Goal: Task Accomplishment & Management: Manage account settings

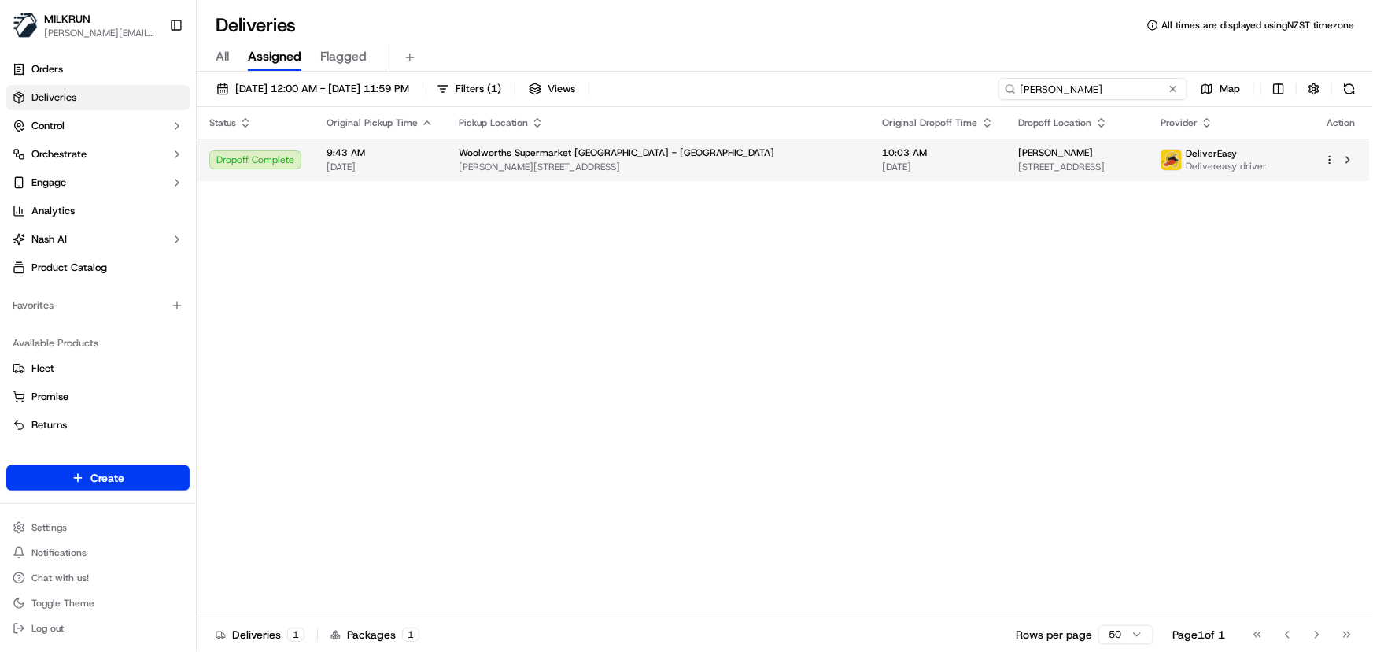
drag, startPoint x: 1157, startPoint y: 86, endPoint x: 297, endPoint y: 138, distance: 860.9
click at [295, 142] on div "22/09/2025 12:00 AM - 22/09/2025 11:59 PM Filters ( 1 ) Views Azaleah Robinson …" at bounding box center [785, 363] width 1176 height 583
paste input "lex Tapuai"
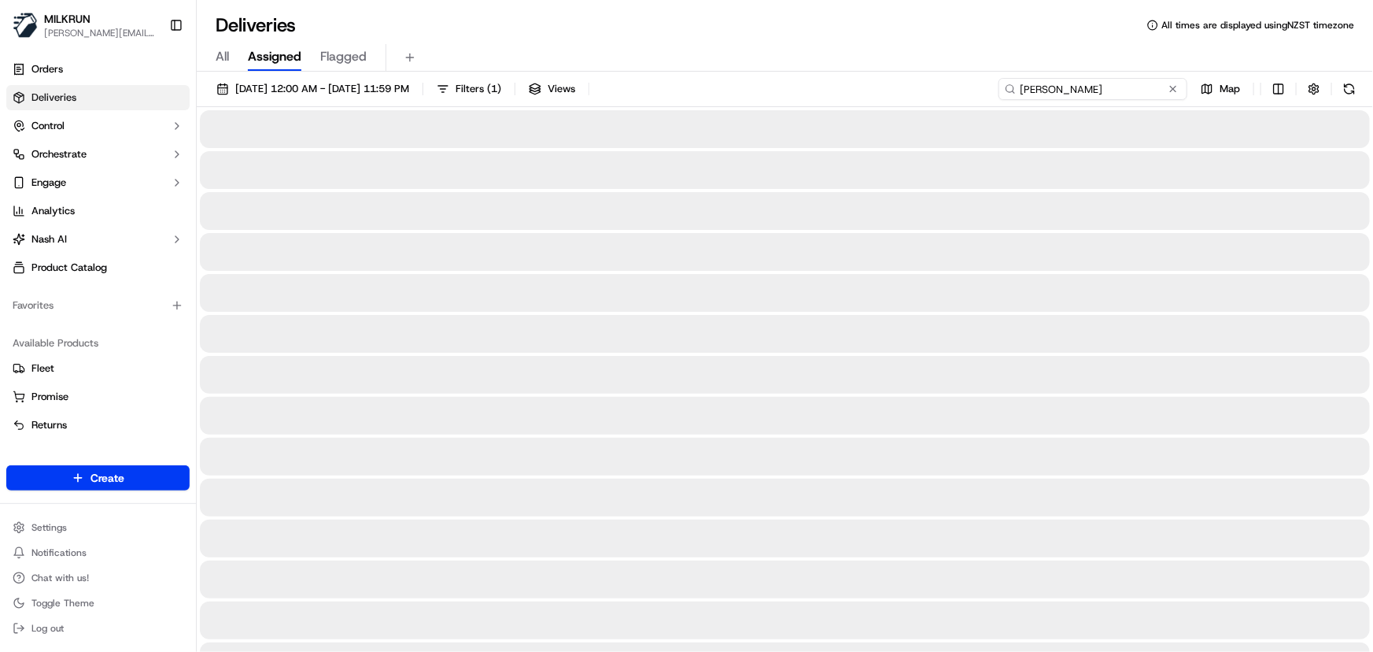
type input "Alex Tapuai"
click at [313, 94] on span "22/09/2025 12:00 AM - 22/09/2025 11:59 PM" at bounding box center [322, 89] width 174 height 14
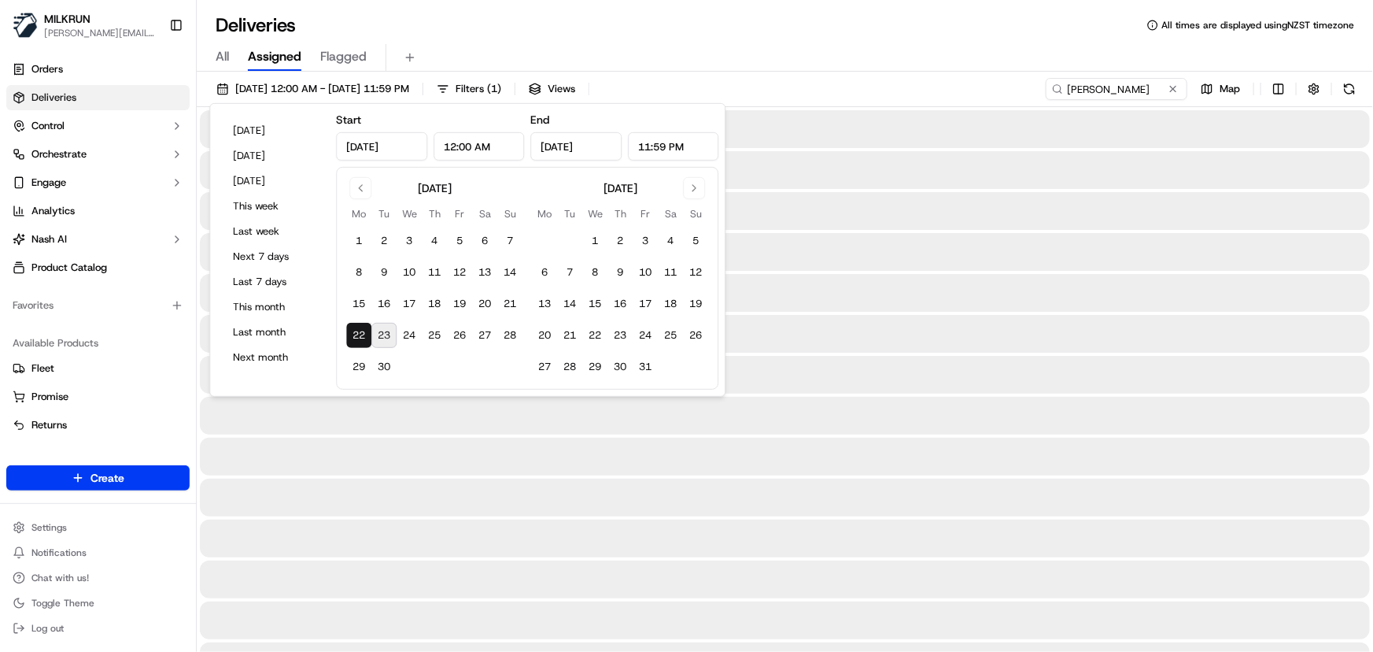
click at [387, 336] on button "23" at bounding box center [383, 335] width 25 height 25
type input "Sep 23, 2025"
click at [387, 336] on button "23" at bounding box center [383, 335] width 25 height 25
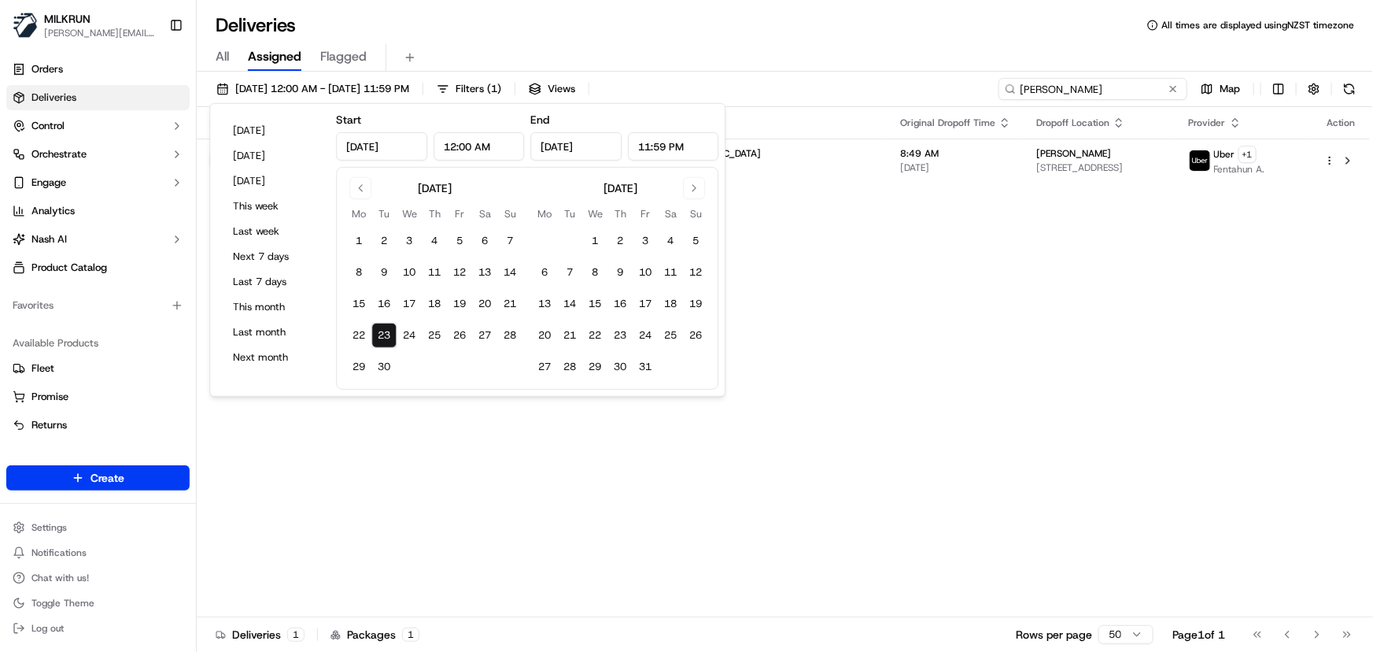
click at [1140, 88] on input "Alex Tapuai" at bounding box center [1093, 89] width 189 height 22
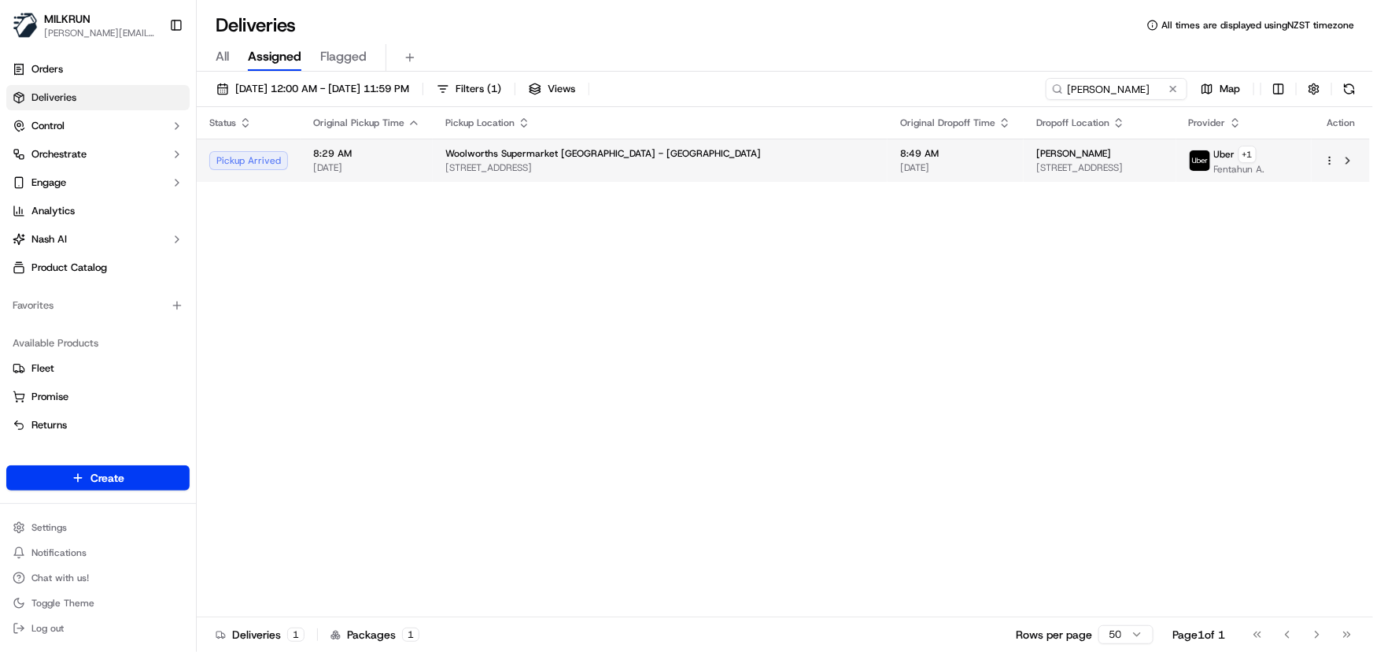
click at [900, 172] on span "[DATE]" at bounding box center [955, 167] width 111 height 13
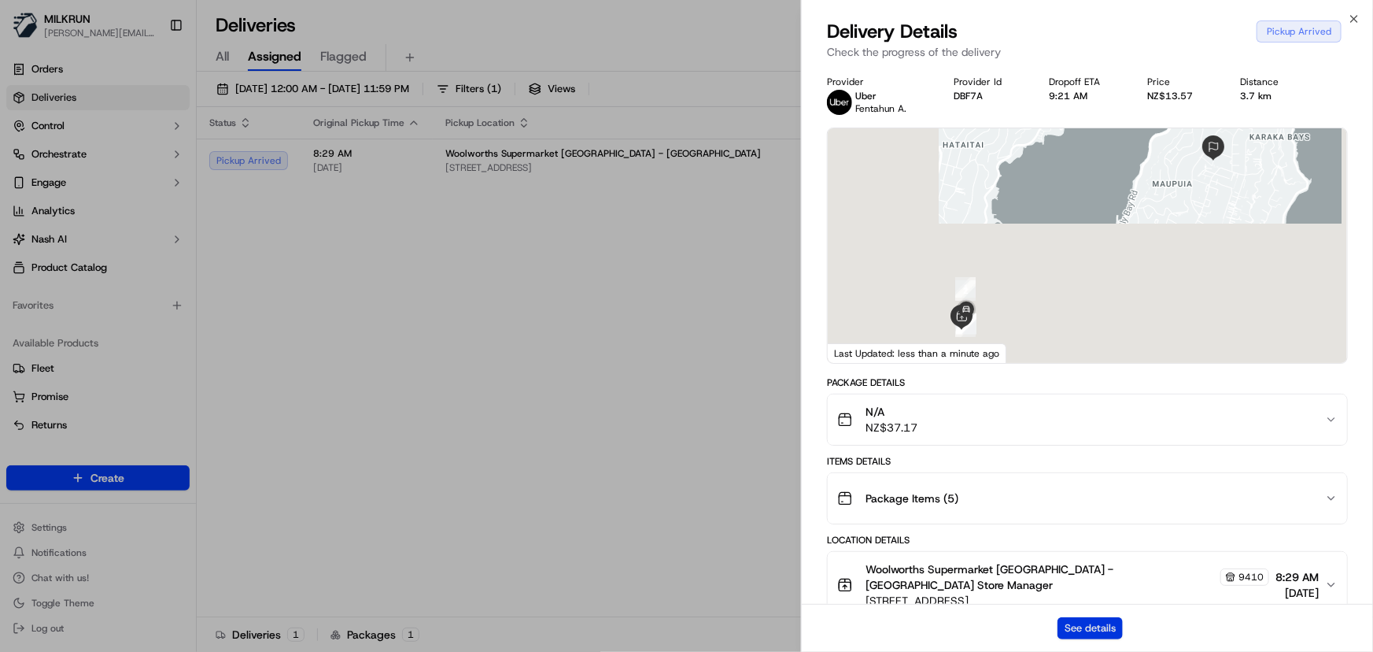
click at [1095, 623] on button "See details" at bounding box center [1090, 628] width 65 height 22
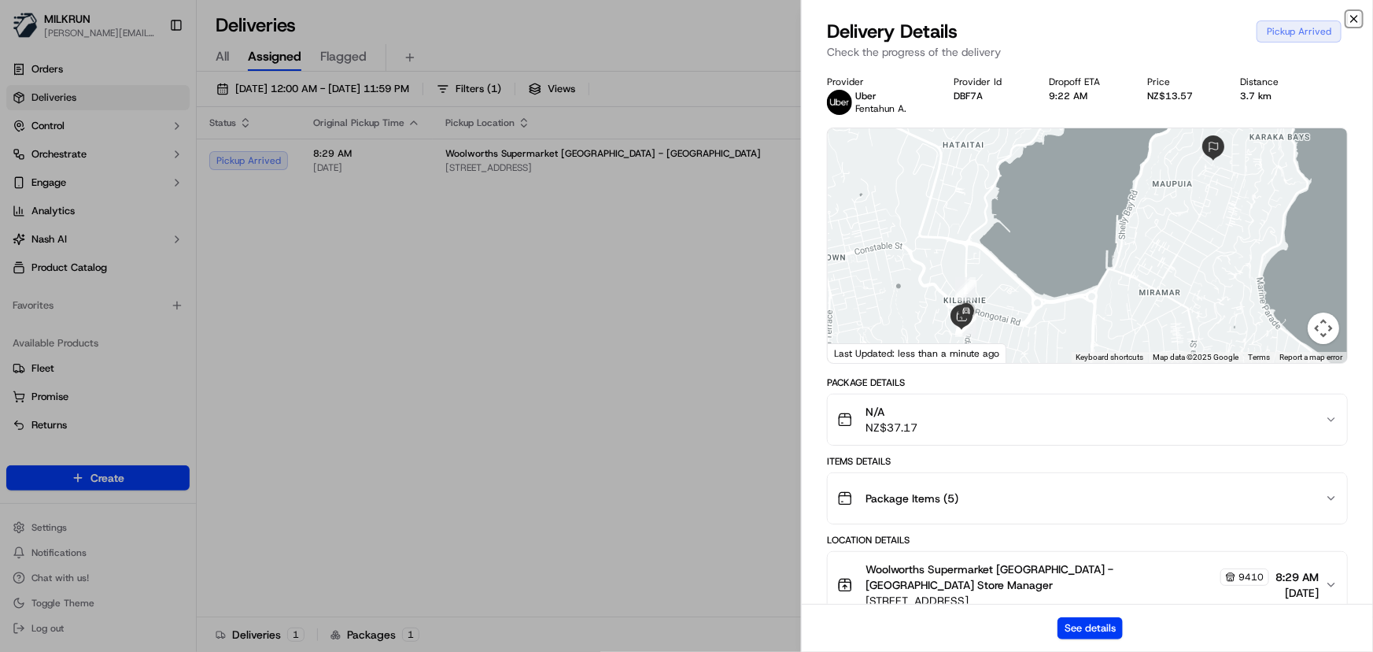
click at [1351, 20] on icon "button" at bounding box center [1354, 19] width 13 height 13
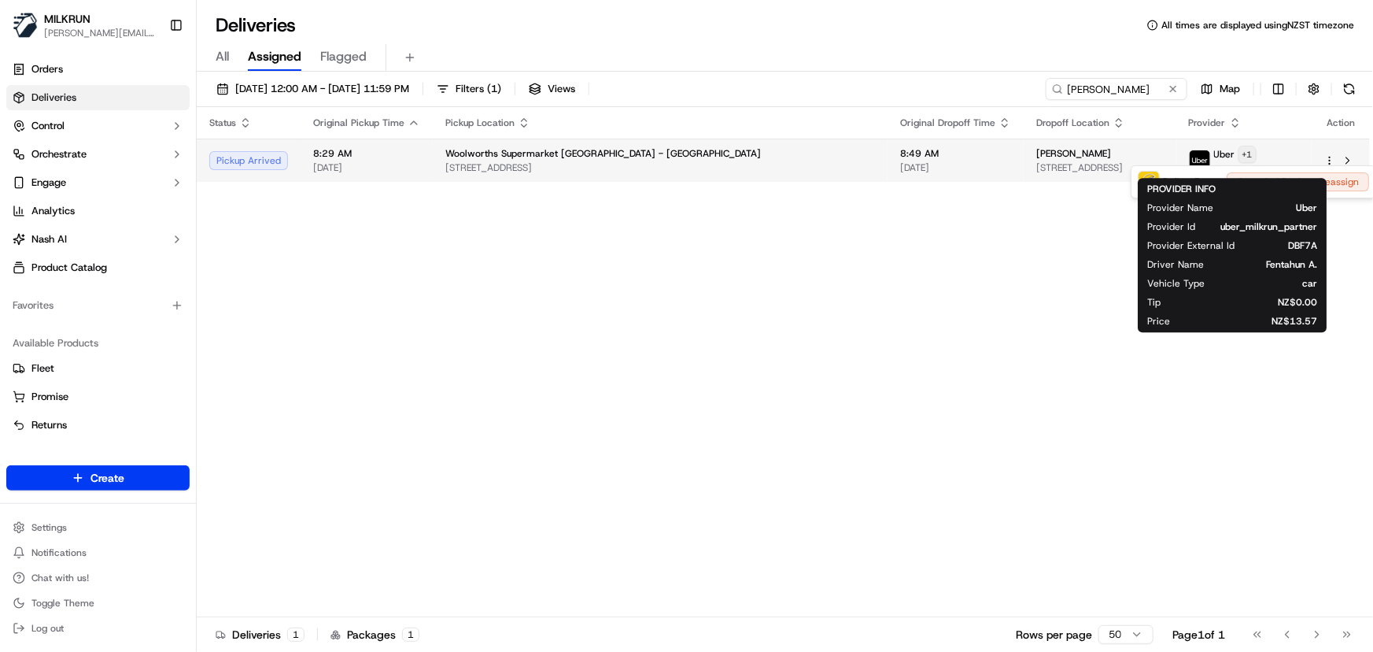
click at [1254, 150] on html "MILKRUN irene.salaivao@woolworths.co.nz Toggle Sidebar Orders Deliveries Contro…" at bounding box center [686, 326] width 1373 height 652
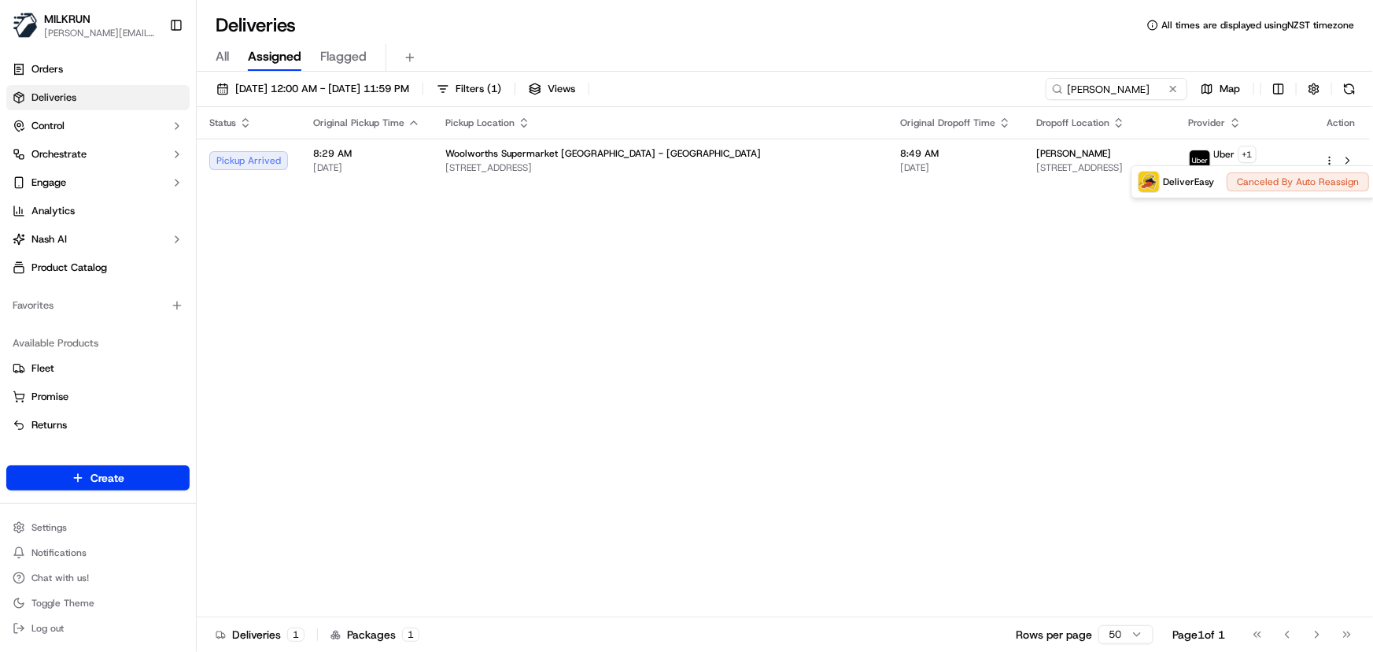
click at [764, 298] on html "MILKRUN irene.salaivao@woolworths.co.nz Toggle Sidebar Orders Deliveries Contro…" at bounding box center [686, 326] width 1373 height 652
click at [327, 253] on div "Status Original Pickup Time Pickup Location Original Dropoff Time Dropoff Locat…" at bounding box center [783, 362] width 1173 height 510
click at [345, 338] on div "Status Original Pickup Time Pickup Location Original Dropoff Time Dropoff Locat…" at bounding box center [783, 362] width 1173 height 510
click at [484, 327] on div "Status Original Pickup Time Pickup Location Original Dropoff Time Dropoff Locat…" at bounding box center [783, 362] width 1173 height 510
click at [386, 339] on div "Status Original Pickup Time Pickup Location Original Dropoff Time Dropoff Locat…" at bounding box center [783, 362] width 1173 height 510
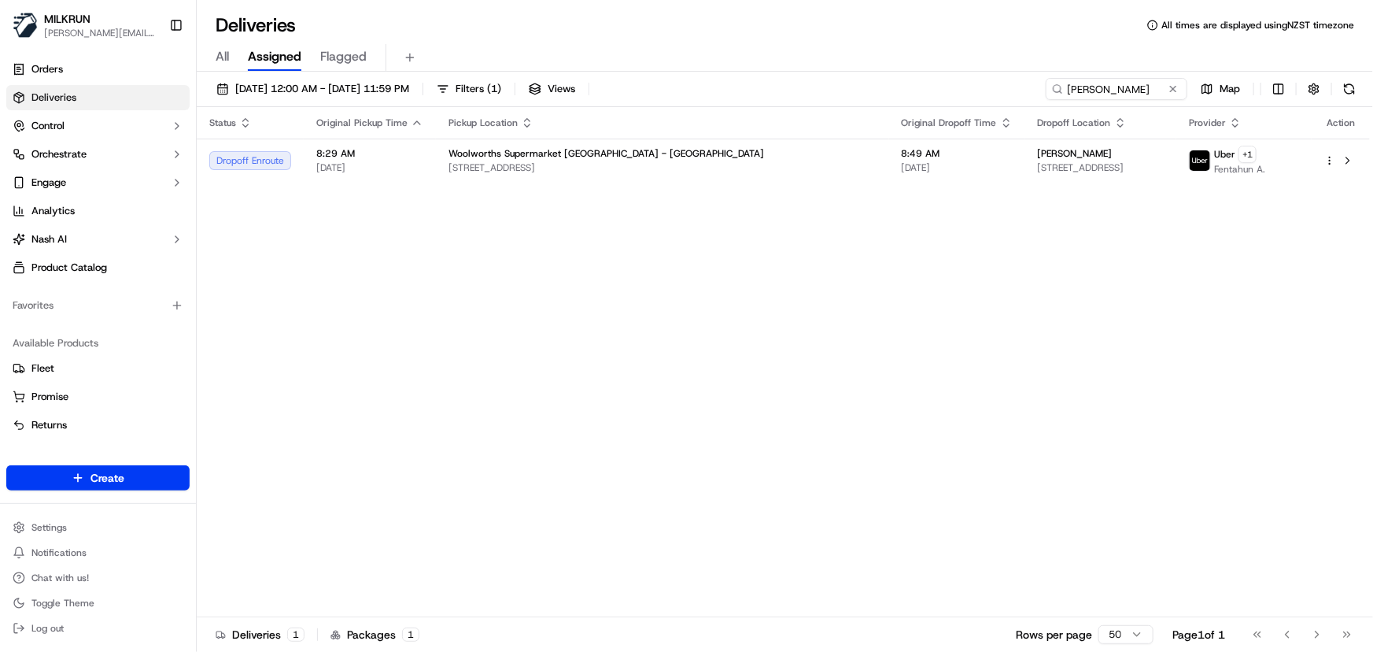
click at [386, 339] on div "Status Original Pickup Time Pickup Location Original Dropoff Time Dropoff Locat…" at bounding box center [783, 362] width 1173 height 510
click at [579, 340] on div "Status Original Pickup Time Pickup Location Original Dropoff Time Dropoff Locat…" at bounding box center [783, 362] width 1173 height 510
drag, startPoint x: 1137, startPoint y: 85, endPoint x: 606, endPoint y: 76, distance: 531.2
click at [606, 76] on div "23/09/2025 12:00 AM - 23/09/2025 11:59 PM Filters ( 1 ) Views Alex Tapuai Map S…" at bounding box center [785, 363] width 1176 height 583
paste input "kingston kyle"
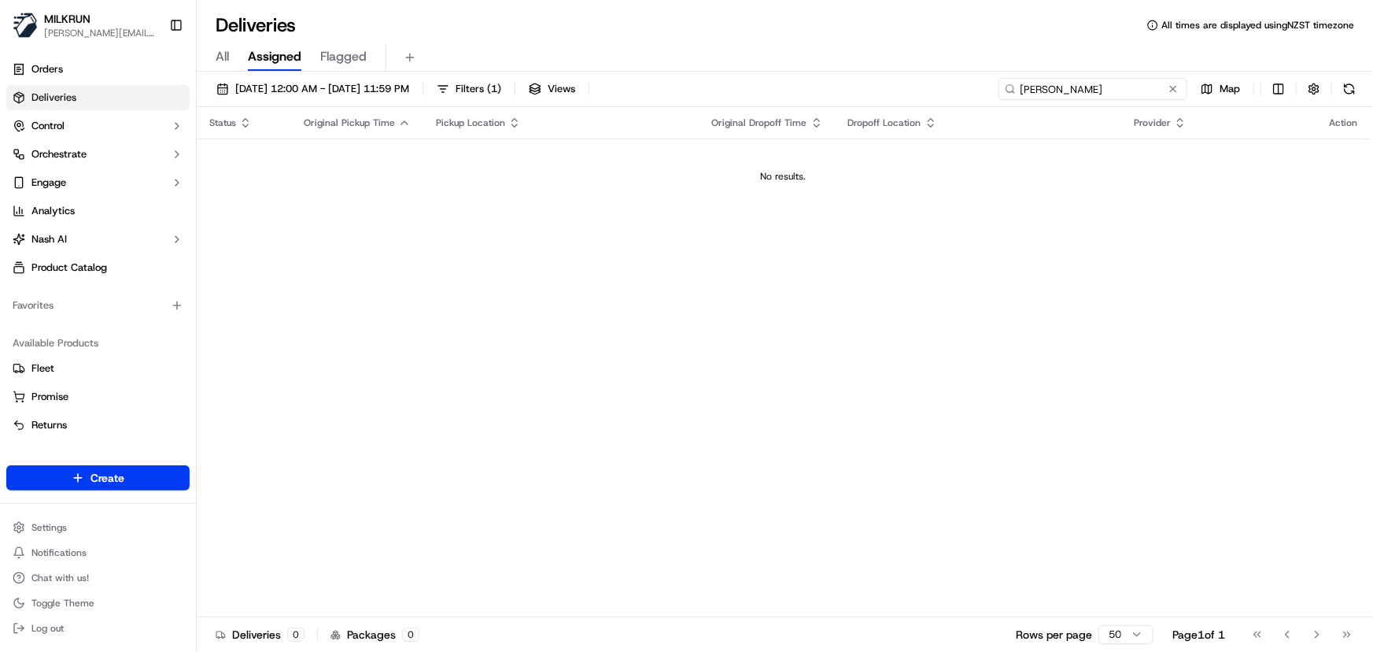
type input "kingston kyle"
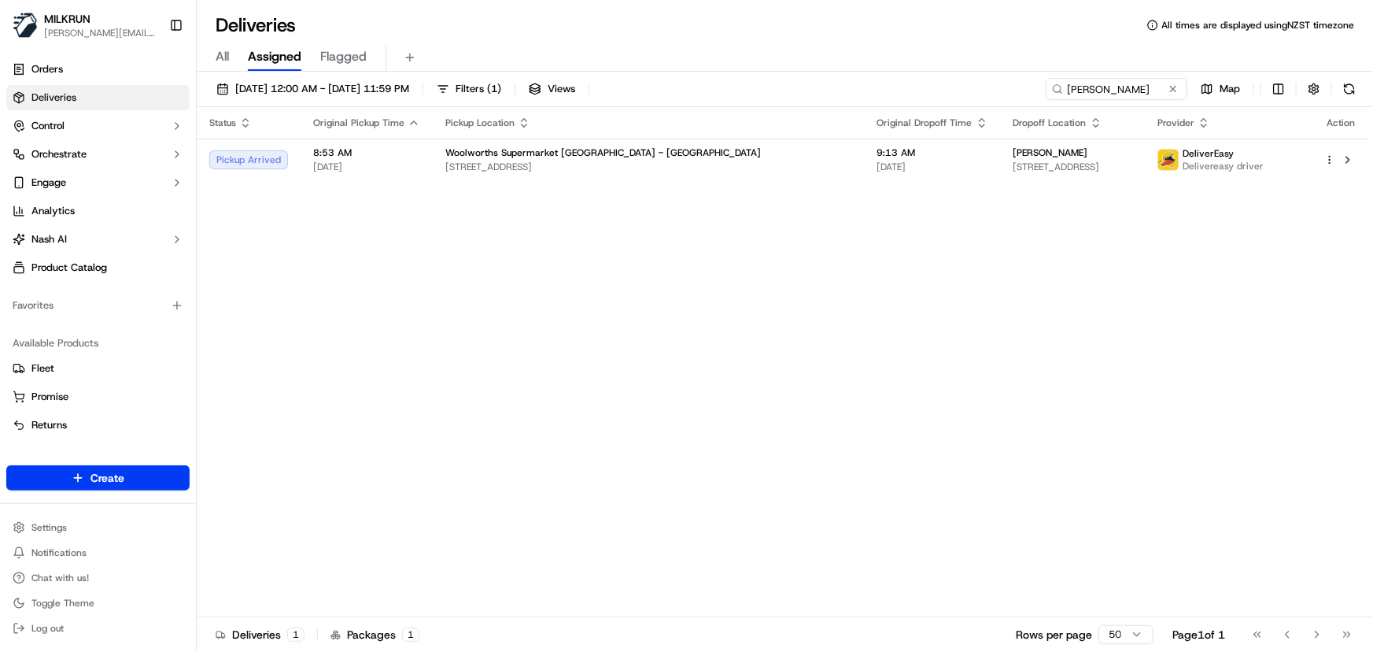
click at [807, 298] on div "Status Original Pickup Time Pickup Location Original Dropoff Time Dropoff Locat…" at bounding box center [783, 362] width 1173 height 510
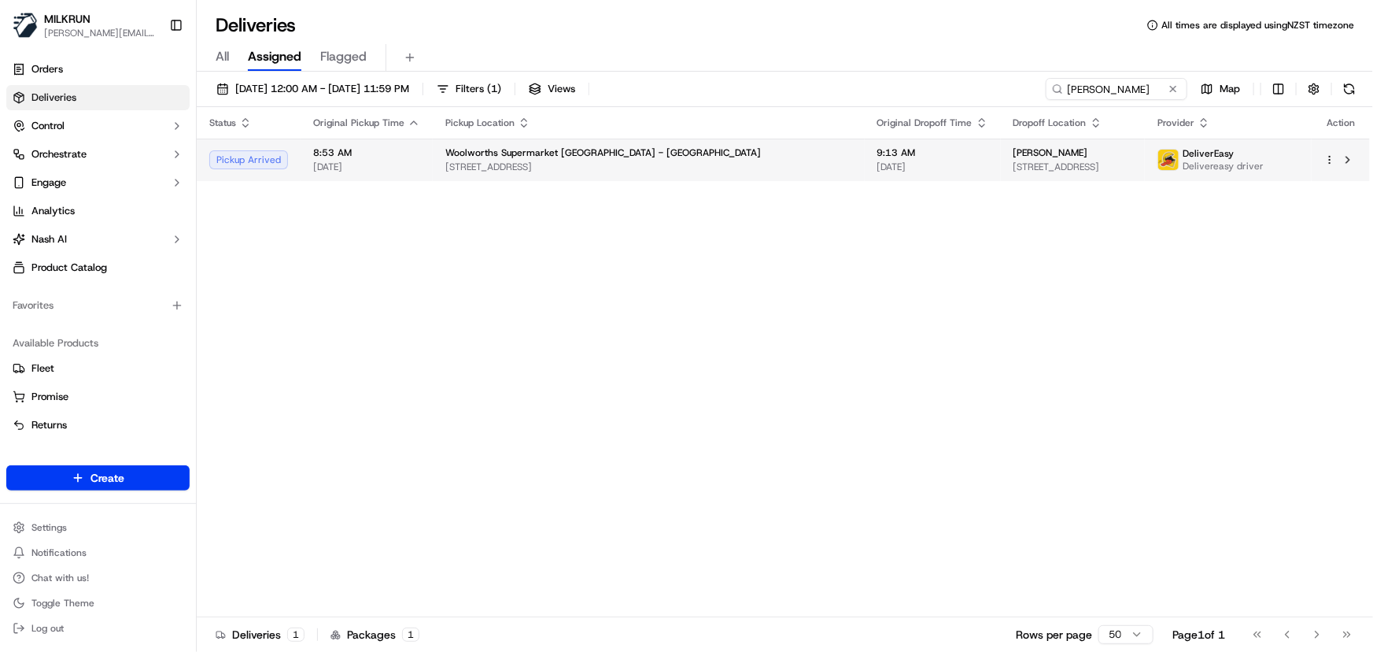
click at [1013, 157] on span "kingston kyle" at bounding box center [1050, 152] width 75 height 13
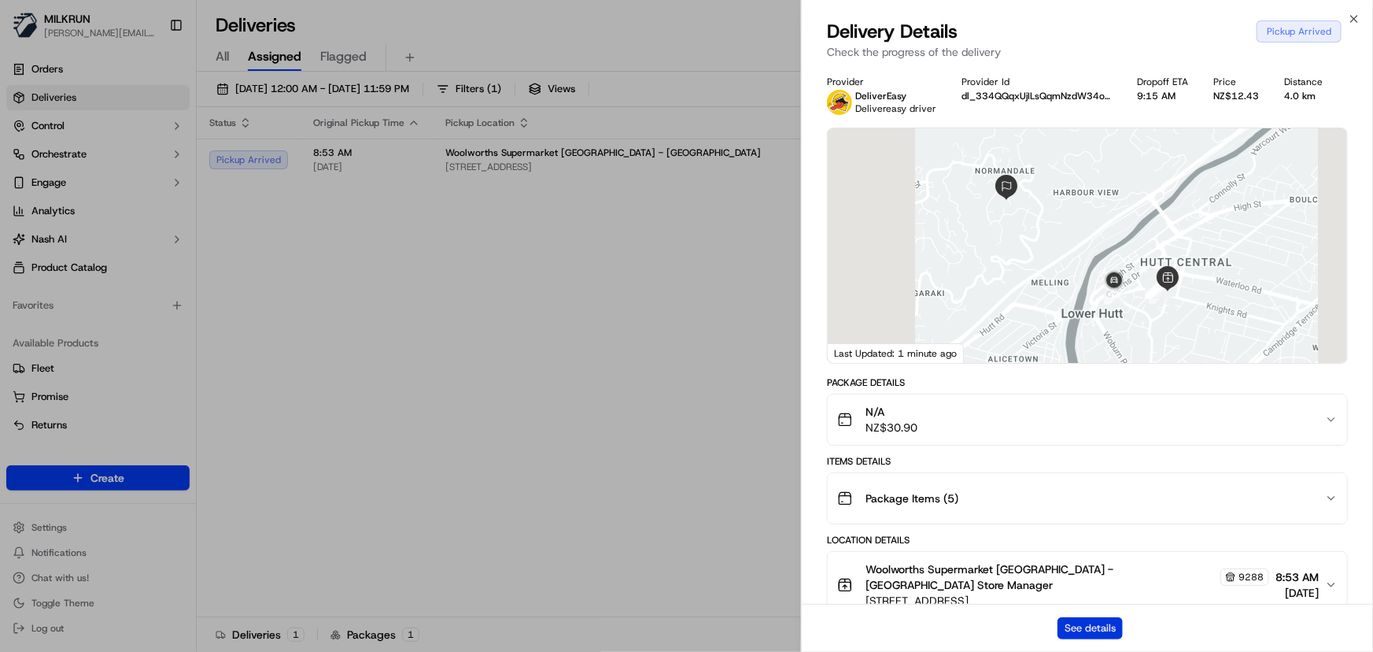
click at [1102, 622] on button "See details" at bounding box center [1090, 628] width 65 height 22
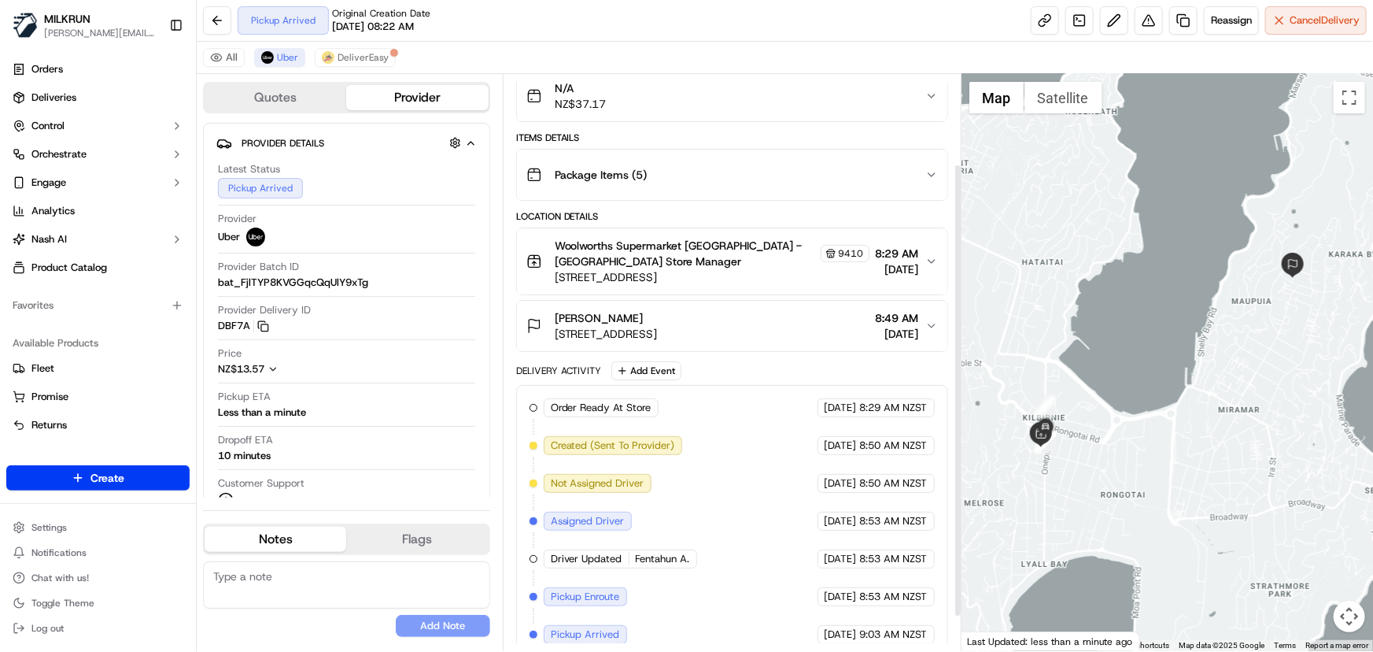
scroll to position [157, 0]
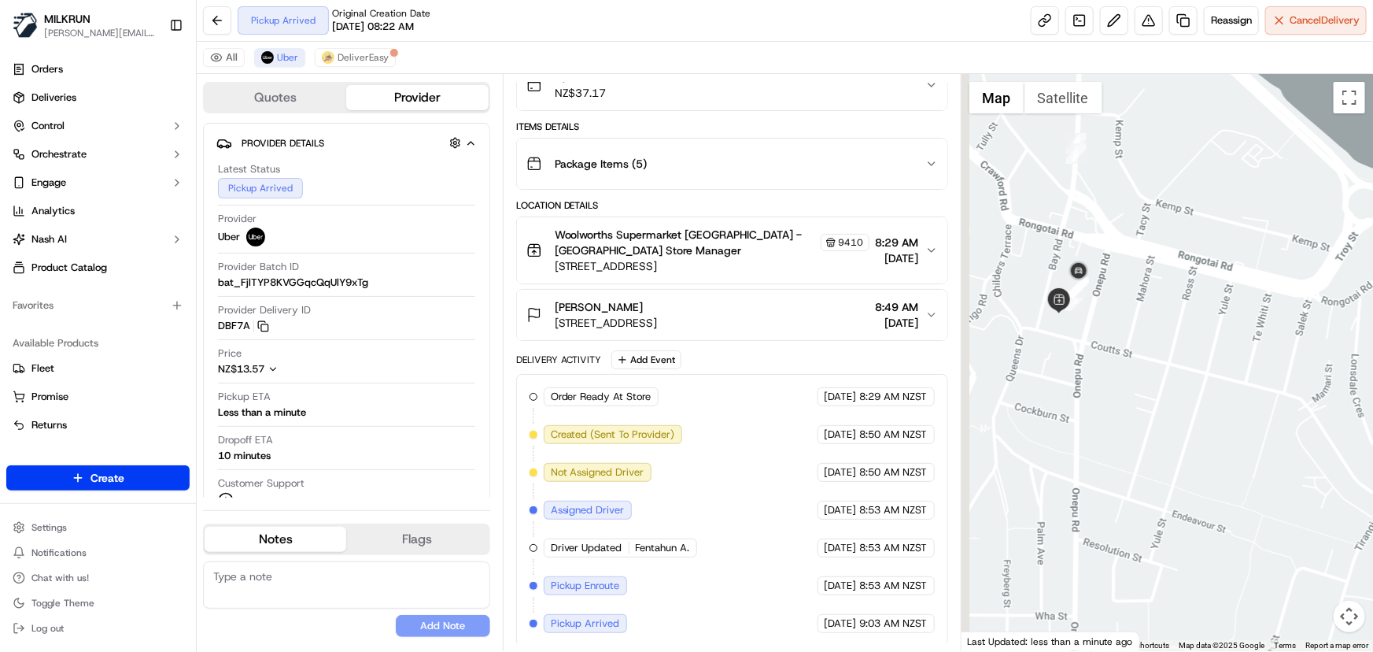
drag, startPoint x: 1039, startPoint y: 379, endPoint x: 1098, endPoint y: 315, distance: 88.0
click at [1098, 315] on div at bounding box center [1168, 362] width 412 height 577
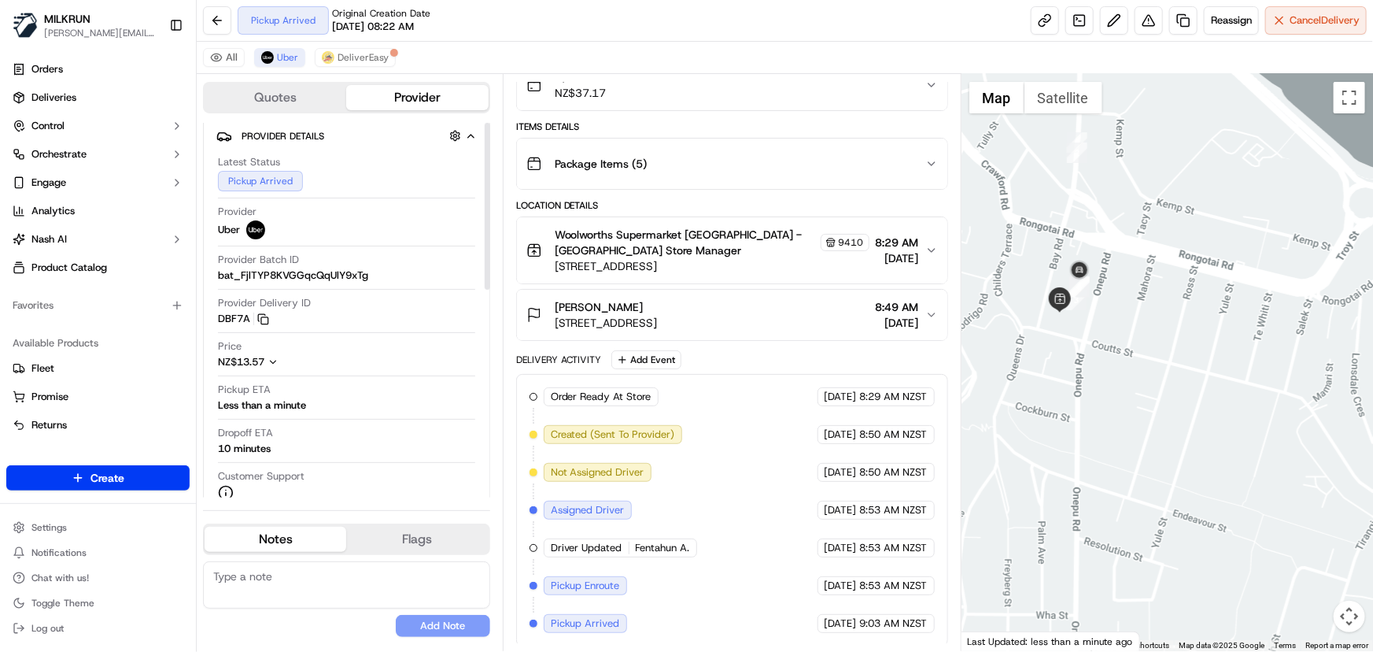
scroll to position [0, 0]
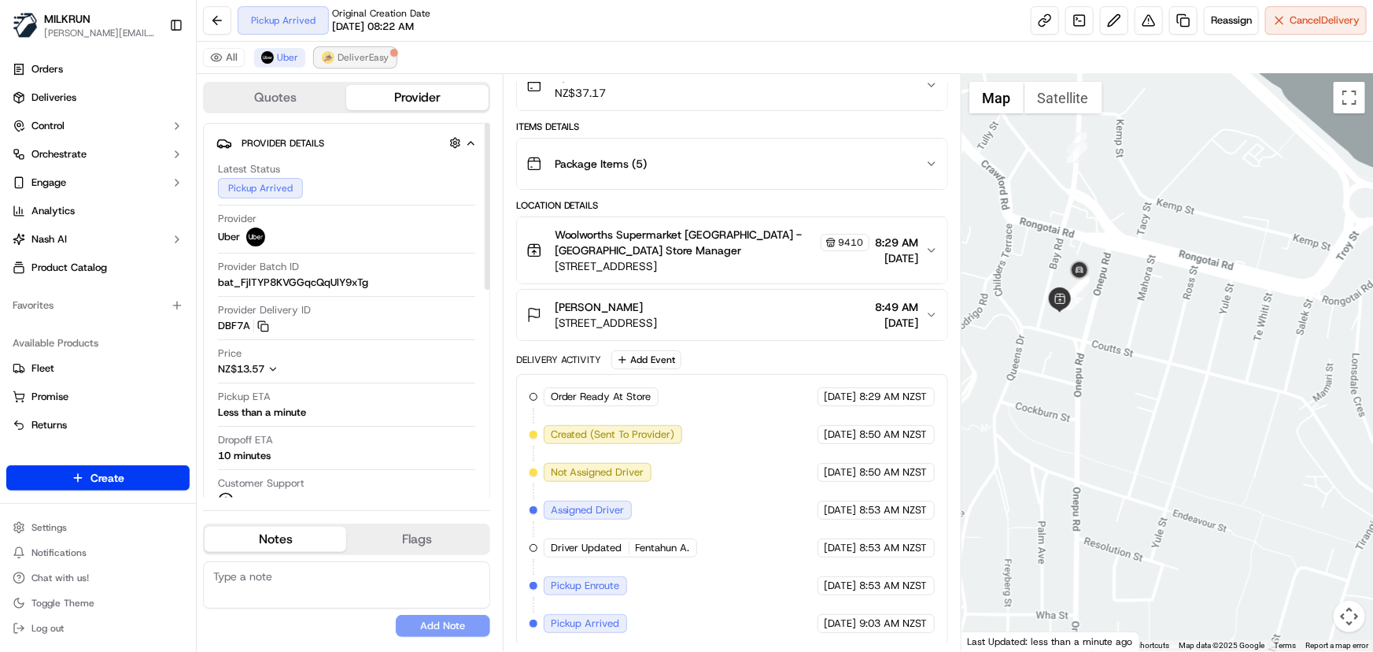
click at [353, 60] on span "DeliverEasy" at bounding box center [363, 57] width 51 height 13
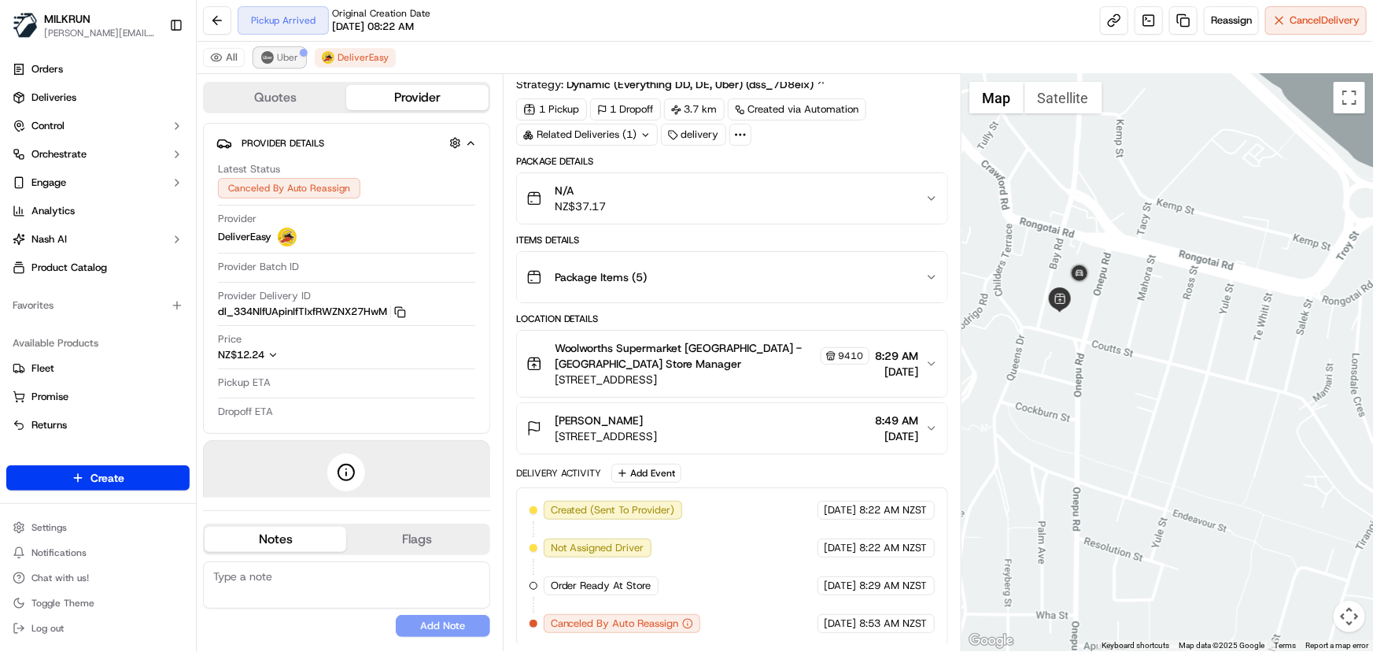
click at [283, 61] on span "Uber" at bounding box center [287, 57] width 21 height 13
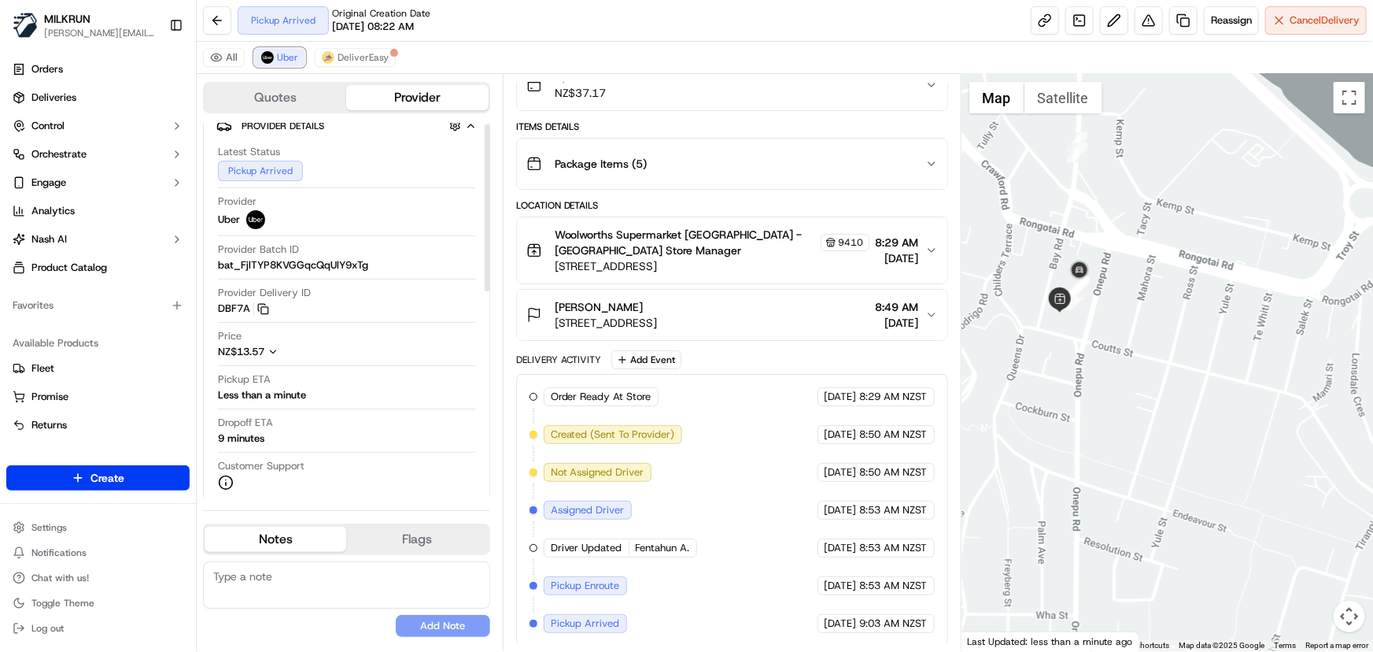
scroll to position [0, 0]
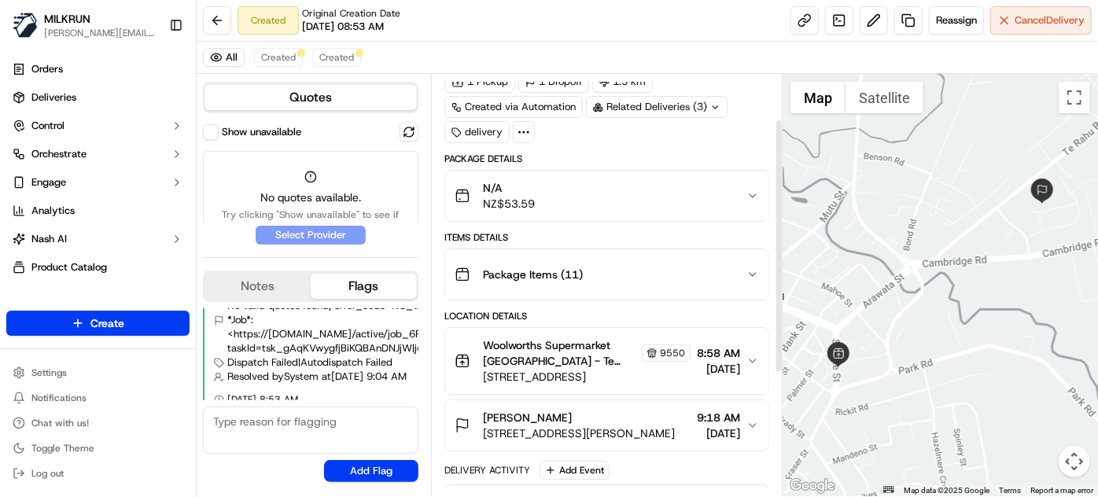
scroll to position [142, 0]
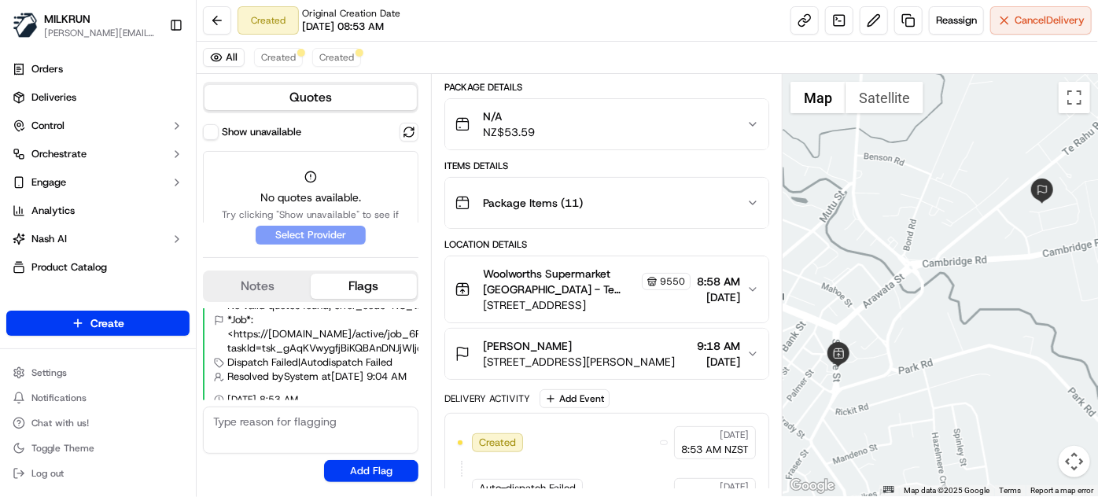
drag, startPoint x: 558, startPoint y: 343, endPoint x: 485, endPoint y: 344, distance: 73.2
click at [485, 344] on div "Charli Farrar" at bounding box center [579, 346] width 192 height 16
copy span "Charli Farrar"
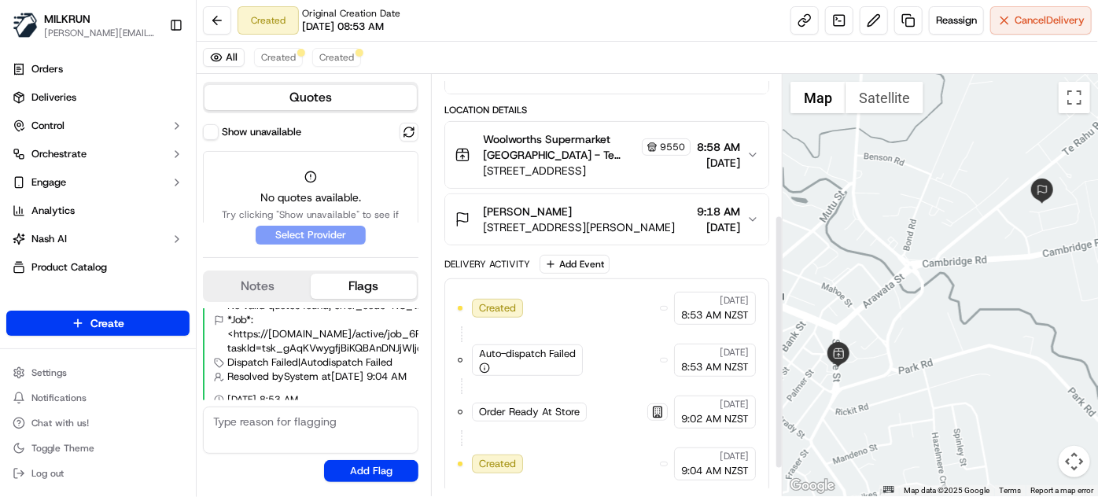
scroll to position [0, 0]
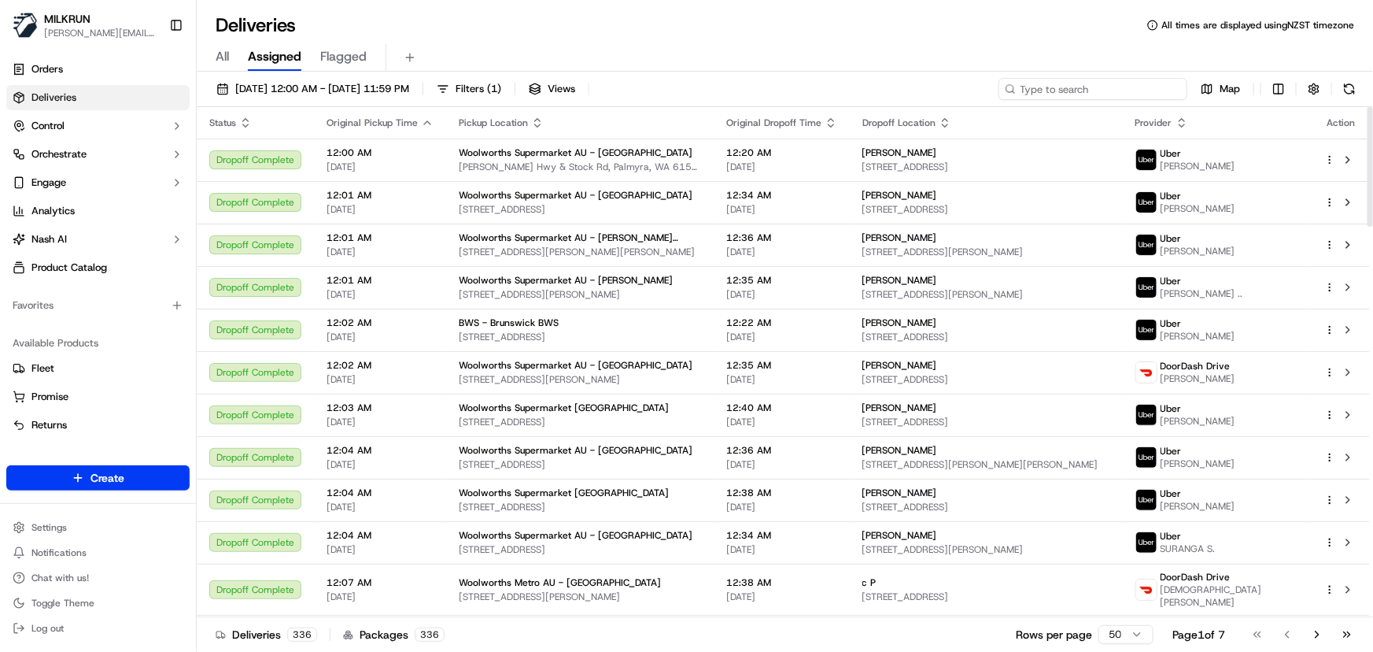
click at [1110, 79] on input at bounding box center [1093, 89] width 189 height 22
paste input "Charli Farrar"
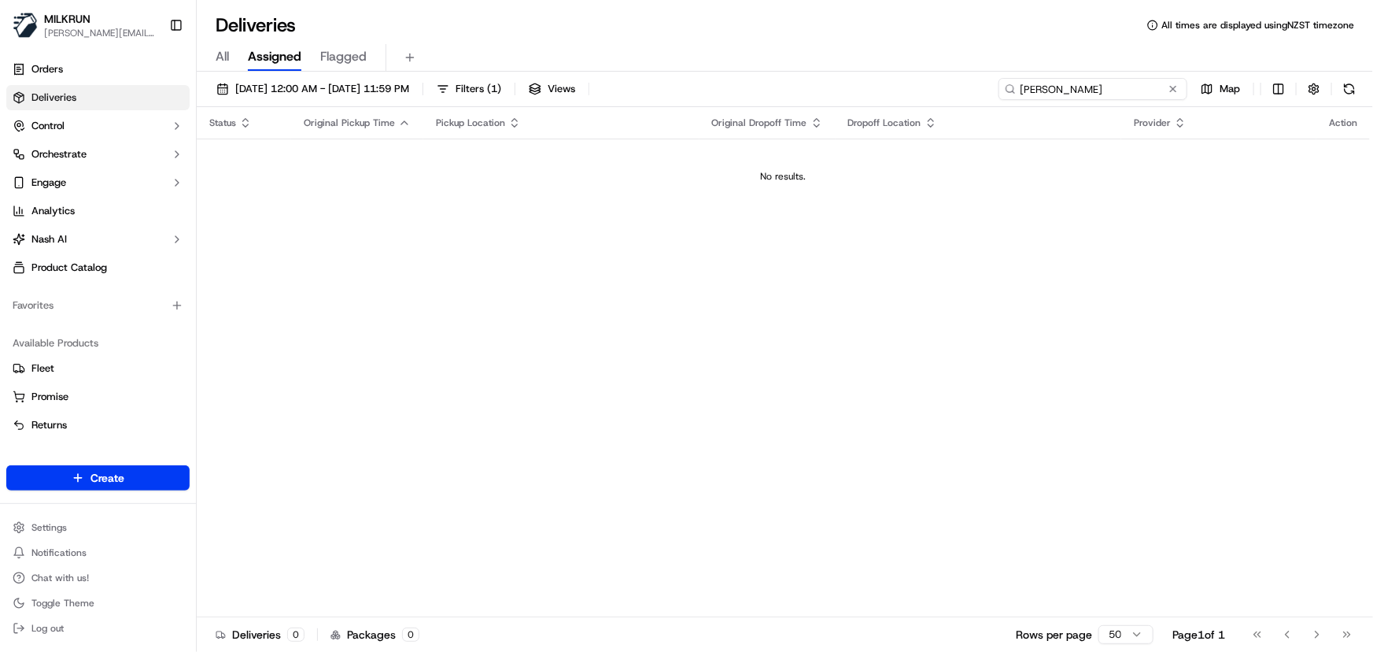
type input "[PERSON_NAME]"
click at [223, 55] on span "All" at bounding box center [222, 56] width 13 height 19
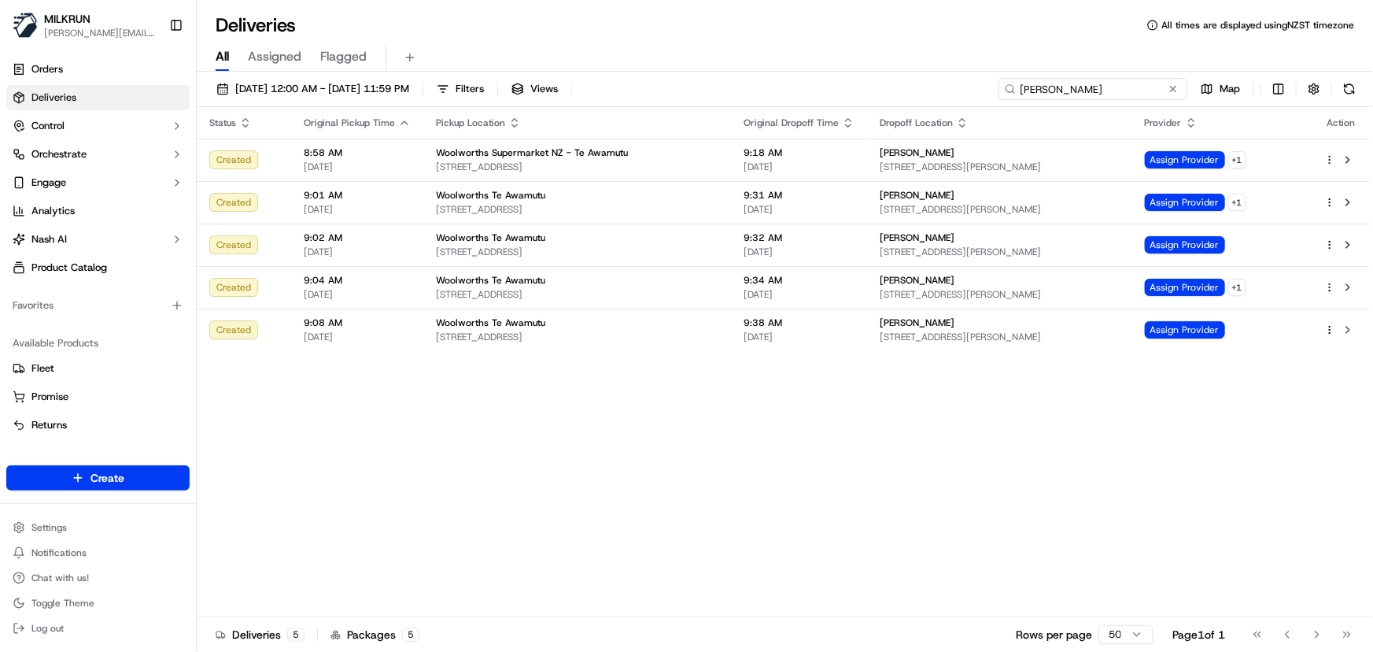
click at [1138, 87] on input "Charli Farrar" at bounding box center [1093, 89] width 189 height 22
click at [988, 476] on div "Status Original Pickup Time Pickup Location Original Dropoff Time Dropoff Locat…" at bounding box center [783, 362] width 1173 height 510
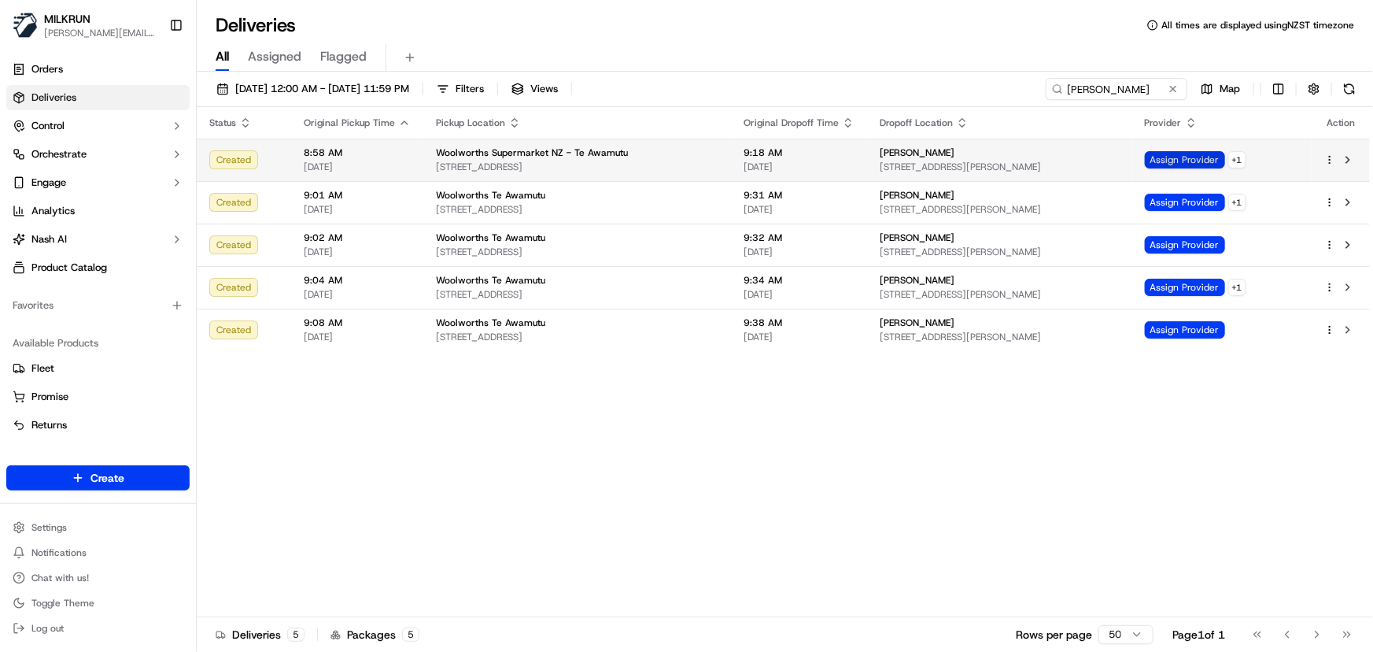
click at [1200, 157] on span "Assign Provider" at bounding box center [1185, 159] width 80 height 17
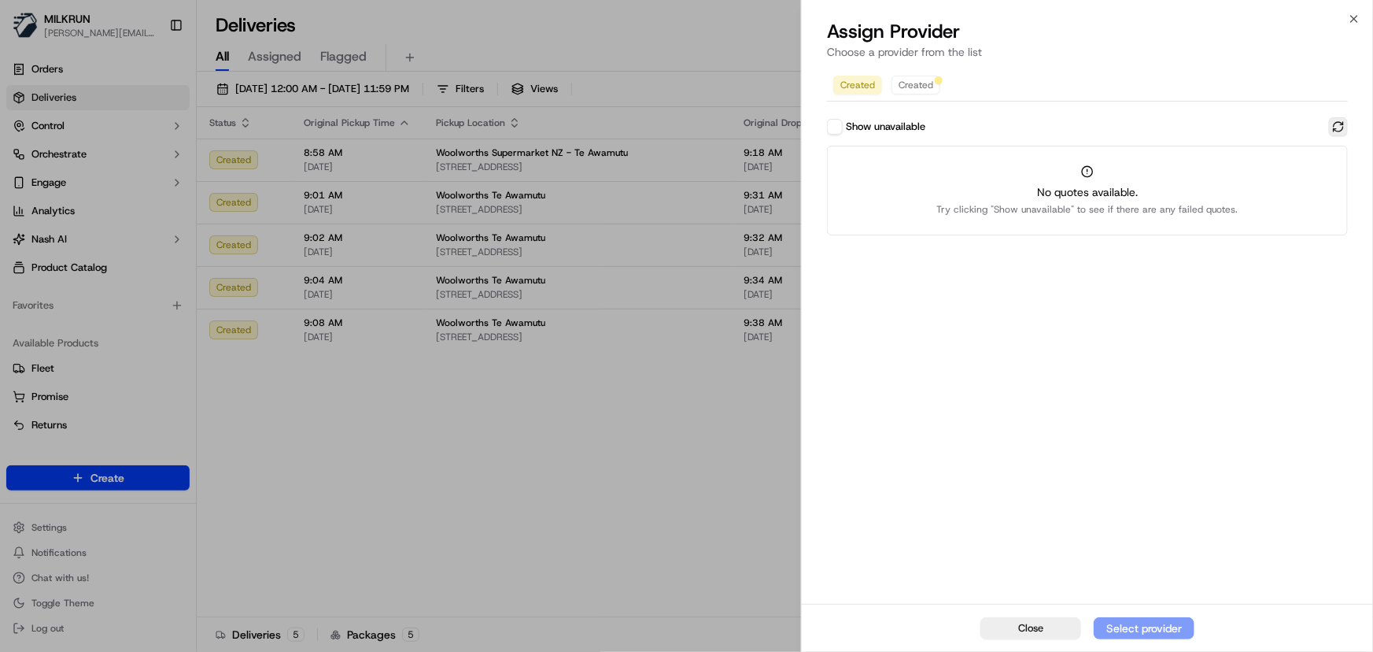
click at [1336, 126] on button at bounding box center [1338, 126] width 19 height 19
click at [1351, 17] on icon "button" at bounding box center [1354, 19] width 13 height 13
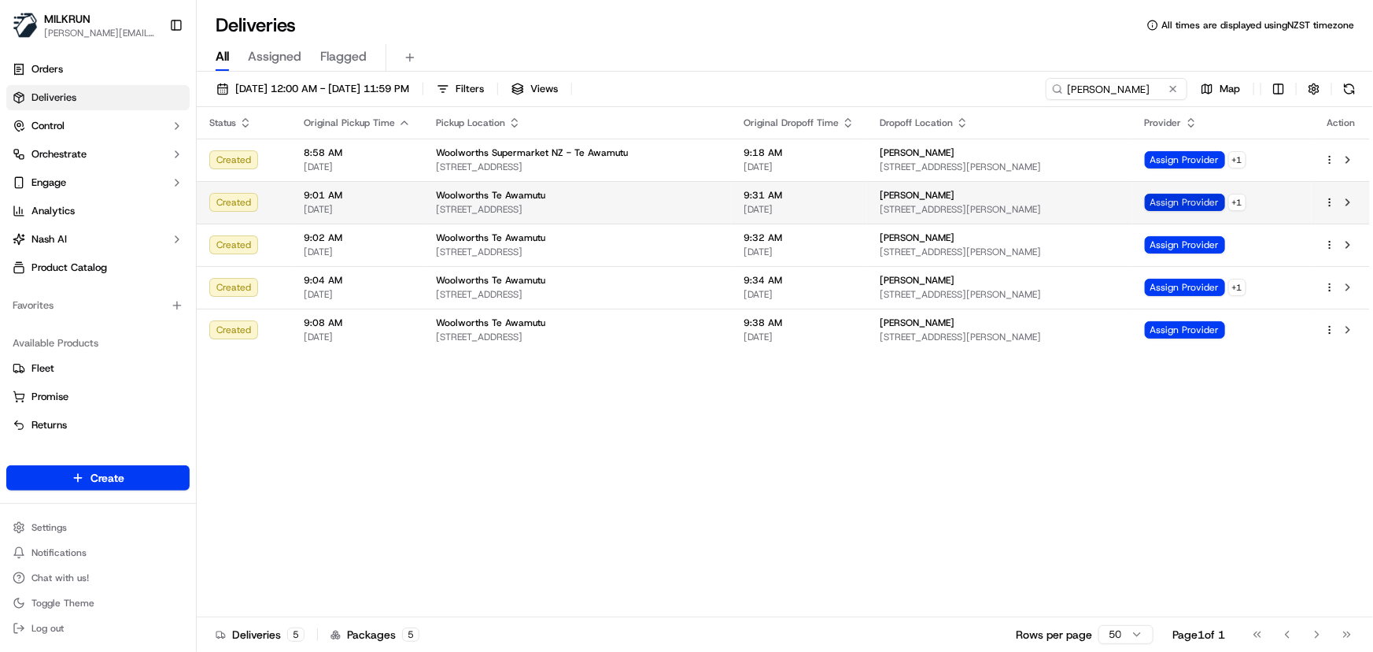
click at [1203, 194] on span "Assign Provider" at bounding box center [1185, 202] width 80 height 17
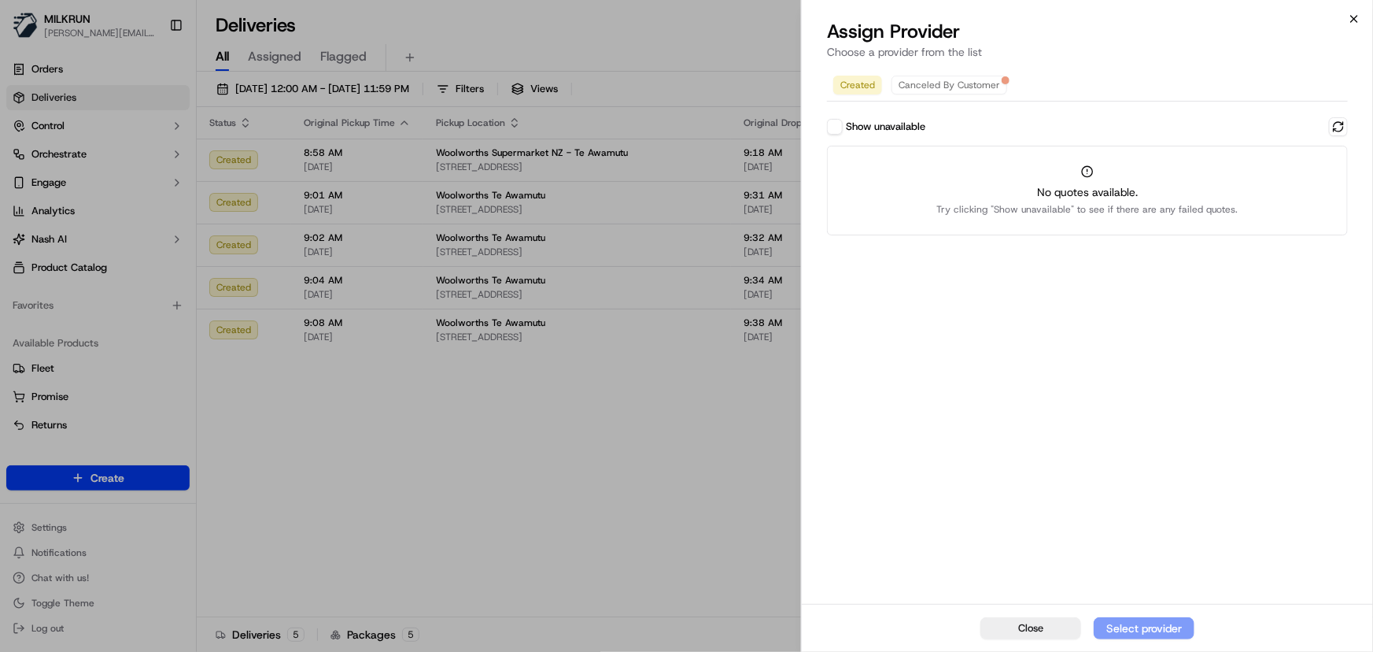
click at [1357, 19] on icon "button" at bounding box center [1354, 19] width 13 height 13
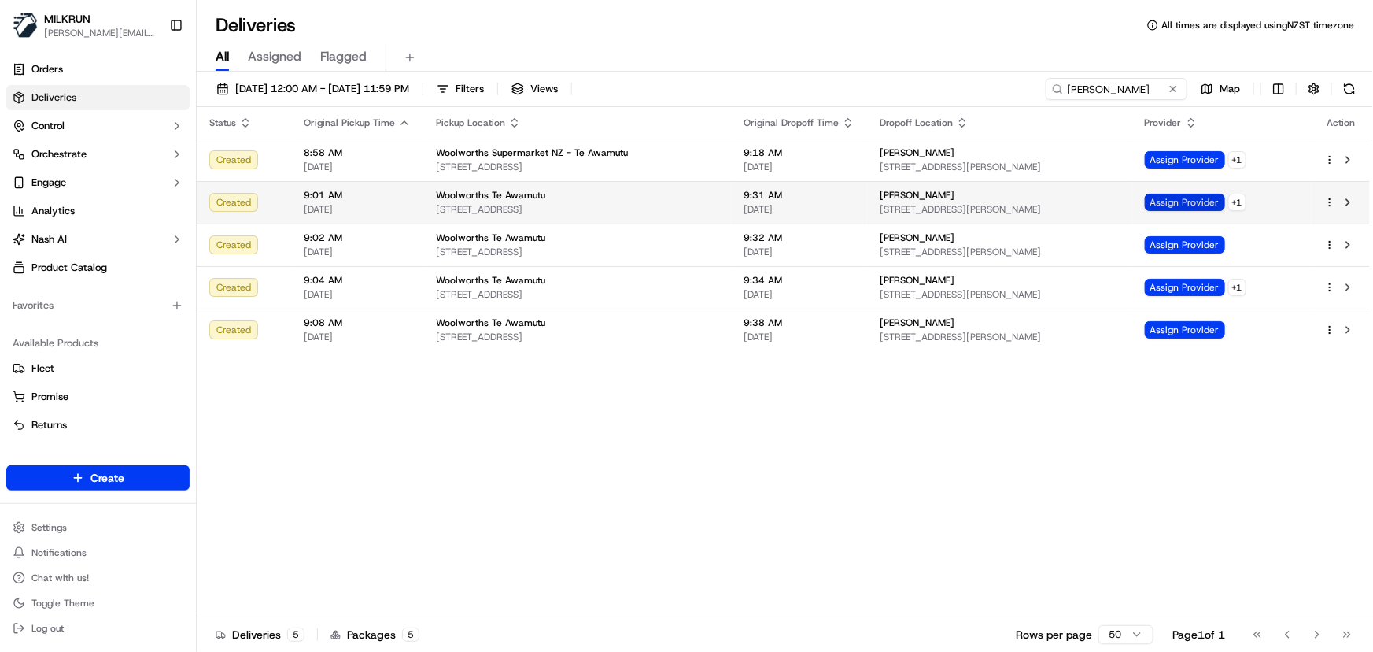
click at [1209, 201] on span "Assign Provider" at bounding box center [1185, 202] width 80 height 17
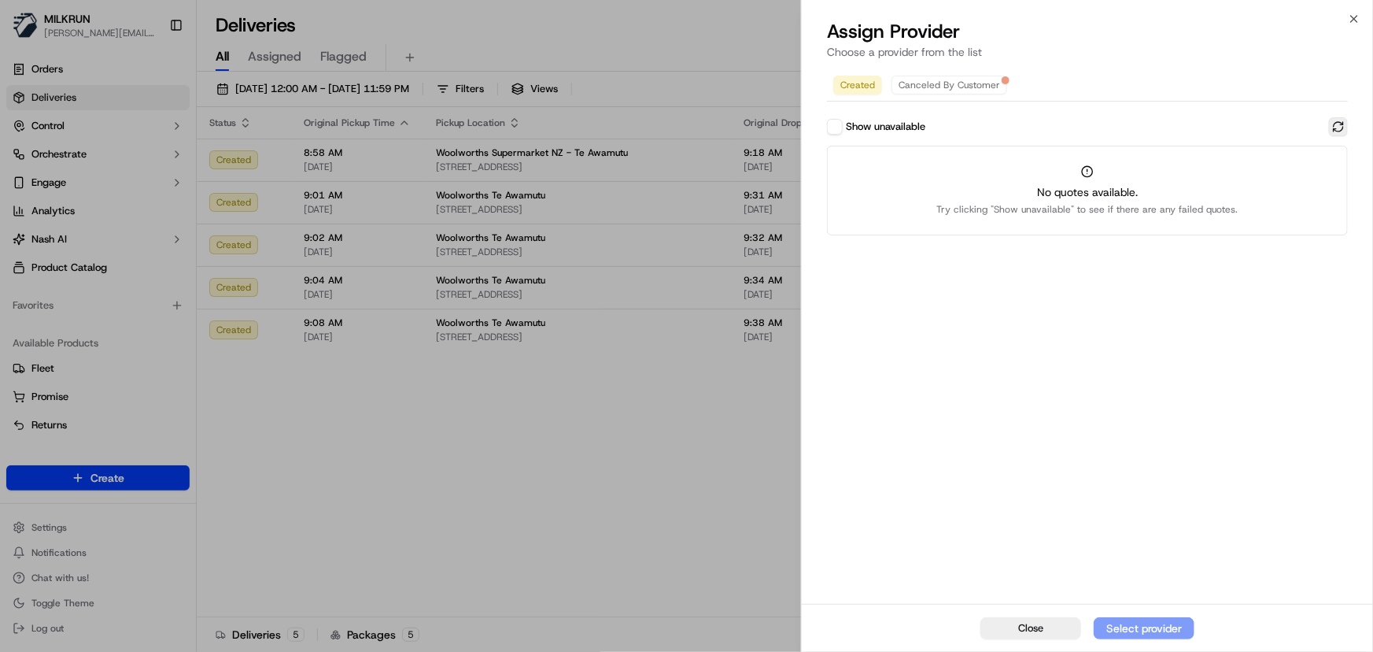
click at [1339, 131] on button at bounding box center [1338, 126] width 19 height 19
click at [1349, 20] on icon "button" at bounding box center [1354, 19] width 13 height 13
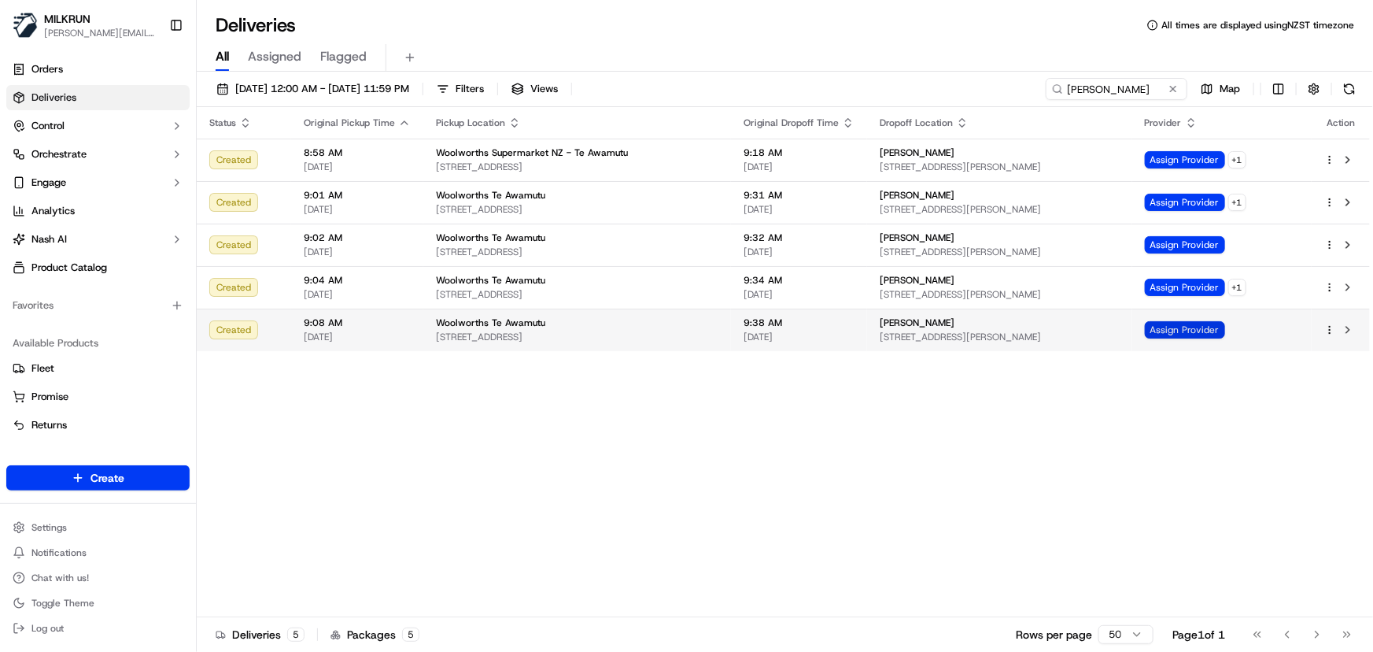
click at [1196, 330] on span "Assign Provider" at bounding box center [1185, 329] width 80 height 17
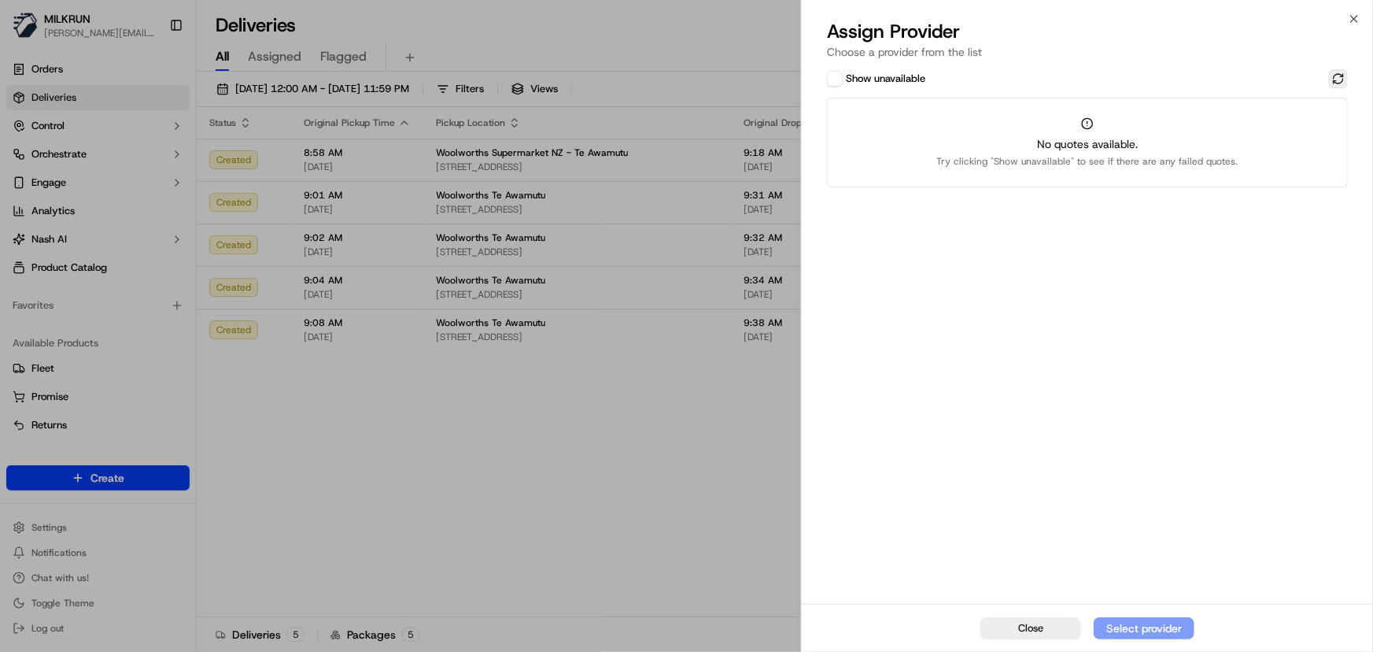
click at [1335, 78] on button at bounding box center [1338, 78] width 19 height 19
click at [836, 83] on button "Show unavailable" at bounding box center [835, 79] width 16 height 16
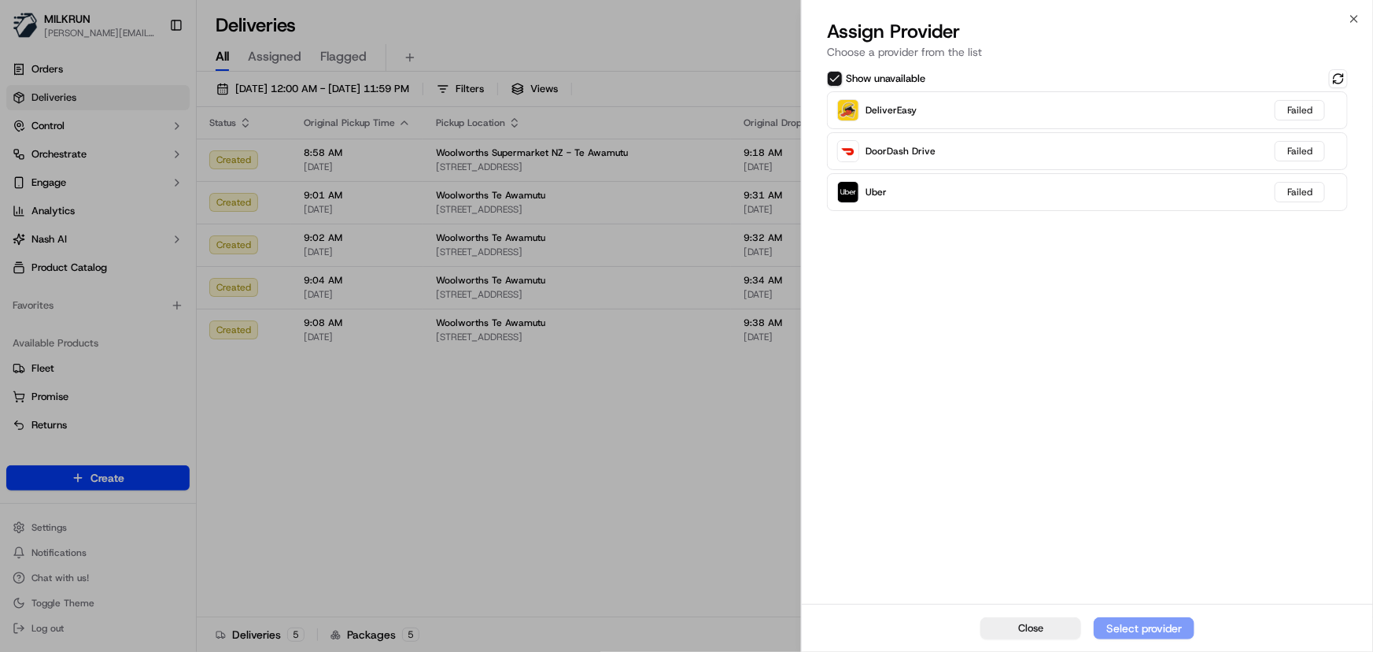
click at [1128, 311] on div "Show unavailable DeliverEasy Failed DoorDash Drive Failed Uber Failed" at bounding box center [1087, 334] width 571 height 537
click at [1340, 74] on button at bounding box center [1338, 78] width 19 height 19
click at [1351, 16] on icon "button" at bounding box center [1354, 19] width 13 height 13
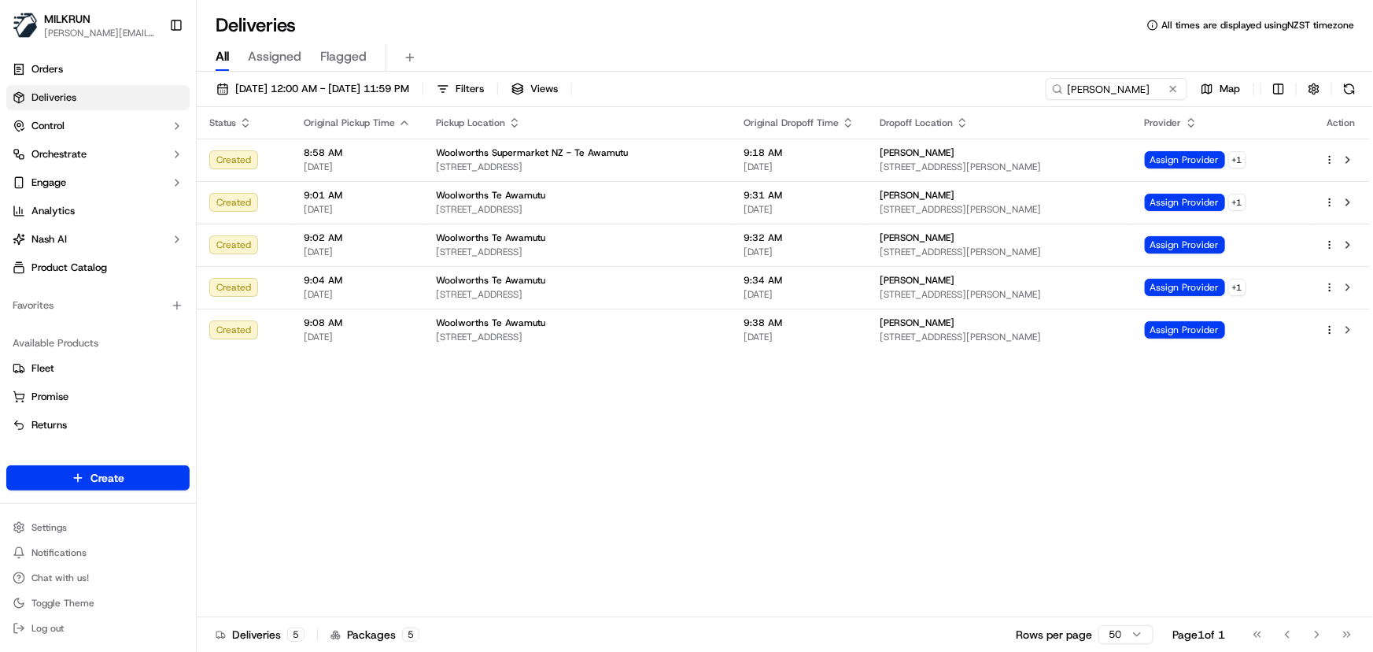
click at [748, 452] on div "Status Original Pickup Time Pickup Location Original Dropoff Time Dropoff Locat…" at bounding box center [783, 362] width 1173 height 510
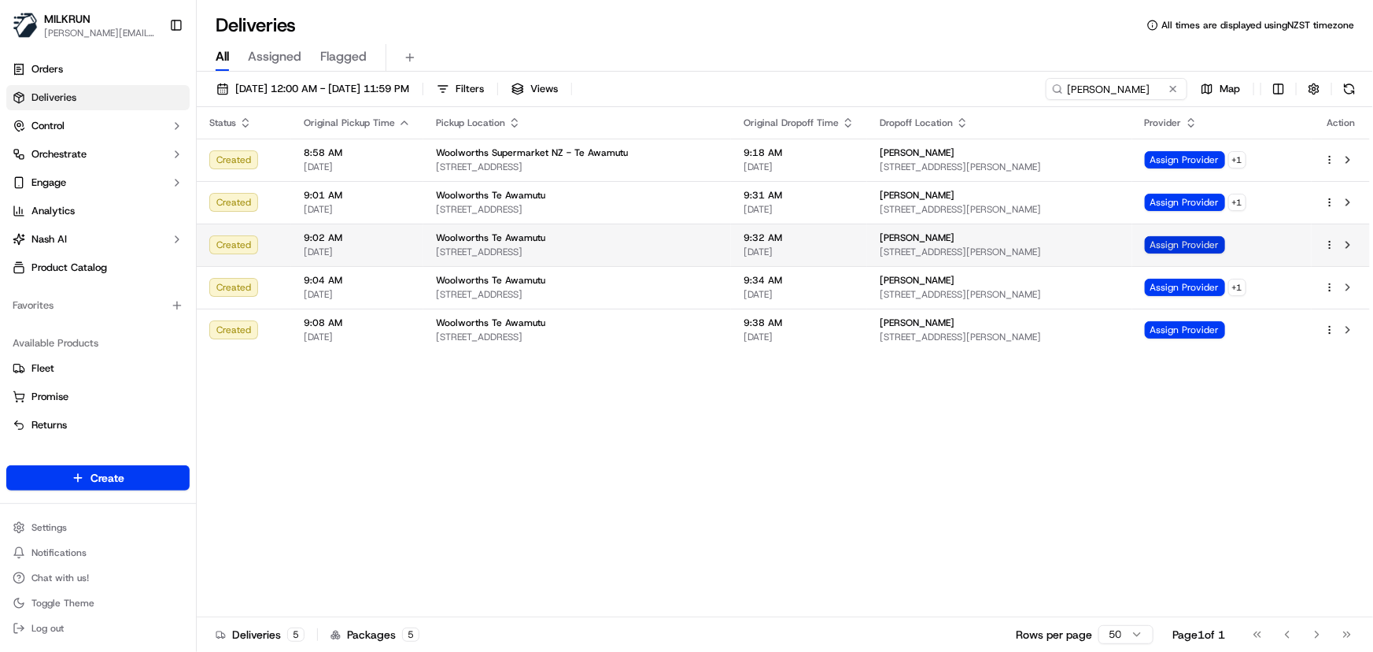
click at [1212, 239] on span "Assign Provider" at bounding box center [1185, 244] width 80 height 17
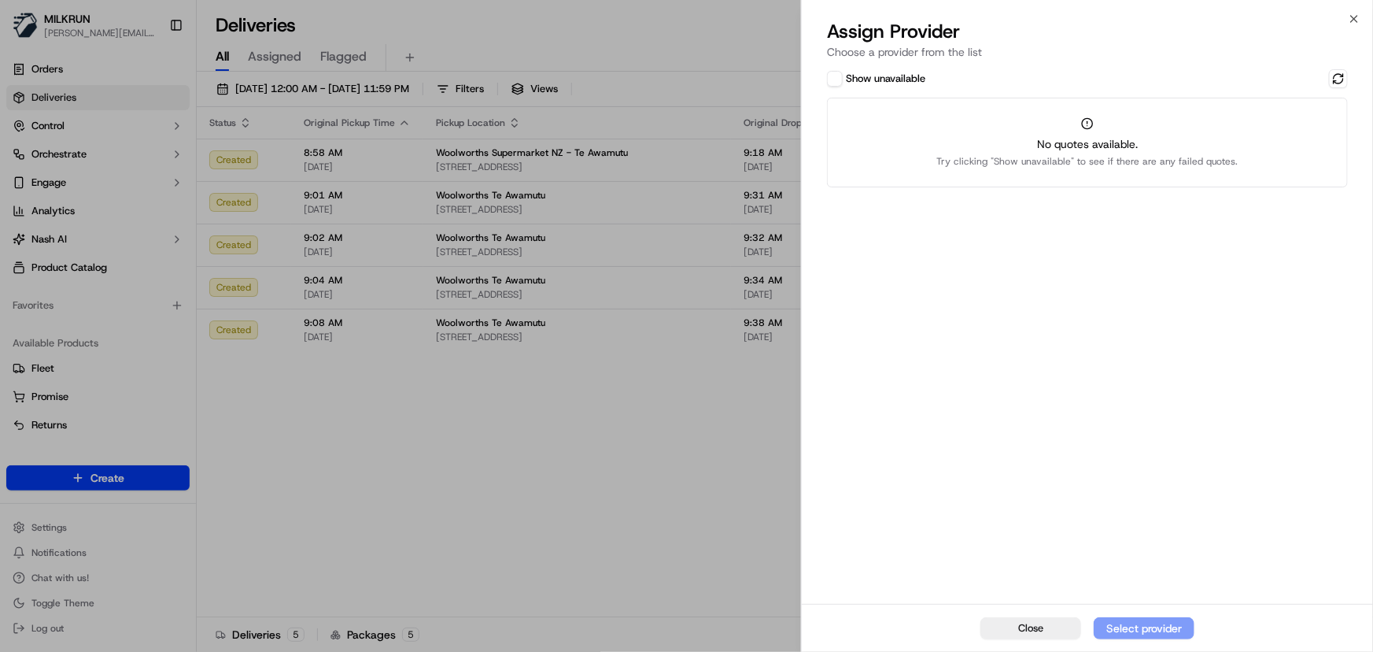
drag, startPoint x: 868, startPoint y: 78, endPoint x: 927, endPoint y: 84, distance: 59.4
click at [869, 79] on label "Show unavailable" at bounding box center [885, 79] width 79 height 14
click at [843, 79] on button "Show unavailable" at bounding box center [835, 79] width 16 height 16
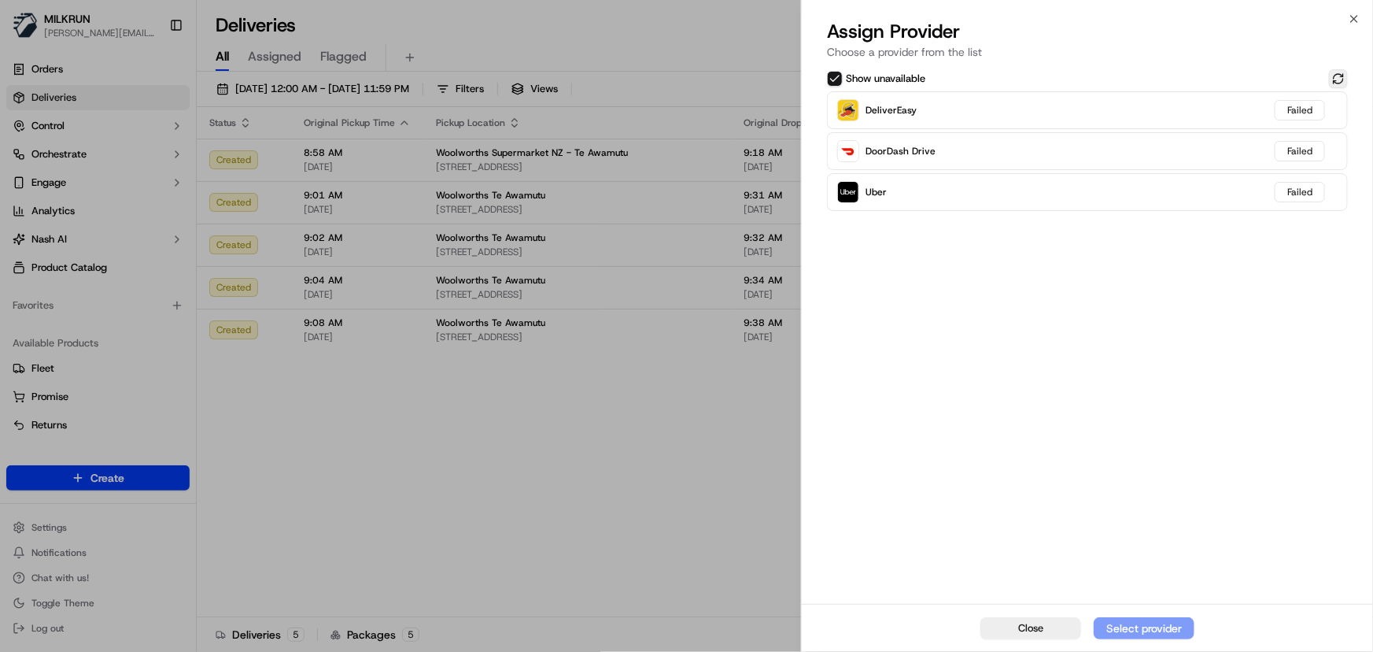
click at [1334, 76] on button at bounding box center [1338, 78] width 19 height 19
click at [1354, 20] on icon "button" at bounding box center [1354, 19] width 13 height 13
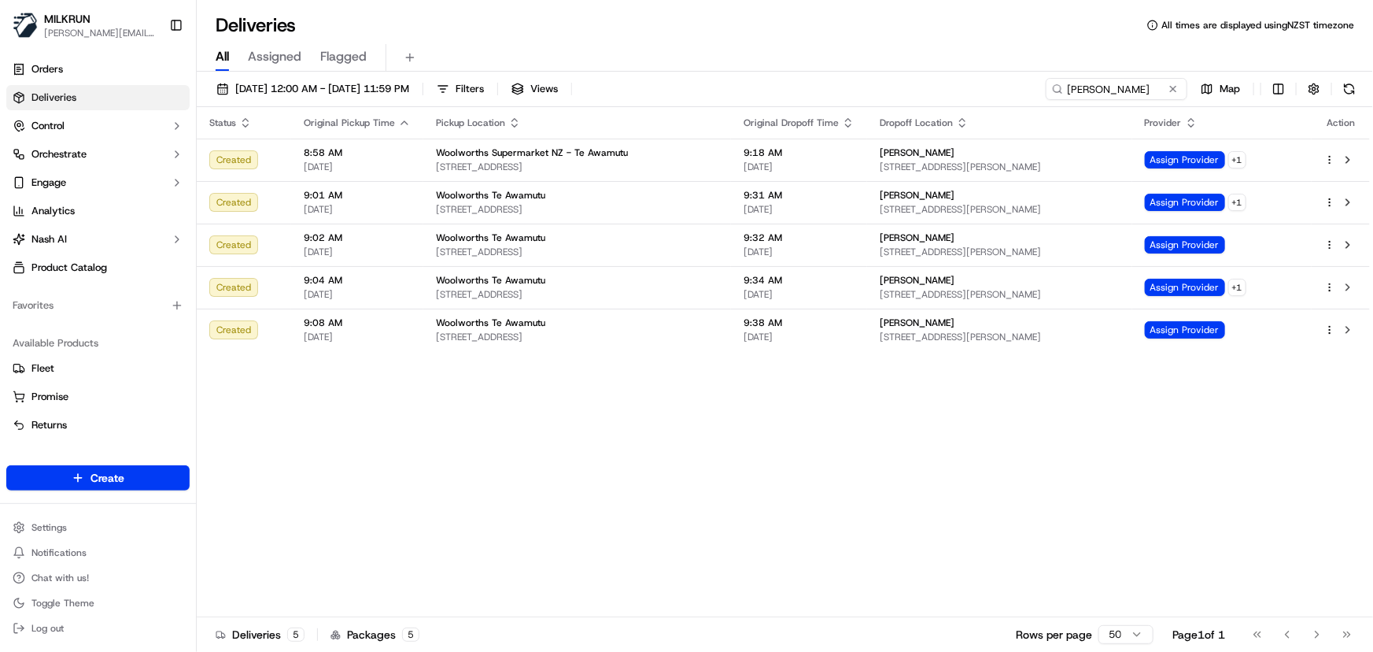
click at [711, 467] on div "Status Original Pickup Time Pickup Location Original Dropoff Time Dropoff Locat…" at bounding box center [783, 362] width 1173 height 510
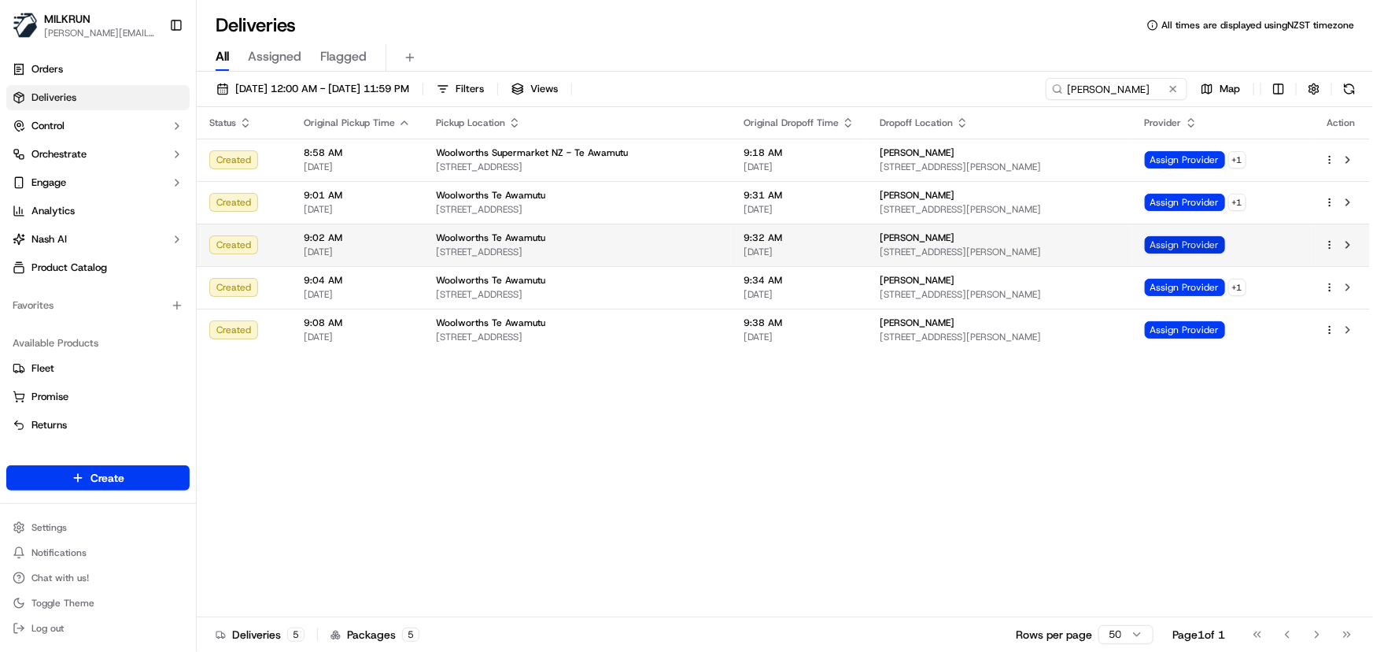
click at [1194, 247] on span "Assign Provider" at bounding box center [1185, 244] width 80 height 17
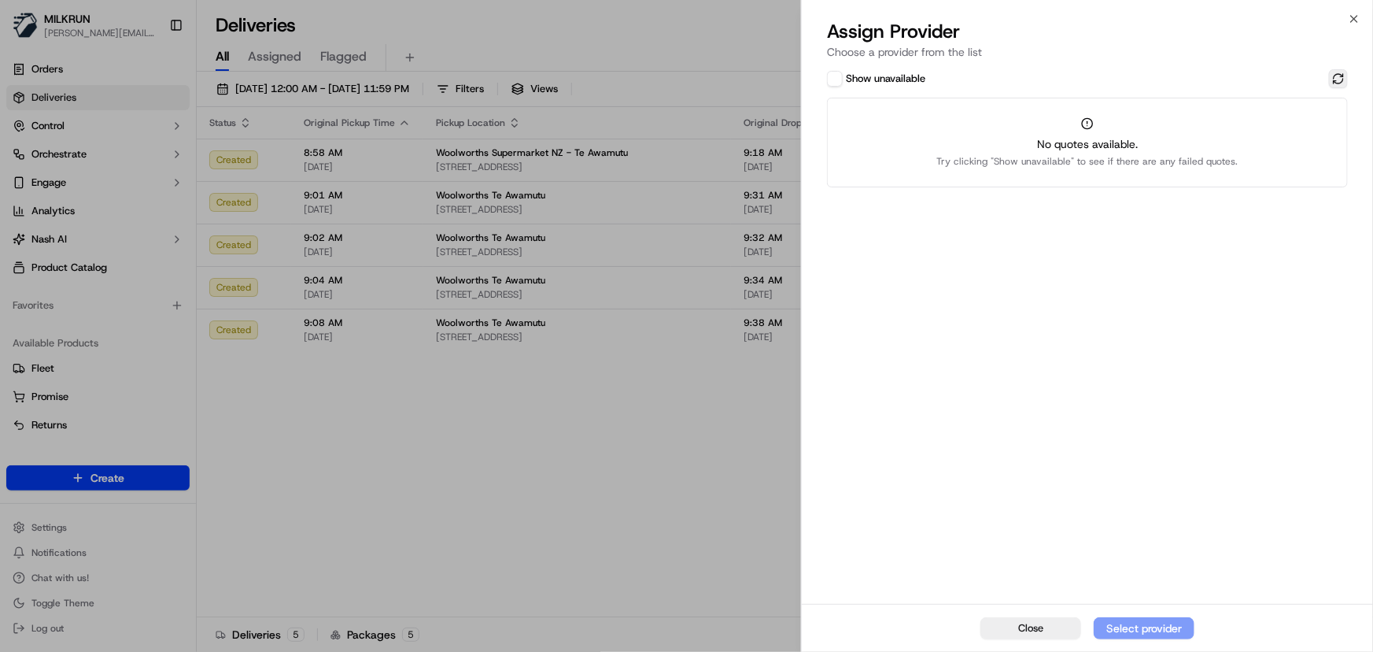
click at [1341, 76] on button at bounding box center [1338, 78] width 19 height 19
click at [841, 81] on button "Show unavailable" at bounding box center [835, 79] width 16 height 16
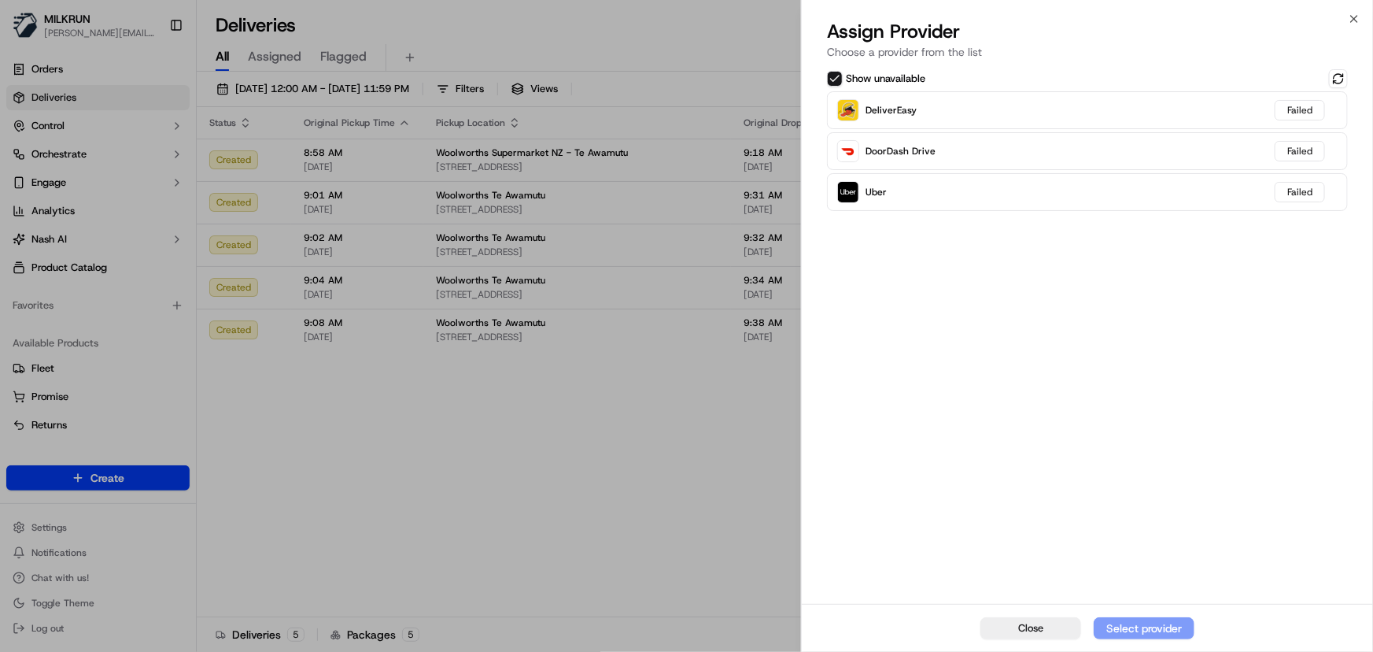
click at [1327, 82] on div "Show unavailable" at bounding box center [1087, 78] width 521 height 19
click at [1329, 82] on button at bounding box center [1338, 78] width 19 height 19
click at [1357, 17] on icon "button" at bounding box center [1354, 19] width 13 height 13
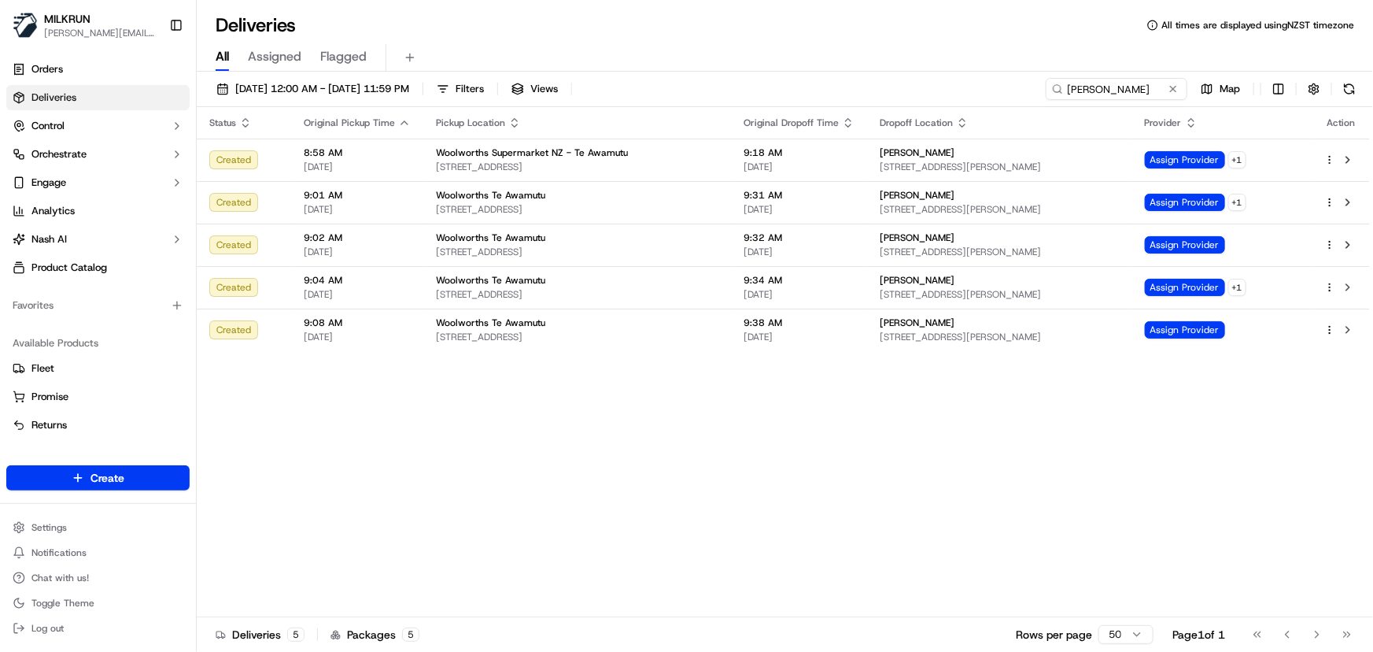
click at [1099, 426] on div "Status Original Pickup Time Pickup Location Original Dropoff Time Dropoff Locat…" at bounding box center [783, 362] width 1173 height 510
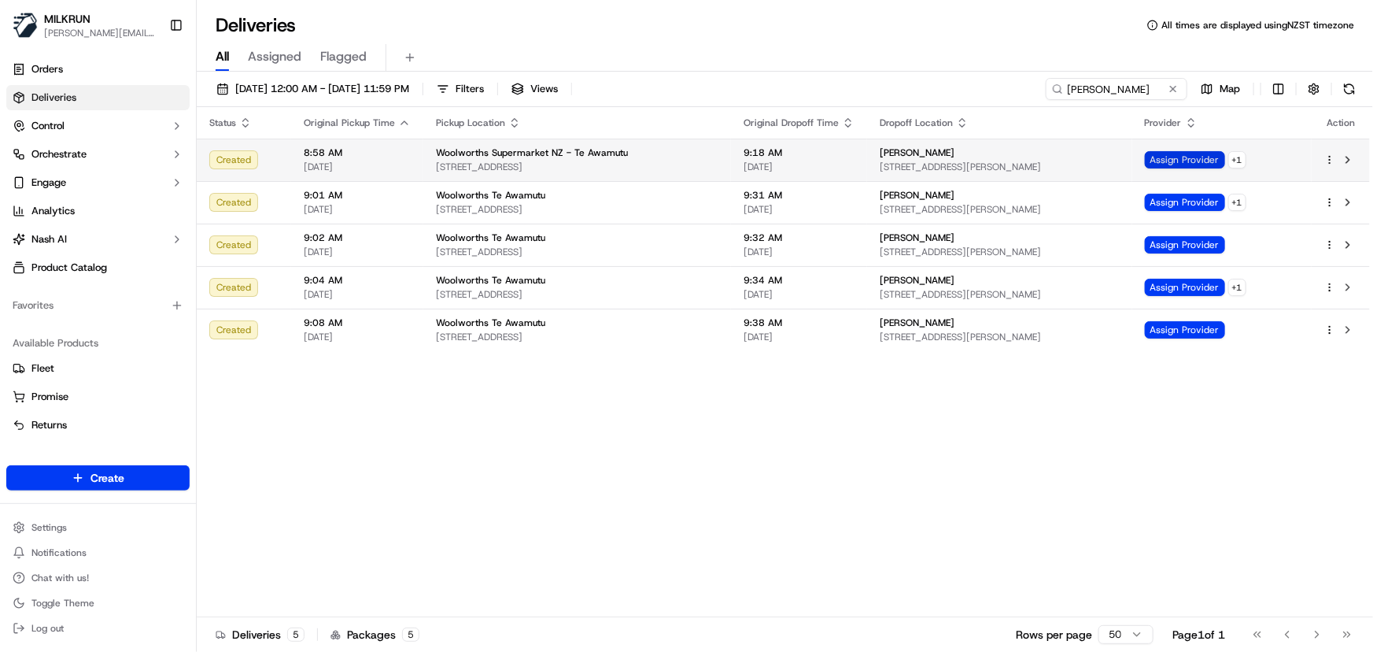
click at [1225, 156] on span "Assign Provider" at bounding box center [1185, 159] width 80 height 17
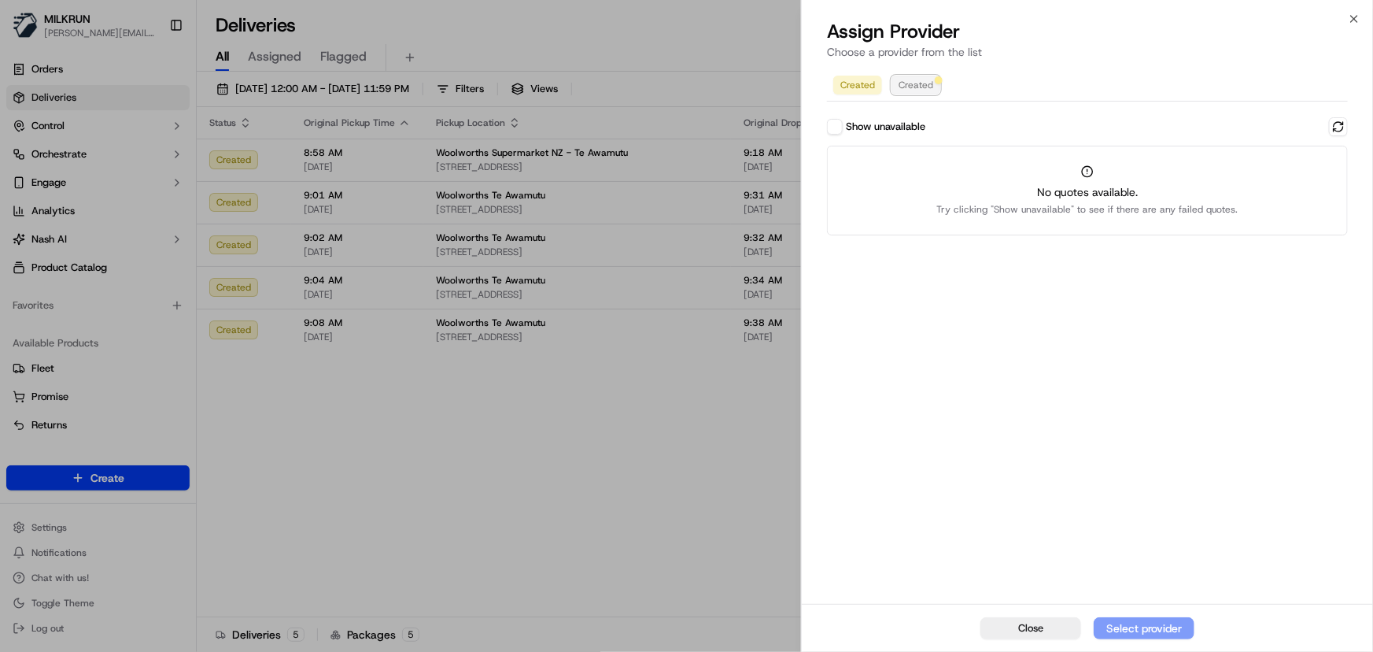
click at [919, 85] on span "Created" at bounding box center [916, 85] width 35 height 13
click at [1354, 24] on icon "button" at bounding box center [1354, 19] width 13 height 13
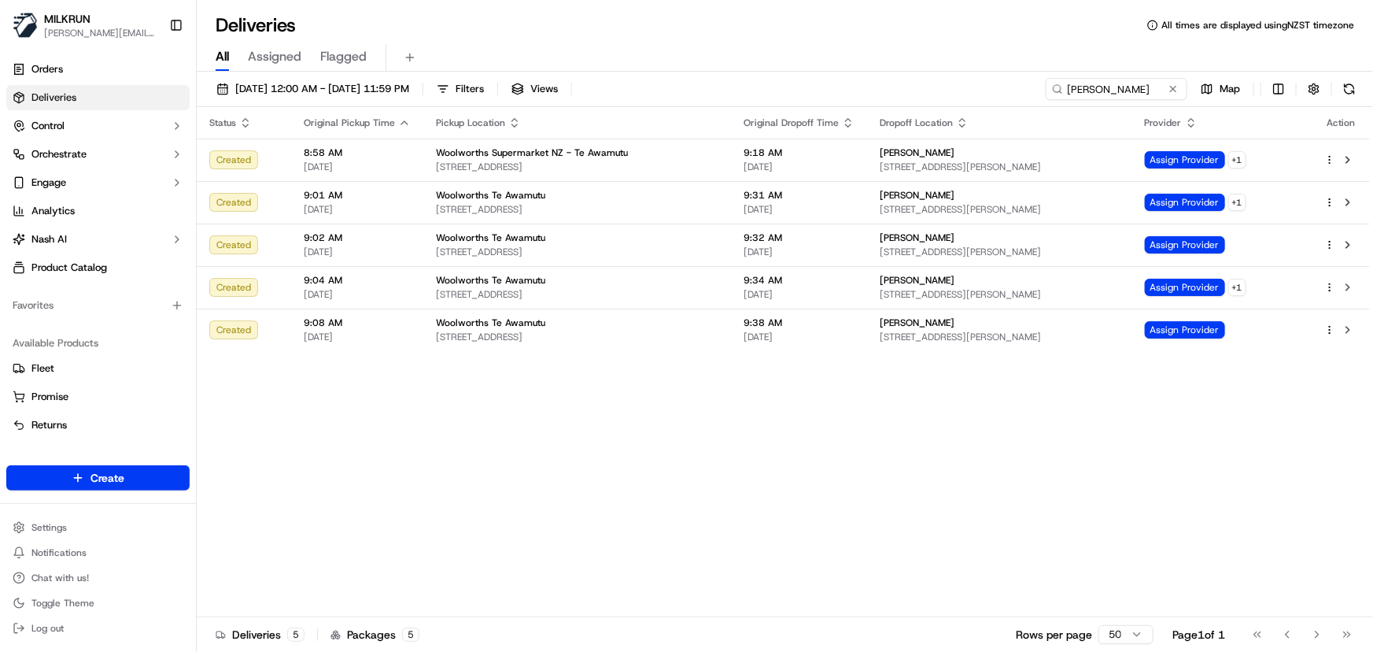
click at [1007, 431] on div "Status Original Pickup Time Pickup Location Original Dropoff Time Dropoff Locat…" at bounding box center [783, 362] width 1173 height 510
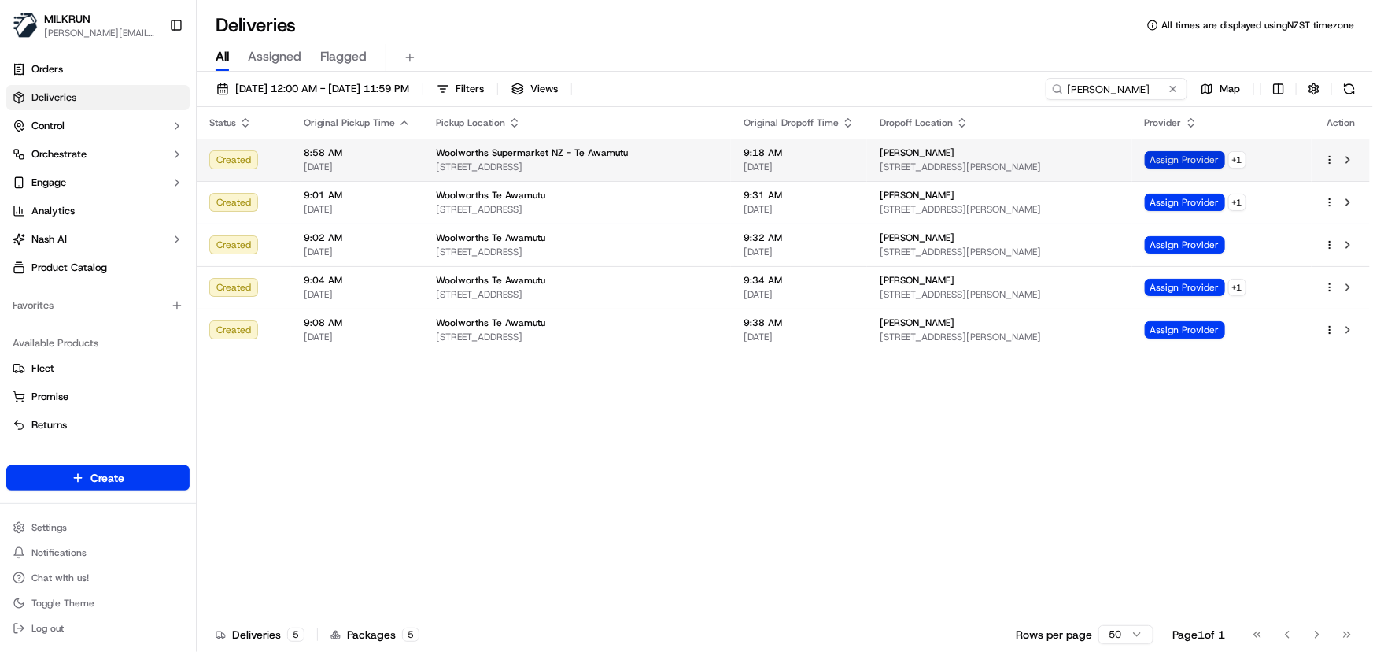
click at [1220, 164] on span "Assign Provider" at bounding box center [1185, 159] width 80 height 17
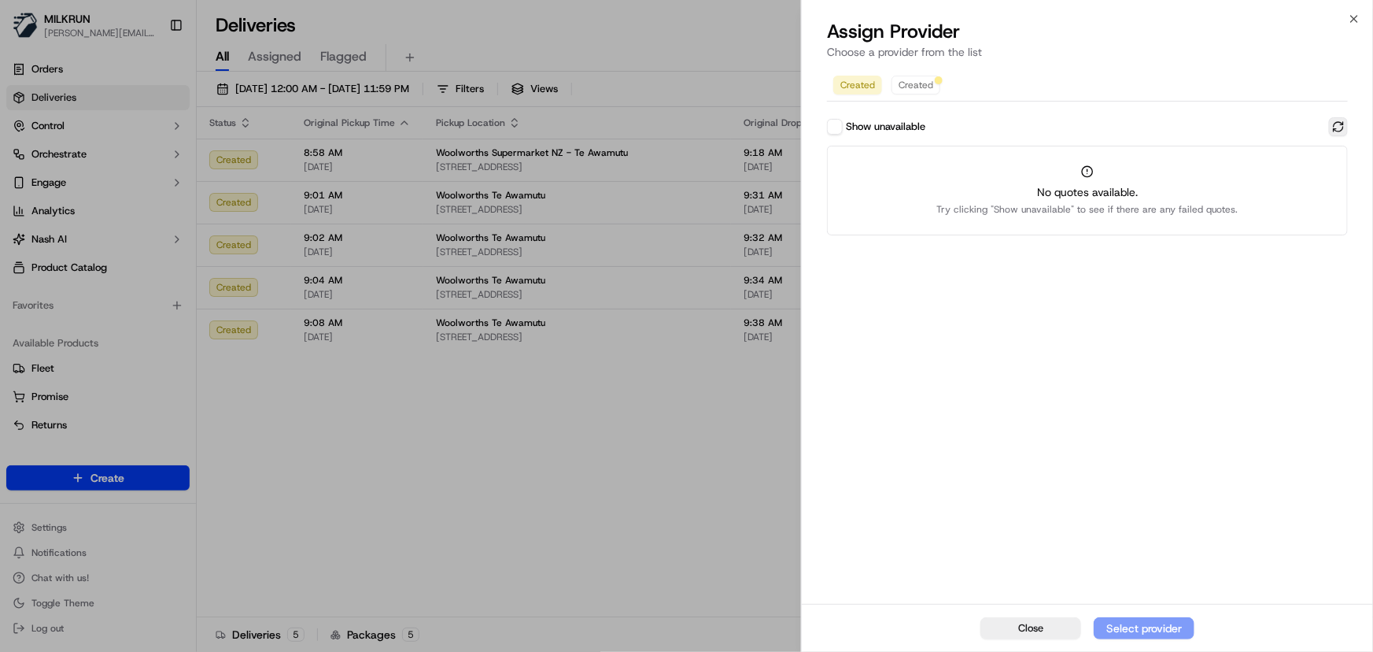
click at [1339, 126] on button at bounding box center [1338, 126] width 19 height 19
click at [903, 129] on label "Show unavailable" at bounding box center [885, 127] width 79 height 14
click at [843, 129] on button "Show unavailable" at bounding box center [835, 127] width 16 height 16
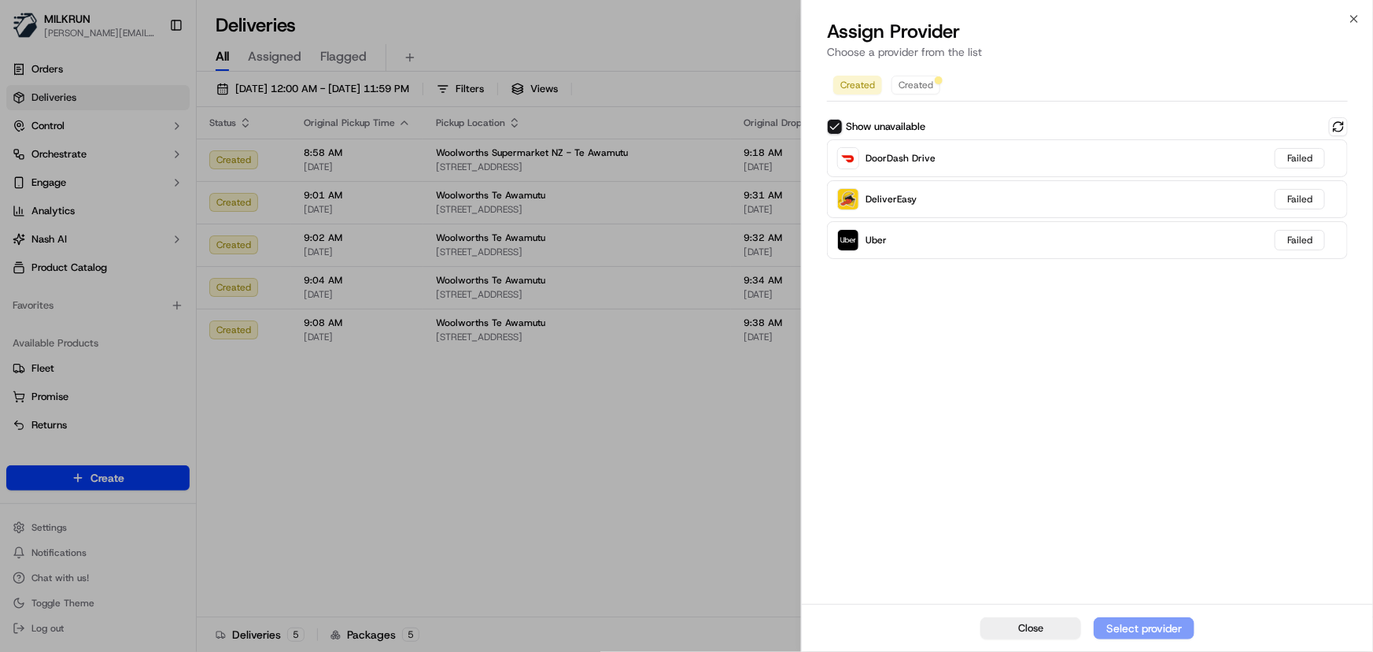
click at [1125, 621] on div "Close Select provider" at bounding box center [1087, 628] width 571 height 48
click at [1100, 450] on div "Created Created Show unavailable DoorDash Drive Failed DeliverEasy Failed Uber …" at bounding box center [1087, 334] width 571 height 537
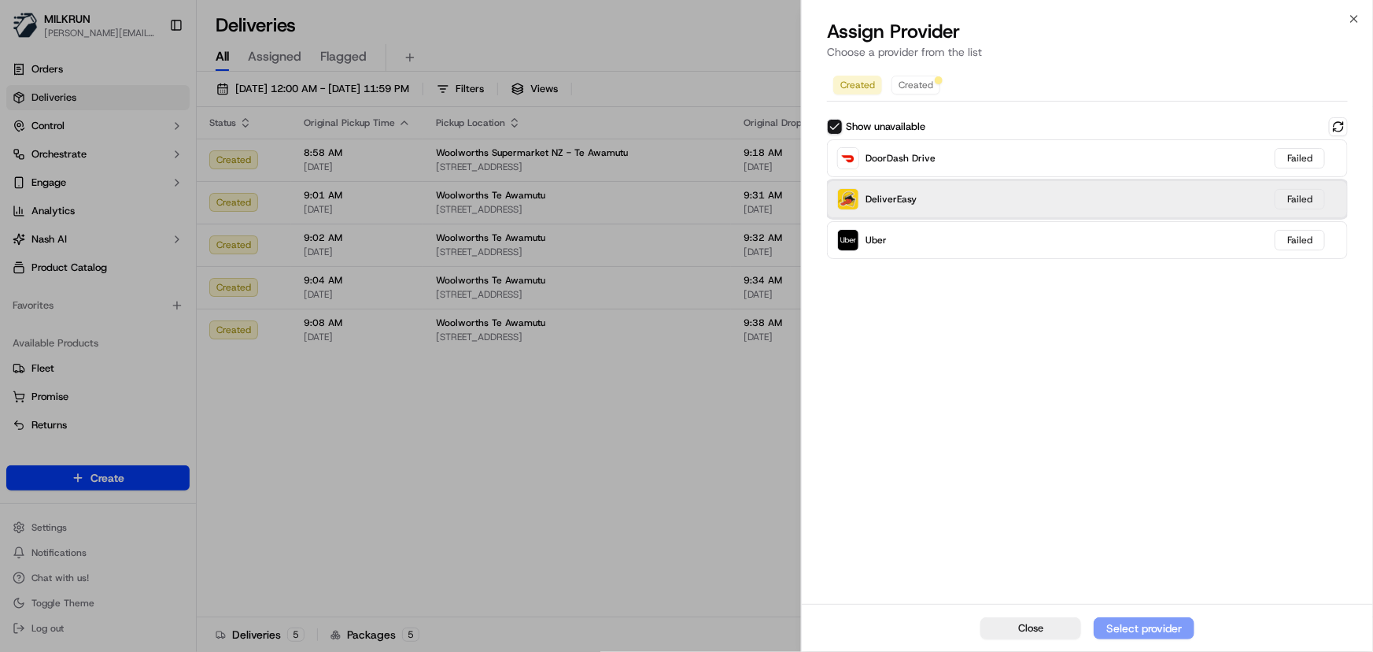
click at [1070, 199] on div "DeliverEasy Failed" at bounding box center [1087, 199] width 521 height 38
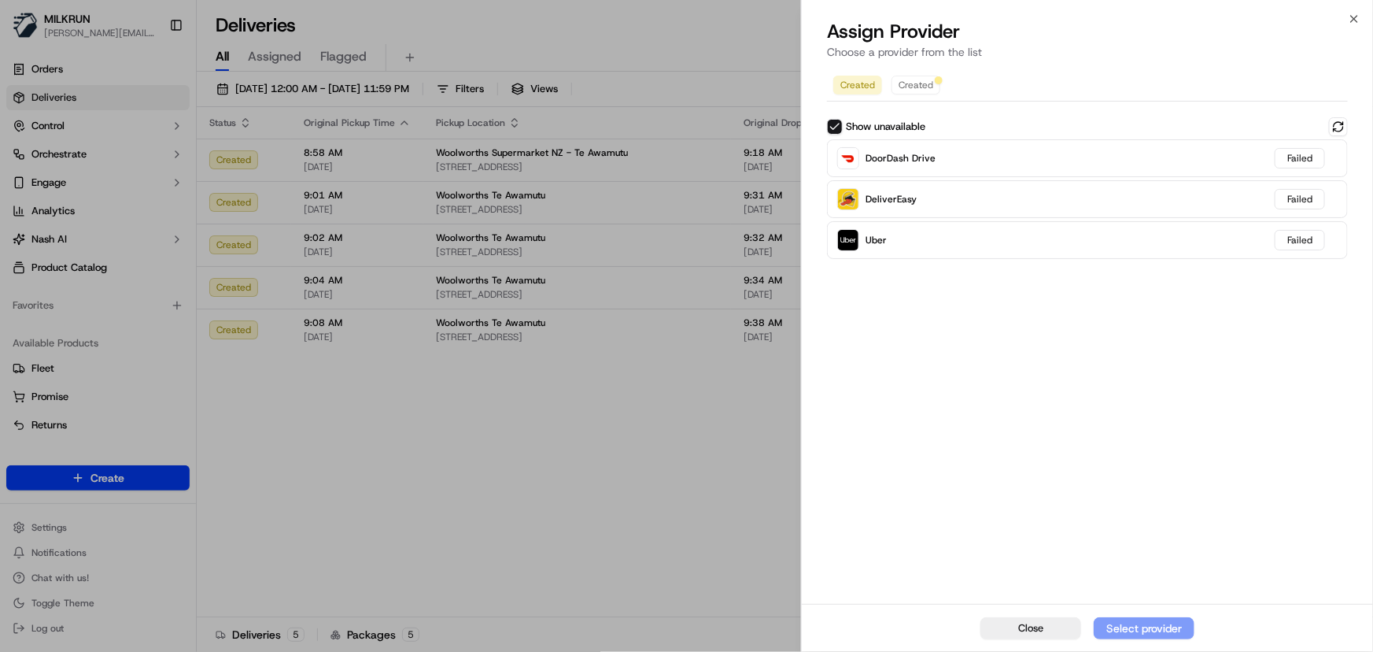
click at [1069, 334] on div "Created Created Show unavailable DoorDash Drive Failed DeliverEasy Failed Uber …" at bounding box center [1087, 334] width 571 height 537
click at [921, 81] on span "Created" at bounding box center [916, 85] width 35 height 13
click at [1340, 122] on button at bounding box center [1338, 126] width 19 height 19
click at [1357, 19] on icon "button" at bounding box center [1354, 19] width 13 height 13
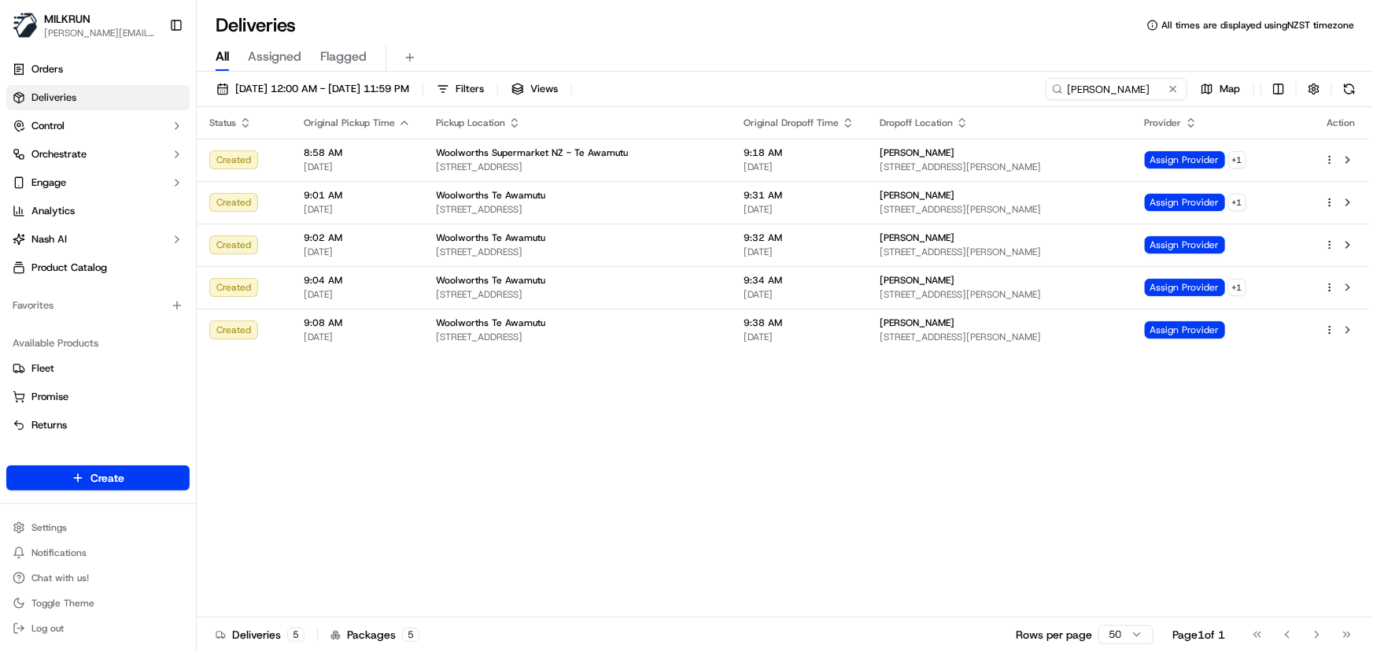
click at [1172, 412] on div "Status Original Pickup Time Pickup Location Original Dropoff Time Dropoff Locat…" at bounding box center [783, 362] width 1173 height 510
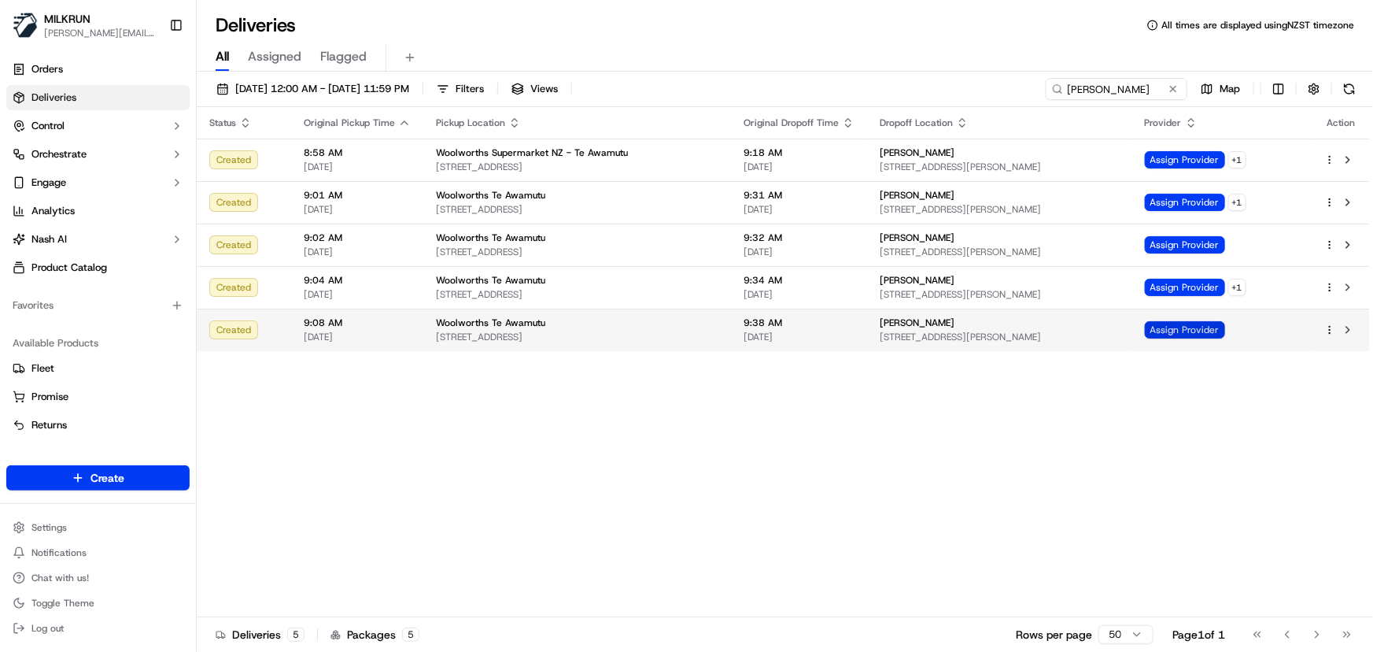
click at [1218, 337] on span "Assign Provider" at bounding box center [1185, 329] width 80 height 17
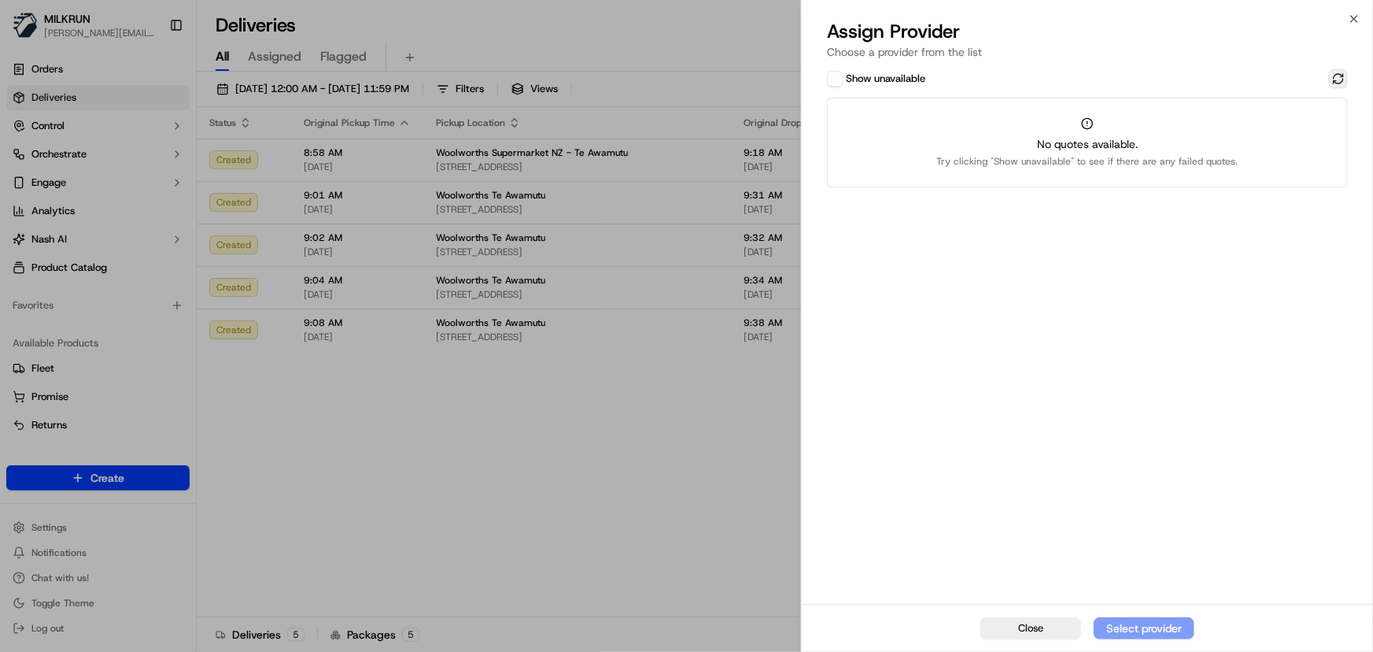
click at [1342, 83] on button at bounding box center [1338, 78] width 19 height 19
click at [921, 79] on label "Show unavailable" at bounding box center [885, 79] width 79 height 14
click at [843, 79] on button "Show unavailable" at bounding box center [835, 79] width 16 height 16
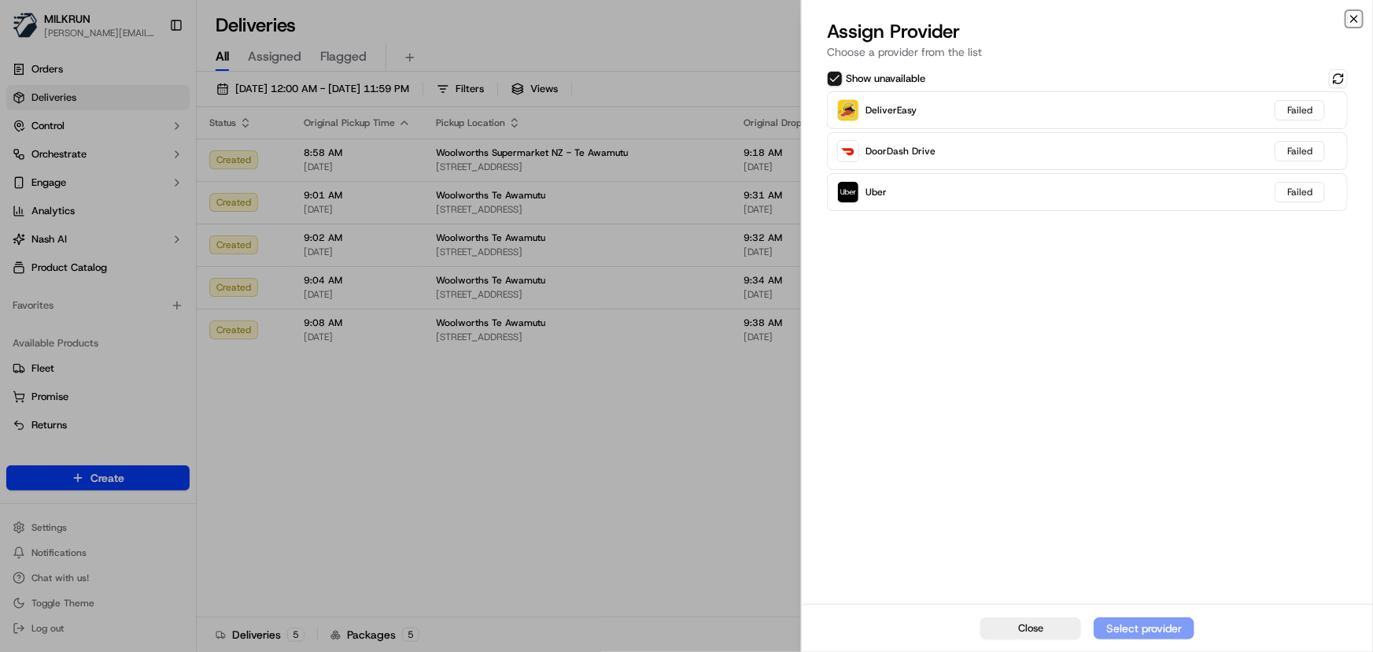
click at [1350, 21] on icon "button" at bounding box center [1354, 19] width 13 height 13
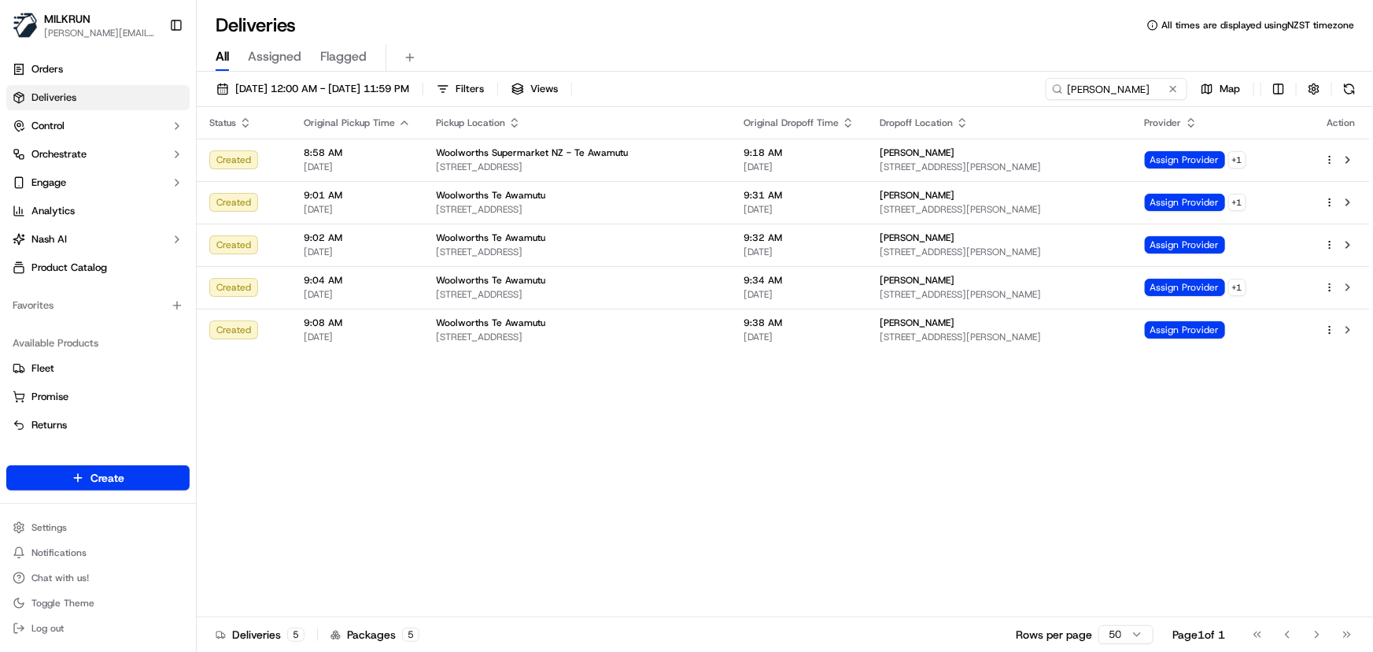
click at [770, 491] on div "Status Original Pickup Time Pickup Location Original Dropoff Time Dropoff Locat…" at bounding box center [783, 362] width 1173 height 510
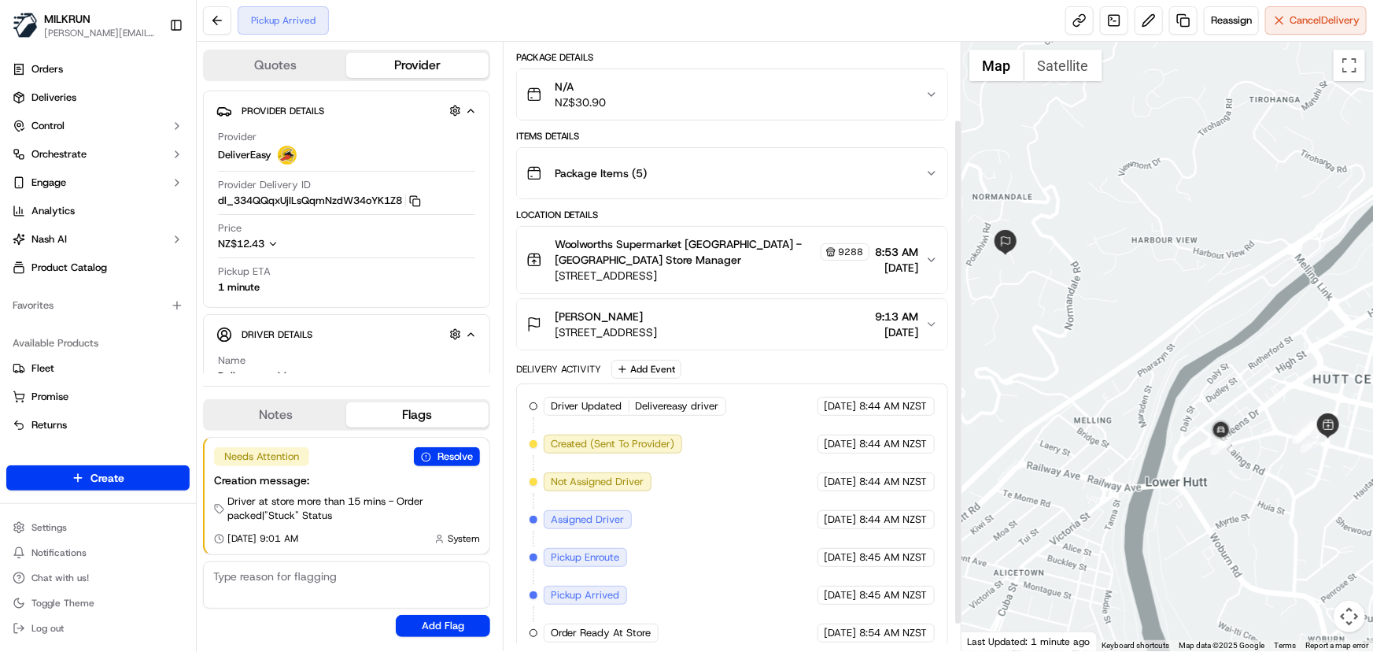
scroll to position [124, 0]
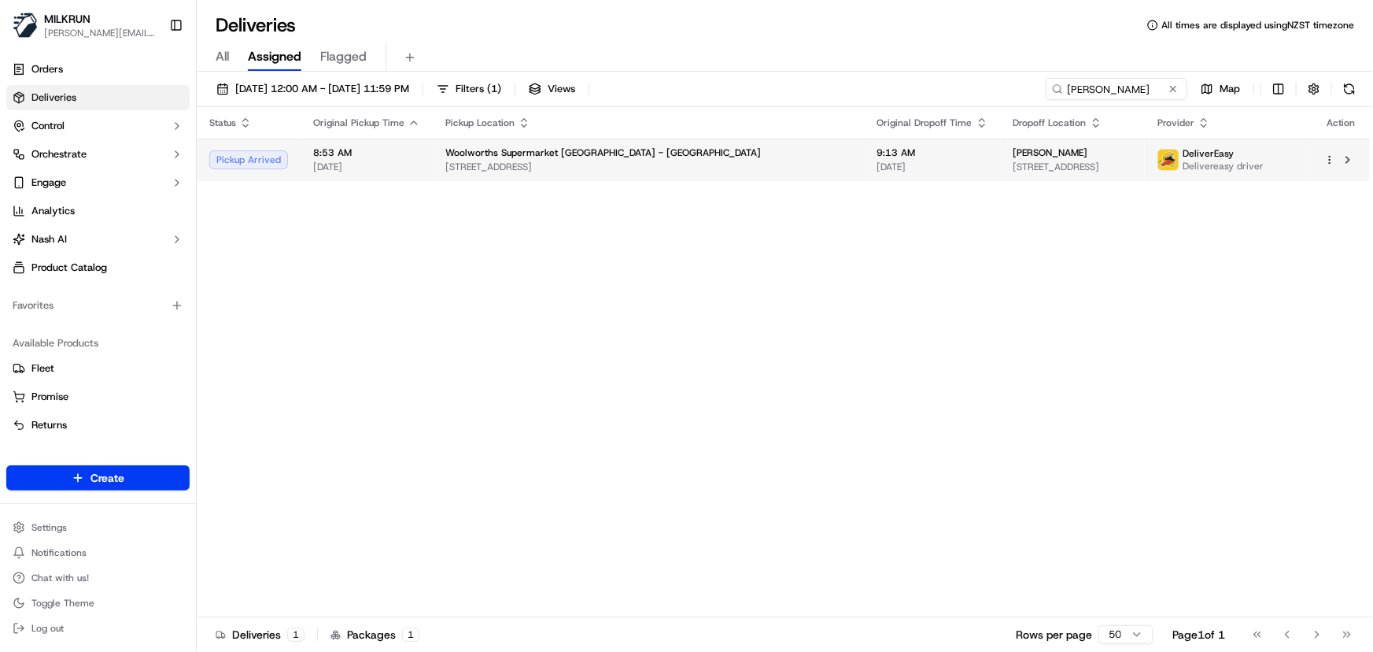
click at [530, 152] on span "Woolworths Supermarket NZ - Queensgate" at bounding box center [603, 152] width 316 height 13
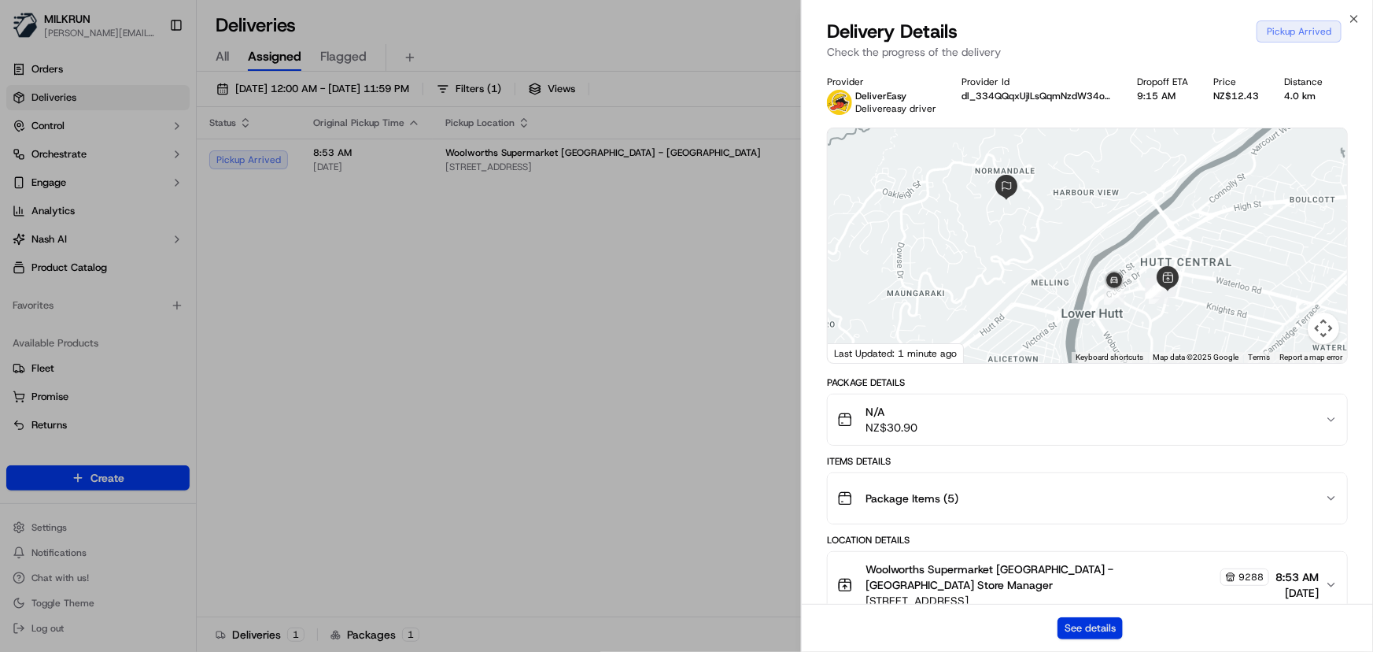
click at [1102, 629] on button "See details" at bounding box center [1090, 628] width 65 height 22
click at [1357, 16] on icon "button" at bounding box center [1354, 19] width 6 height 6
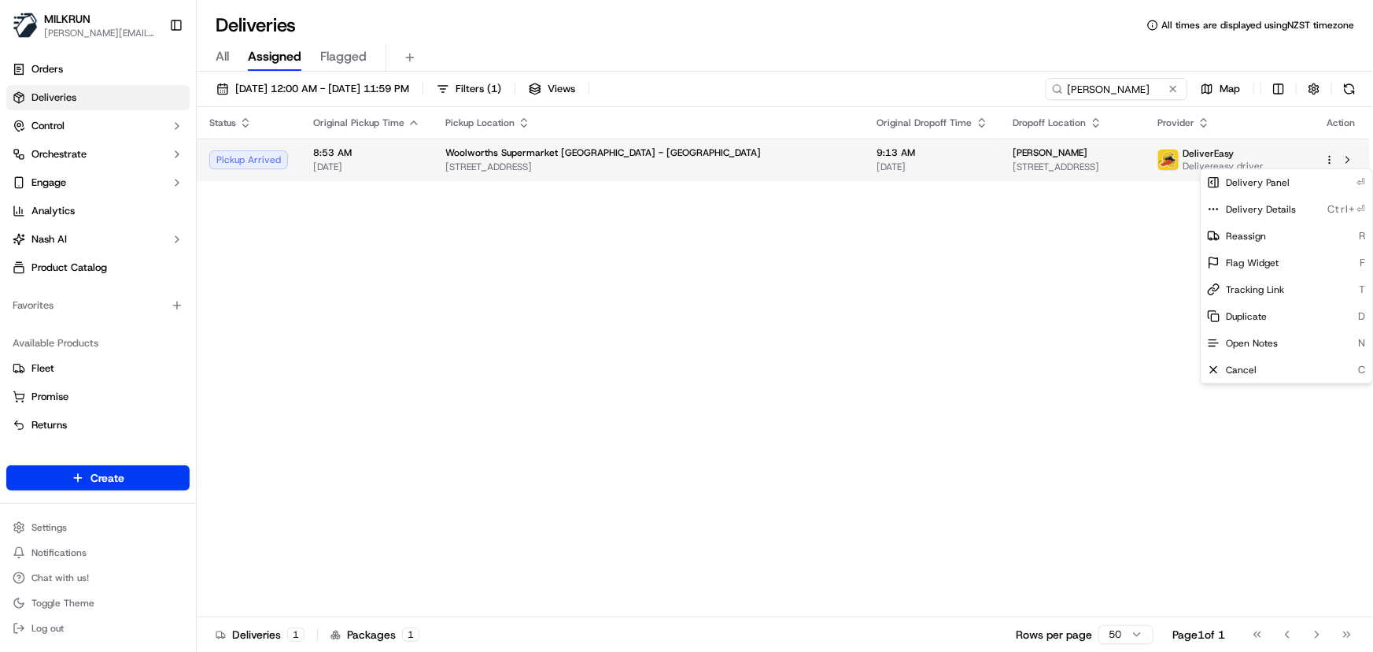
click at [1329, 157] on html "MILKRUN irene.salaivao@woolworths.co.nz Toggle Sidebar Orders Deliveries Contro…" at bounding box center [686, 326] width 1373 height 652
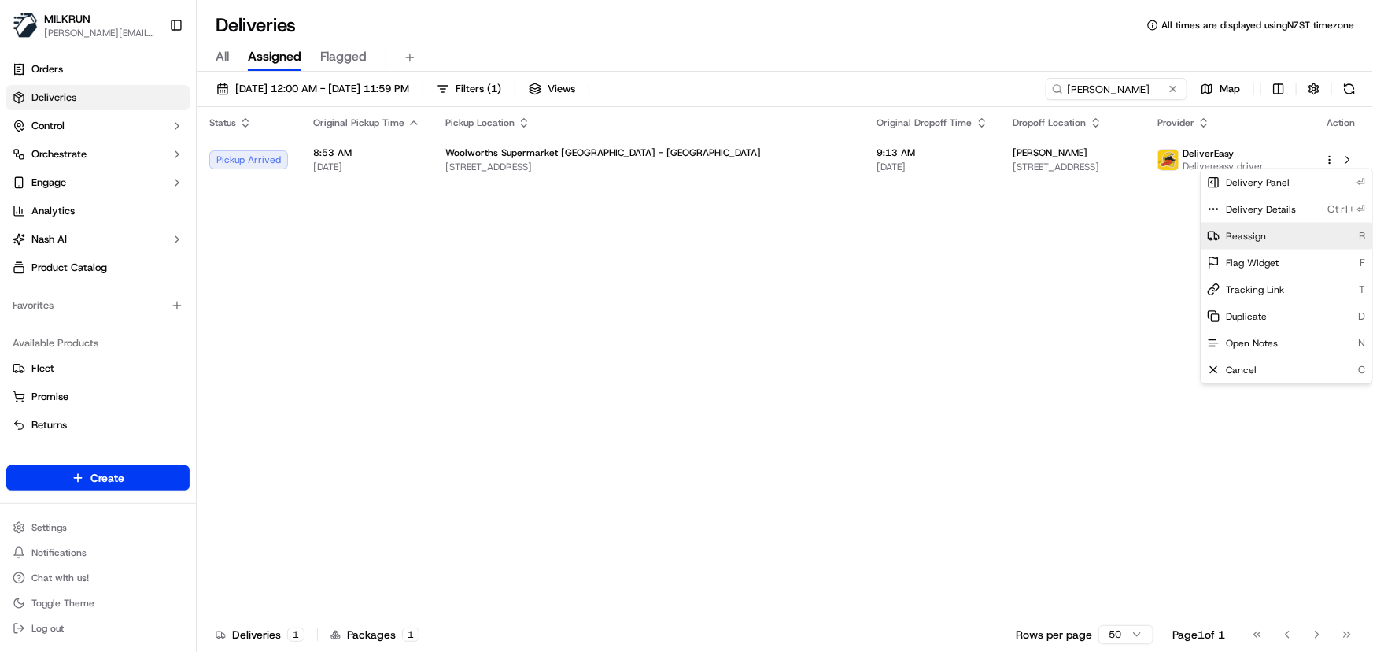
click at [1268, 232] on div "Reassign R" at bounding box center [1287, 236] width 172 height 27
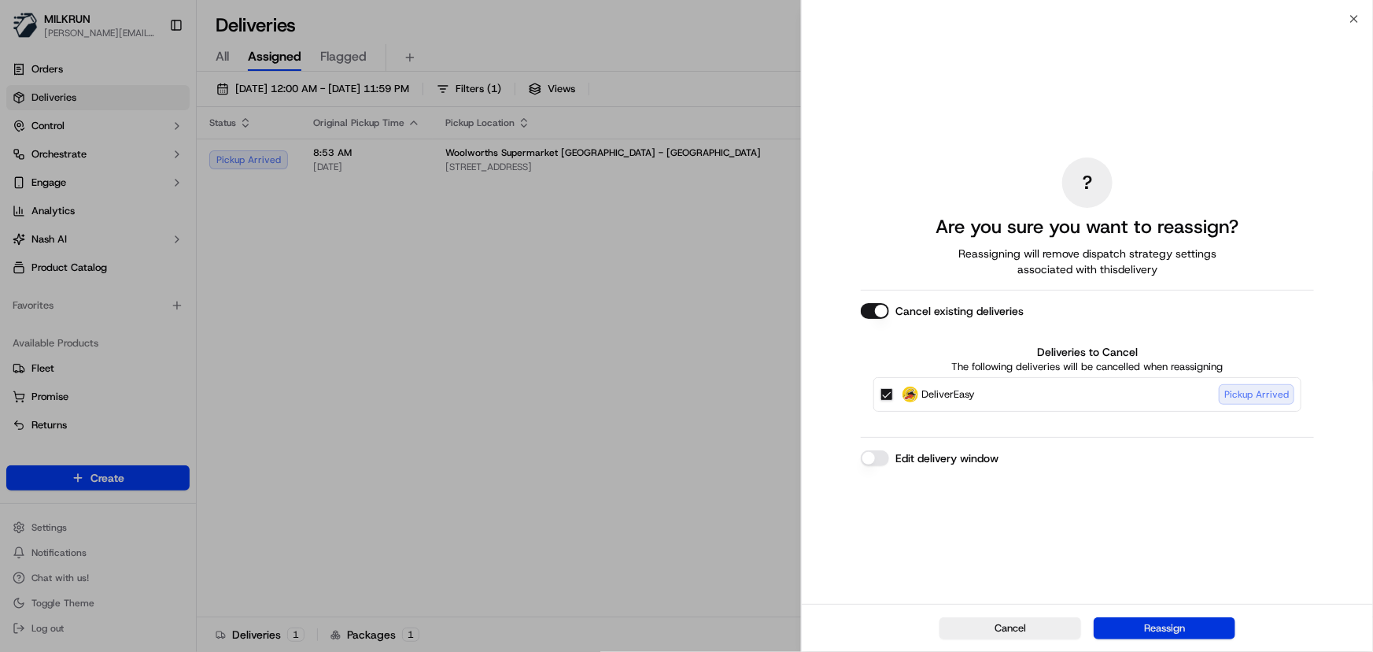
click at [1153, 625] on button "Reassign" at bounding box center [1165, 628] width 142 height 22
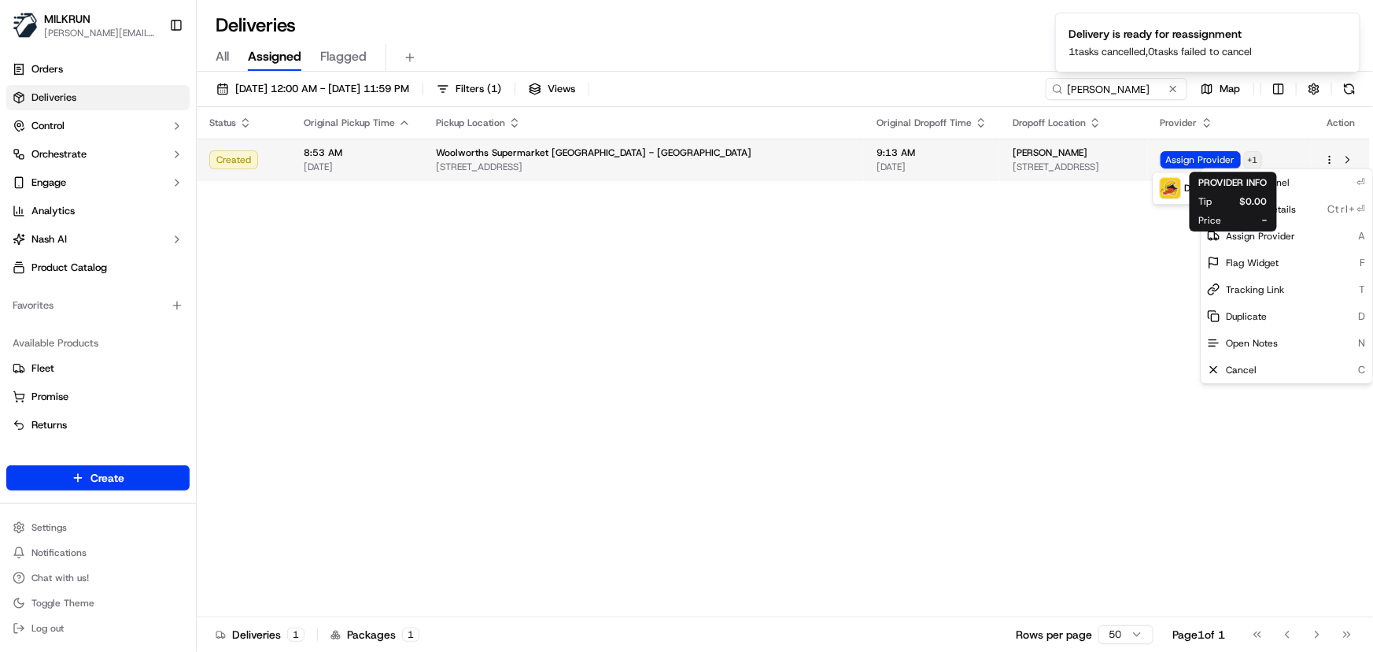
click at [1262, 159] on button "+ 1" at bounding box center [1253, 159] width 18 height 17
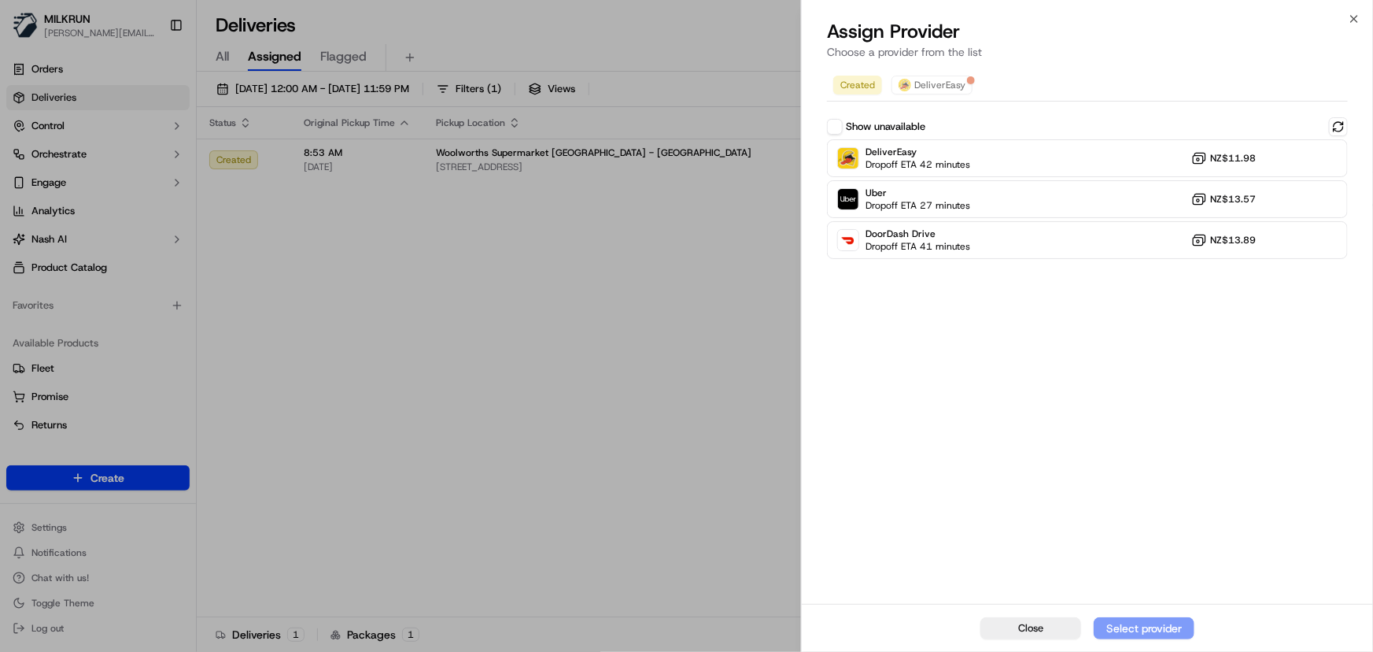
drag, startPoint x: 625, startPoint y: 417, endPoint x: 670, endPoint y: 404, distance: 46.6
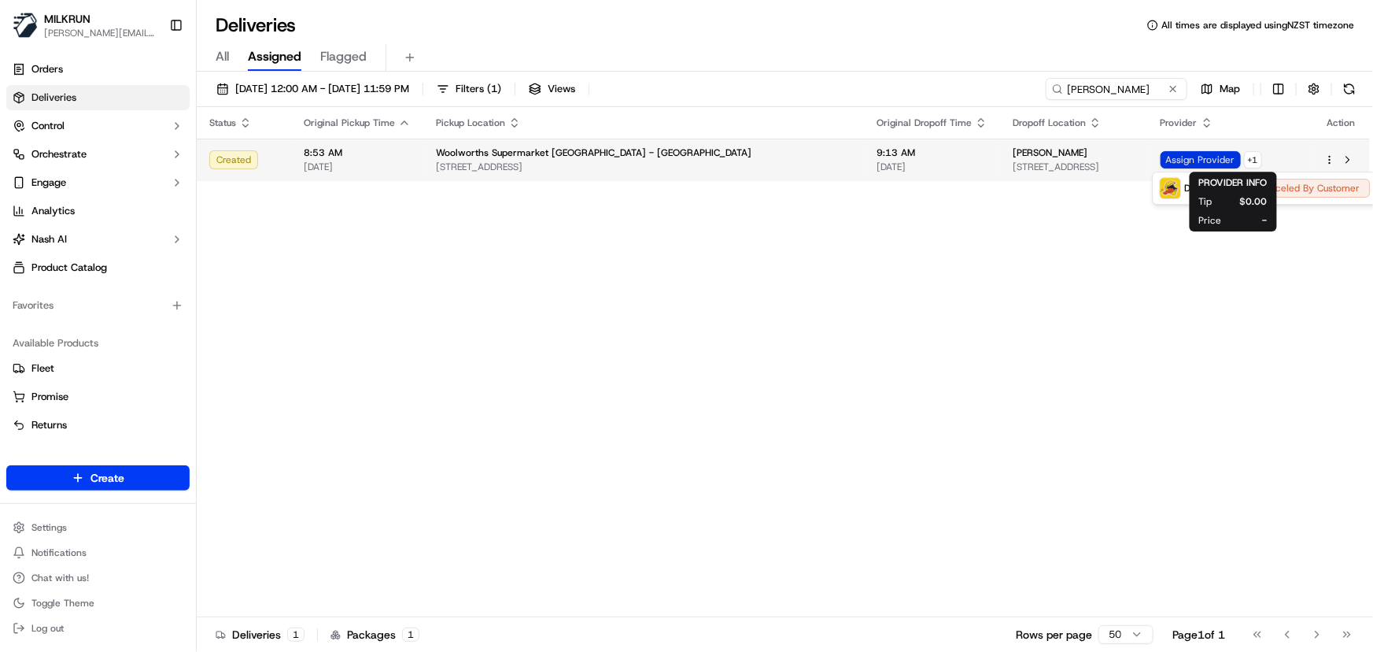
click at [1206, 153] on span "Assign Provider" at bounding box center [1201, 159] width 80 height 17
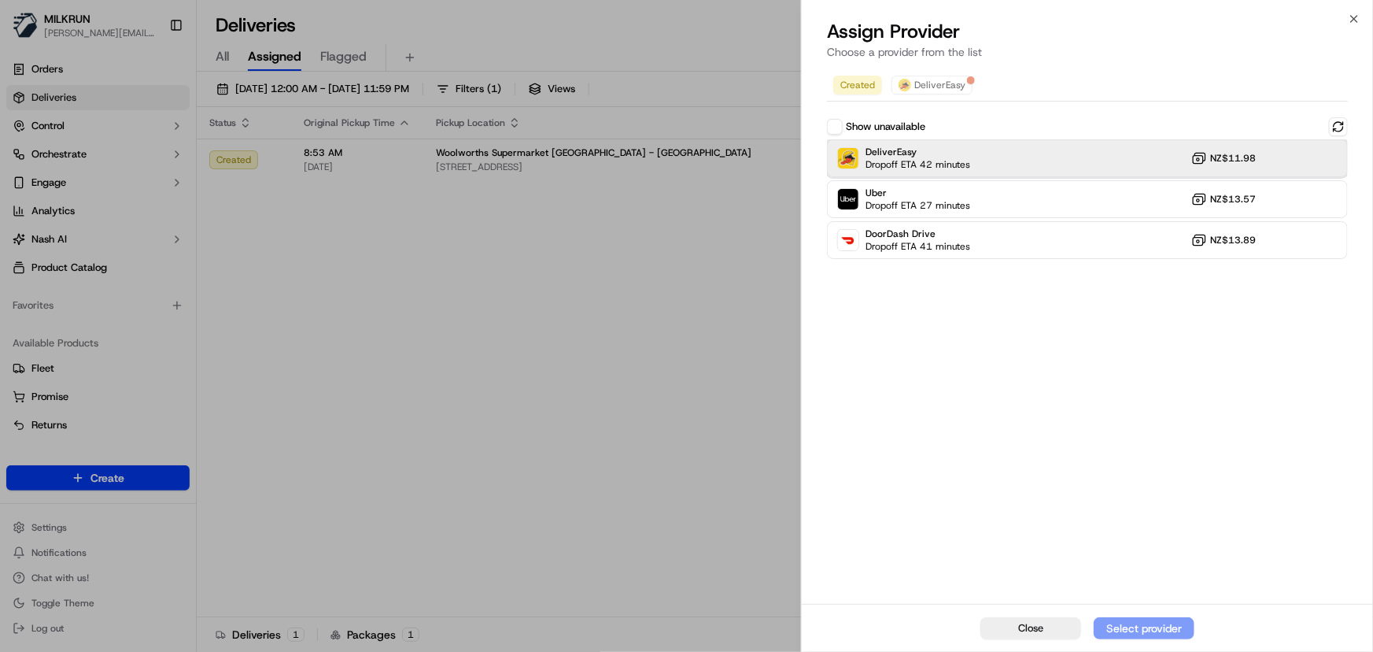
click at [1110, 163] on div "DeliverEasy Dropoff ETA 42 minutes NZ$11.98" at bounding box center [1087, 158] width 521 height 38
click at [1133, 627] on div "Assign Provider" at bounding box center [1144, 628] width 77 height 16
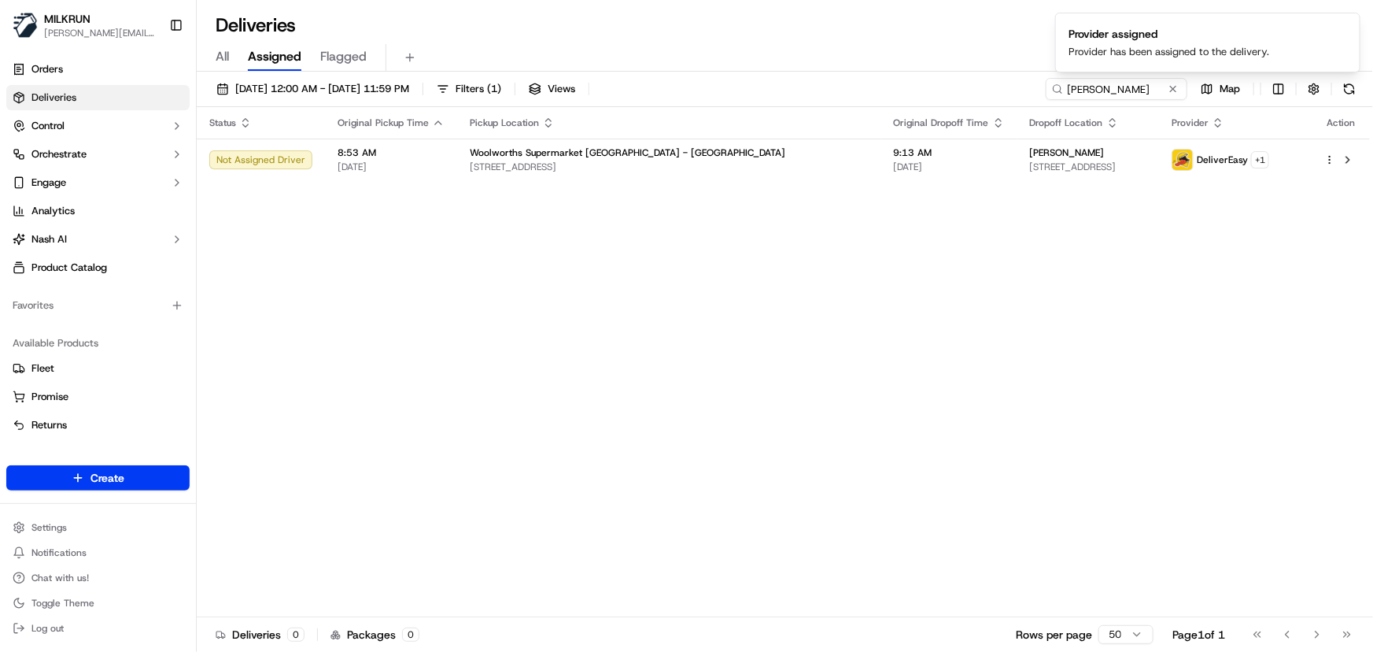
click at [717, 357] on div "Status Original Pickup Time Pickup Location Original Dropoff Time Dropoff Locat…" at bounding box center [783, 362] width 1173 height 510
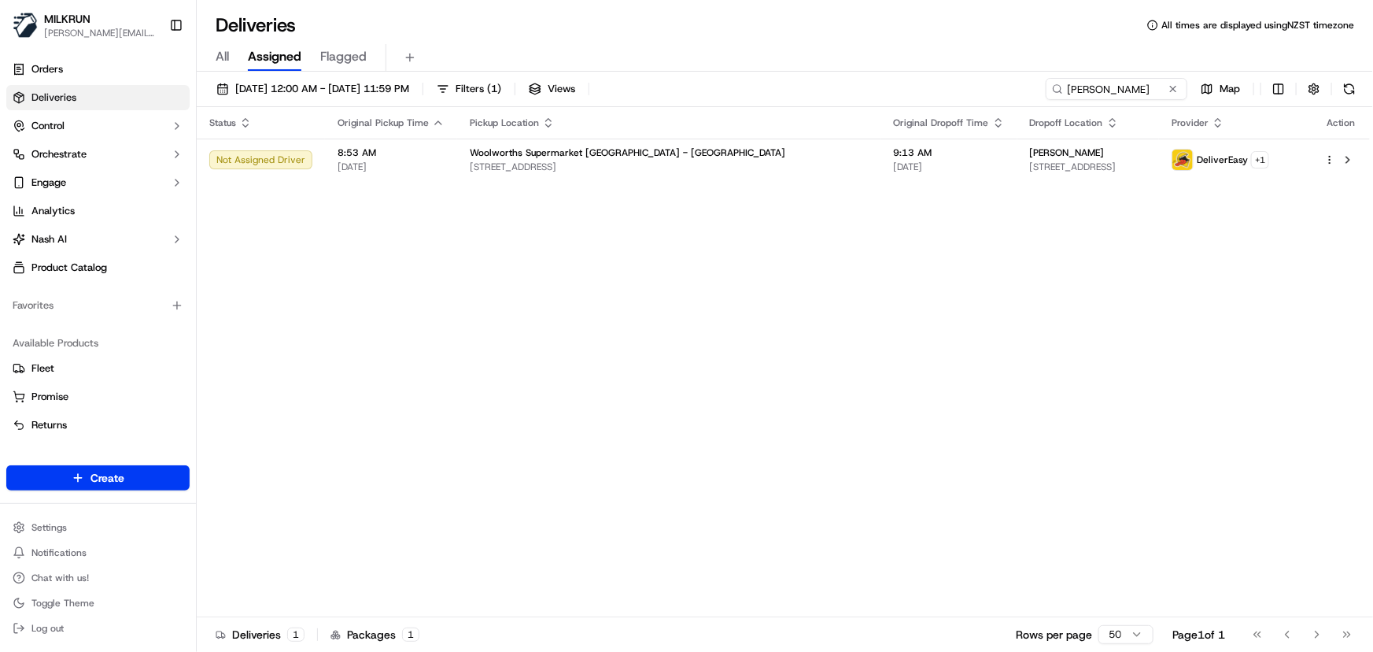
click at [430, 348] on div "Status Original Pickup Time Pickup Location Original Dropoff Time Dropoff Locat…" at bounding box center [783, 362] width 1173 height 510
drag, startPoint x: 1140, startPoint y: 86, endPoint x: 209, endPoint y: 68, distance: 931.0
click at [225, 68] on div "Deliveries All times are displayed using NZST timezone All Assigned Flagged 23/…" at bounding box center [785, 326] width 1176 height 652
paste input "Claire Wilson"
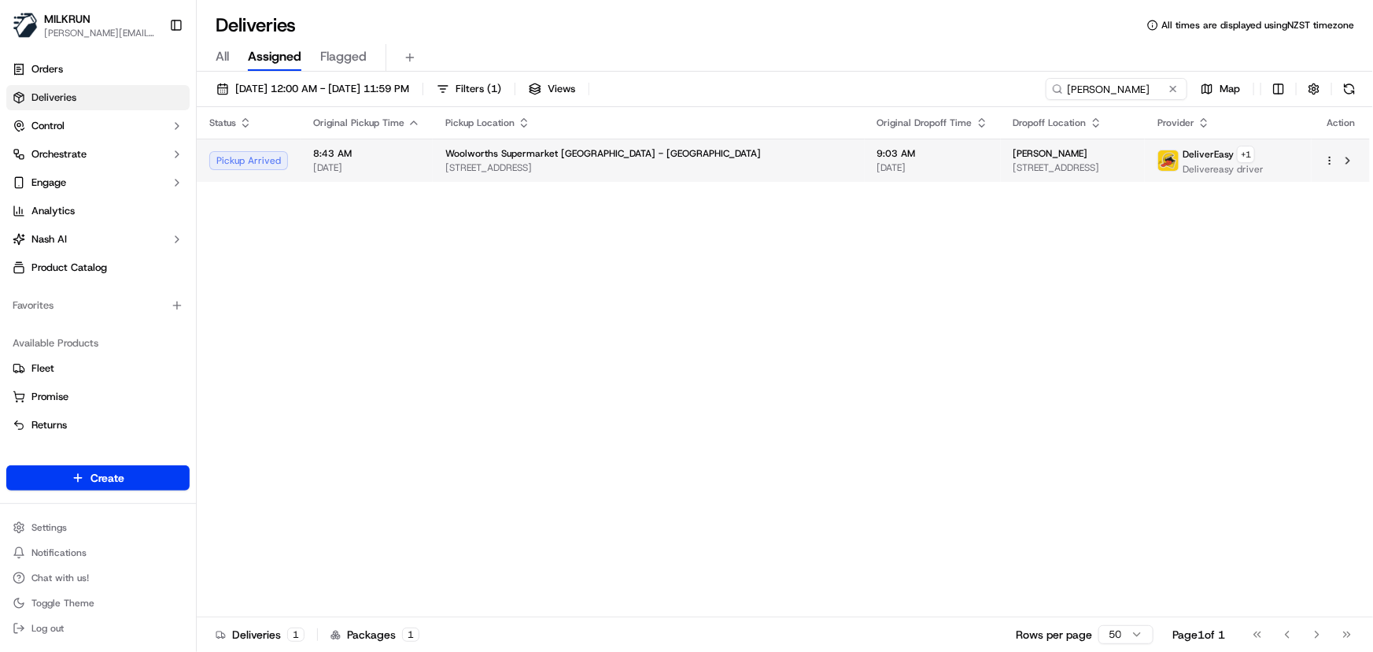
click at [656, 150] on div "Woolworths Supermarket NZ - Kilbirnie" at bounding box center [648, 153] width 407 height 13
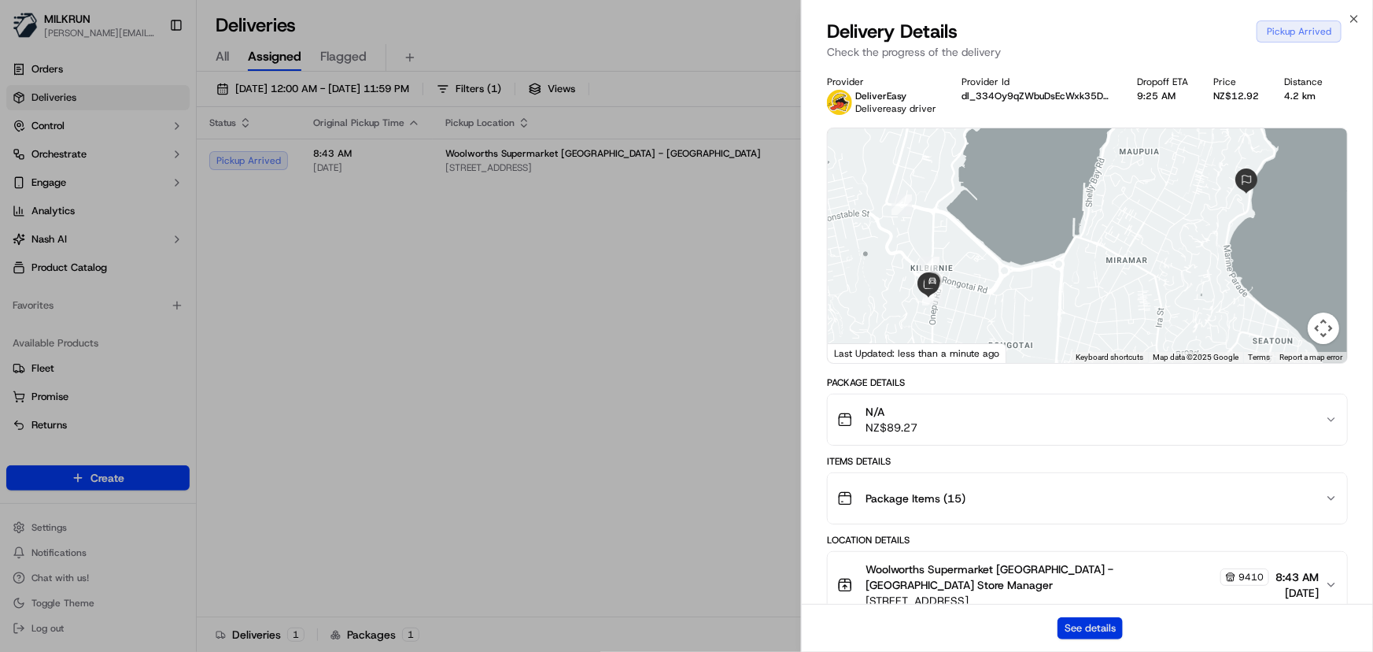
click at [1091, 627] on button "See details" at bounding box center [1090, 628] width 65 height 22
click at [1359, 24] on icon "button" at bounding box center [1354, 19] width 13 height 13
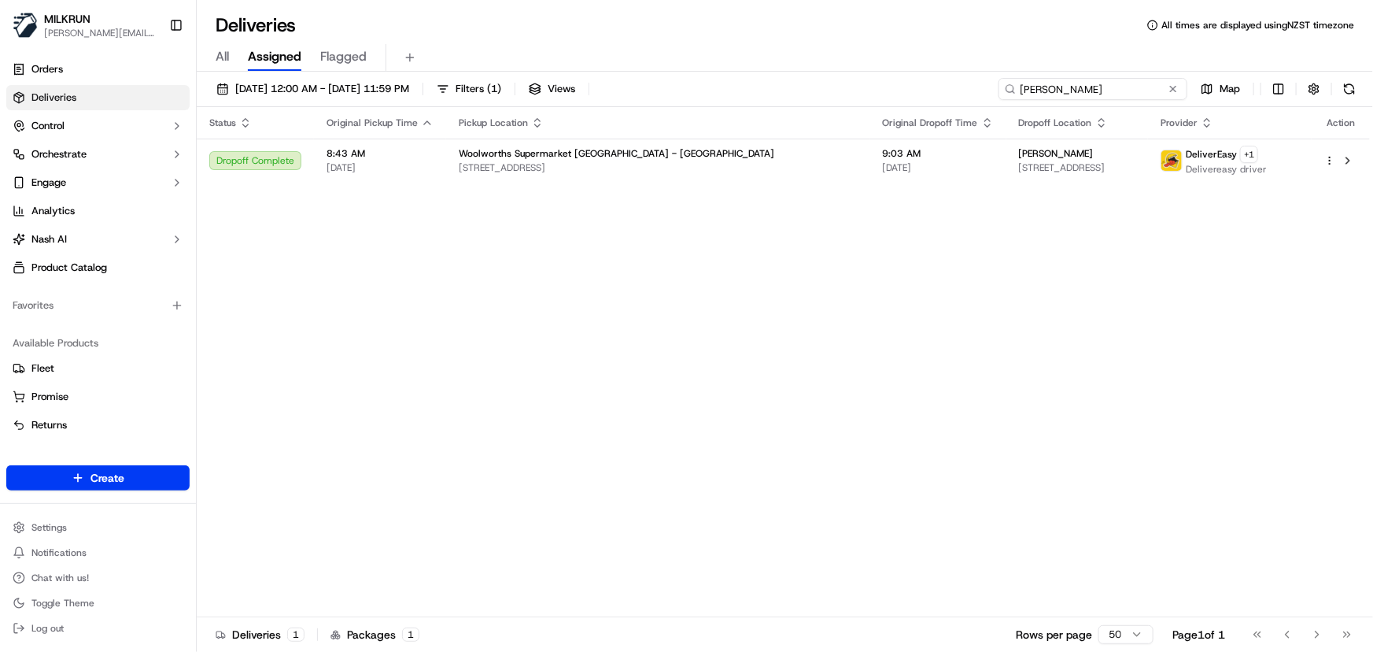
drag, startPoint x: 1128, startPoint y: 81, endPoint x: 334, endPoint y: 49, distance: 794.6
click at [334, 49] on div "Deliveries All times are displayed using NZST timezone All Assigned Flagged 23/…" at bounding box center [785, 326] width 1176 height 652
paste input "Charli Farrar"
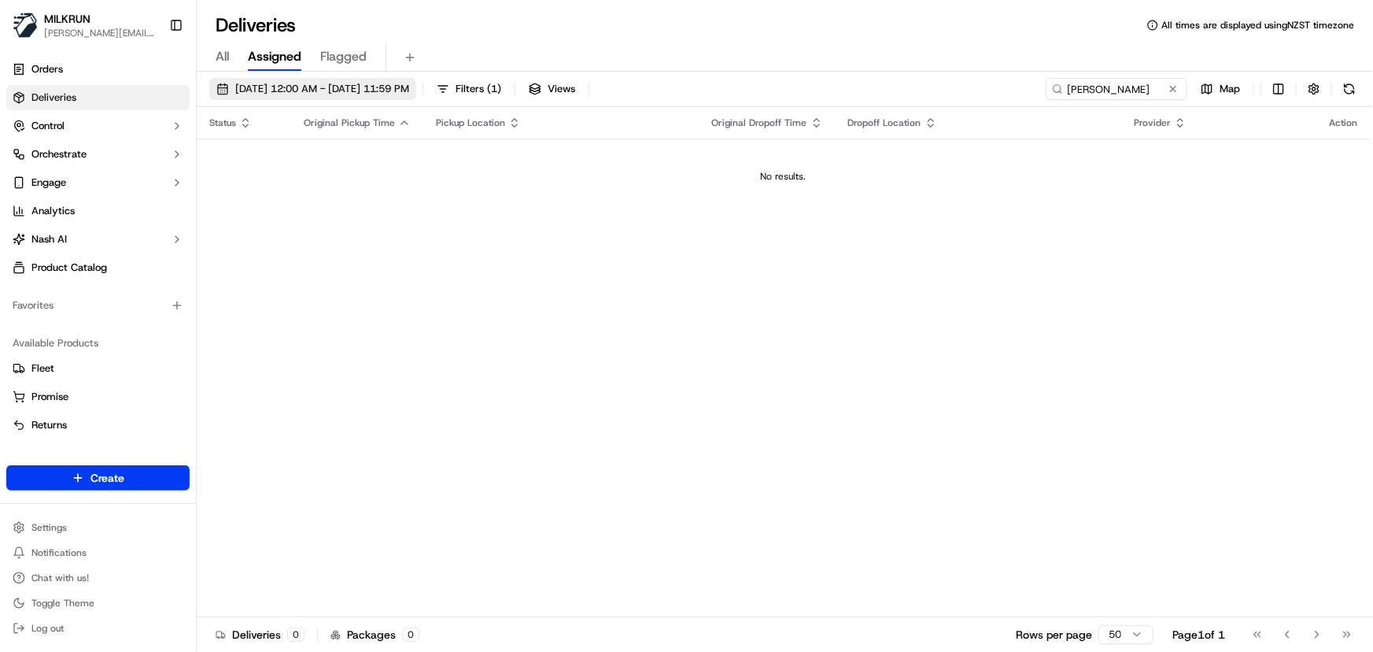
click at [383, 78] on button "23/09/2025 12:00 AM - 23/09/2025 11:59 PM" at bounding box center [312, 89] width 207 height 22
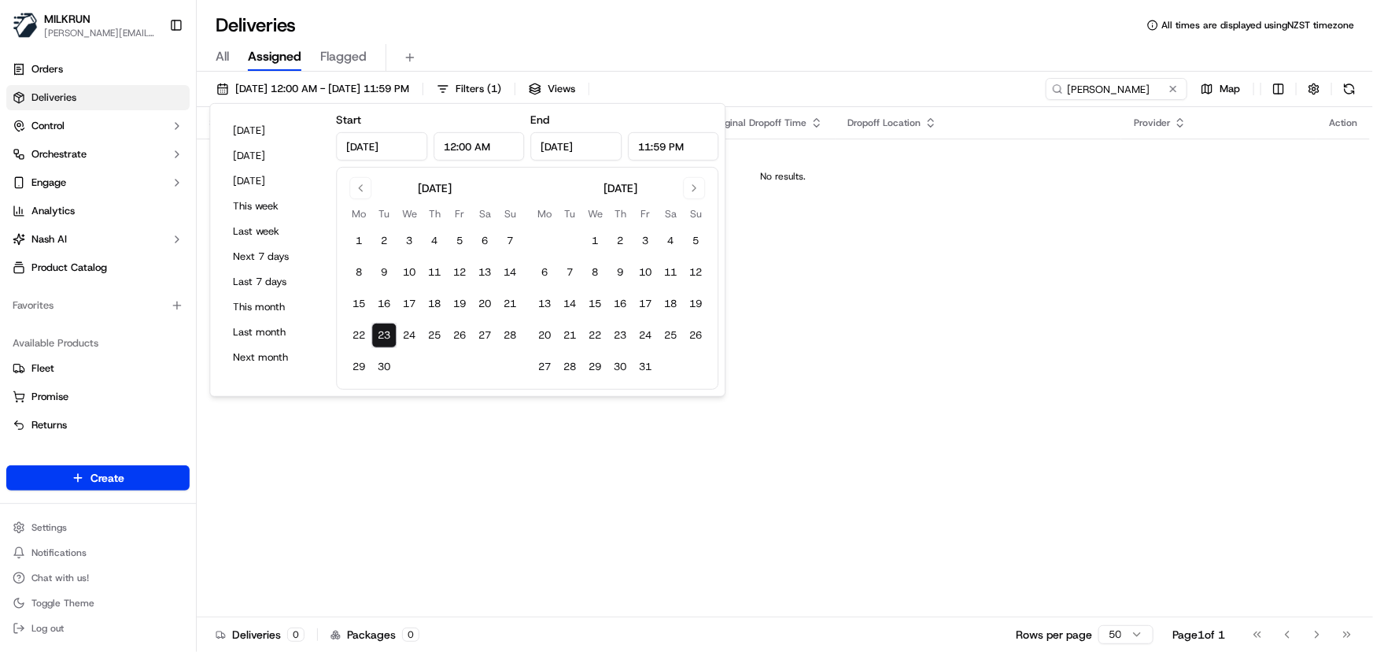
click at [388, 330] on button "23" at bounding box center [383, 335] width 25 height 25
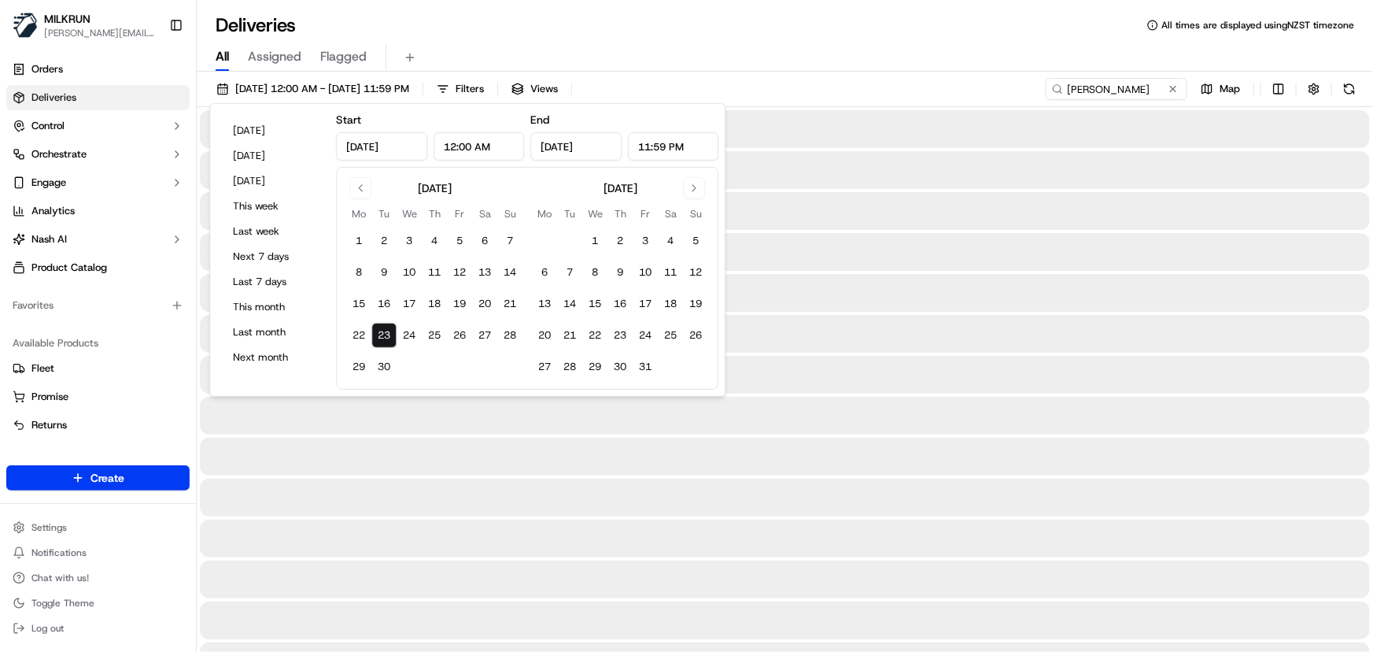
click at [223, 57] on span "All" at bounding box center [222, 56] width 13 height 19
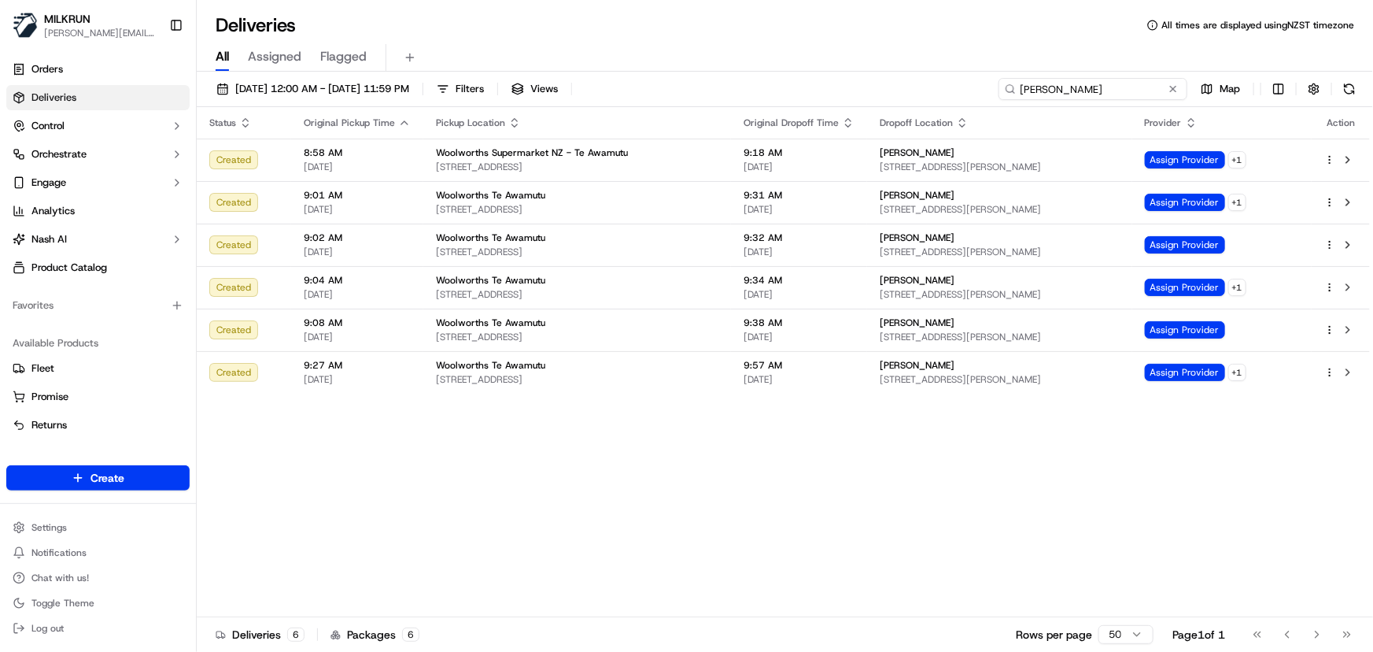
drag, startPoint x: 1141, startPoint y: 94, endPoint x: 455, endPoint y: 110, distance: 686.3
click at [455, 110] on div "23/09/2025 12:00 AM - 23/09/2025 11:59 PM Filters Views Charli Farrar Map Statu…" at bounding box center [785, 363] width 1176 height 583
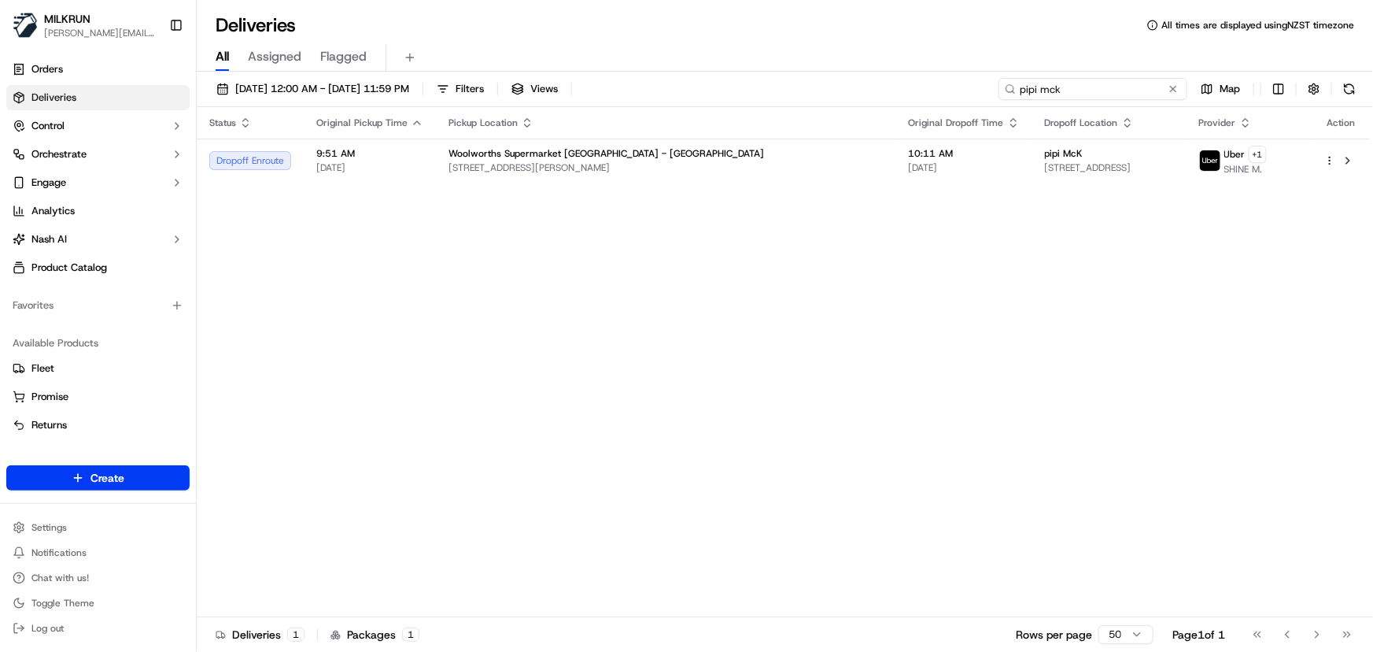
drag, startPoint x: 936, startPoint y: 86, endPoint x: 399, endPoint y: 70, distance: 537.7
click at [399, 70] on div "Deliveries All times are displayed using NZST timezone All Assigned Flagged 23/…" at bounding box center [785, 326] width 1176 height 652
paste input "Eden Bradfield"
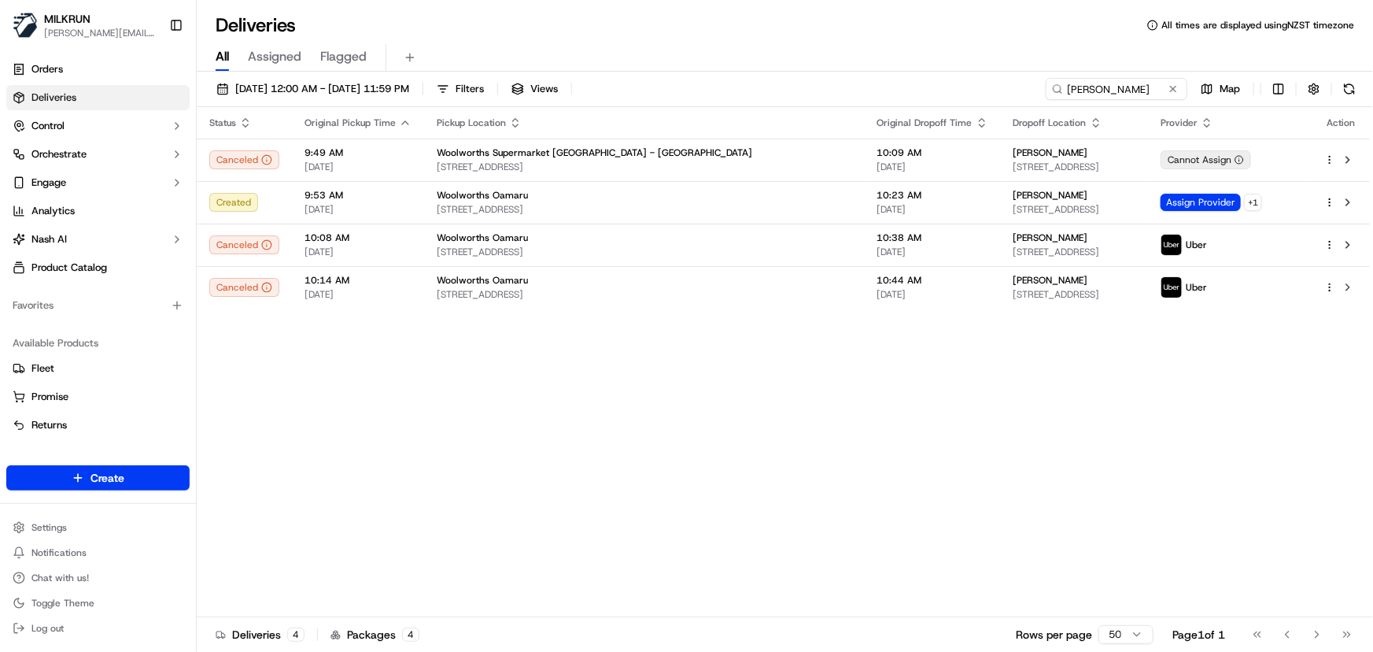
click at [851, 440] on div "Status Original Pickup Time Pickup Location Original Dropoff Time Dropoff Locat…" at bounding box center [783, 362] width 1173 height 510
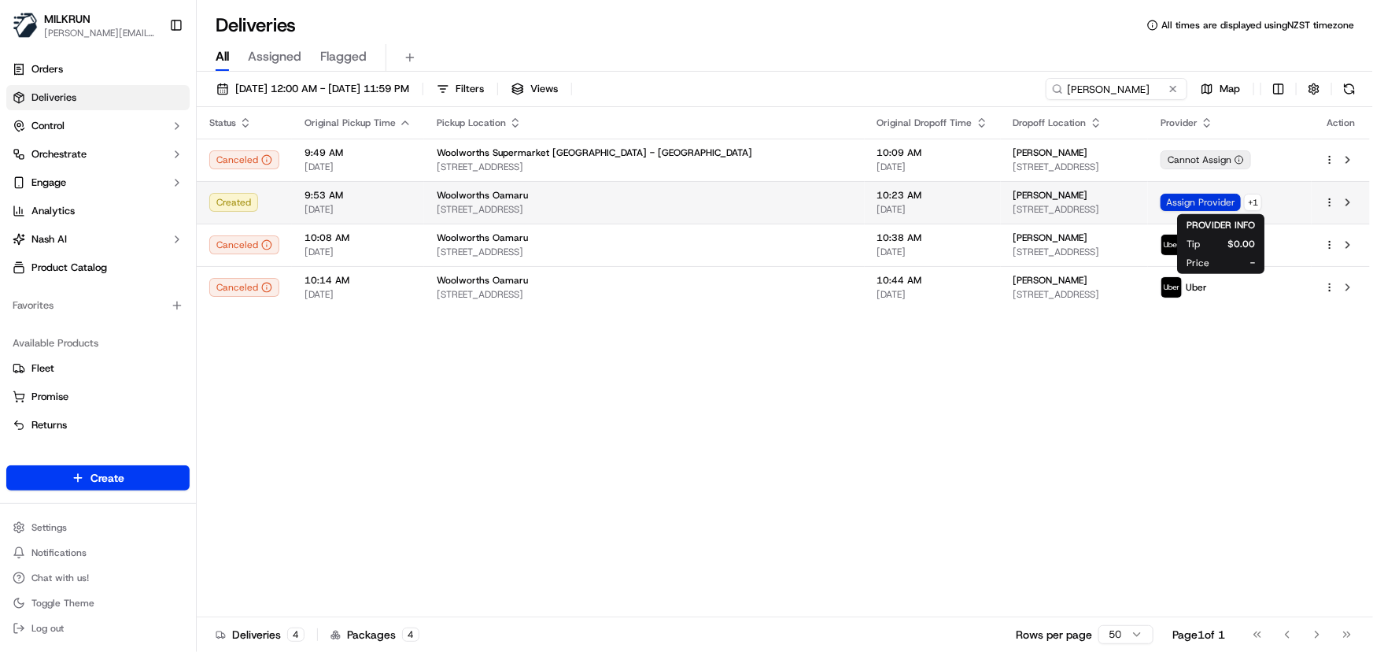
click at [1198, 201] on span "Assign Provider" at bounding box center [1201, 202] width 80 height 17
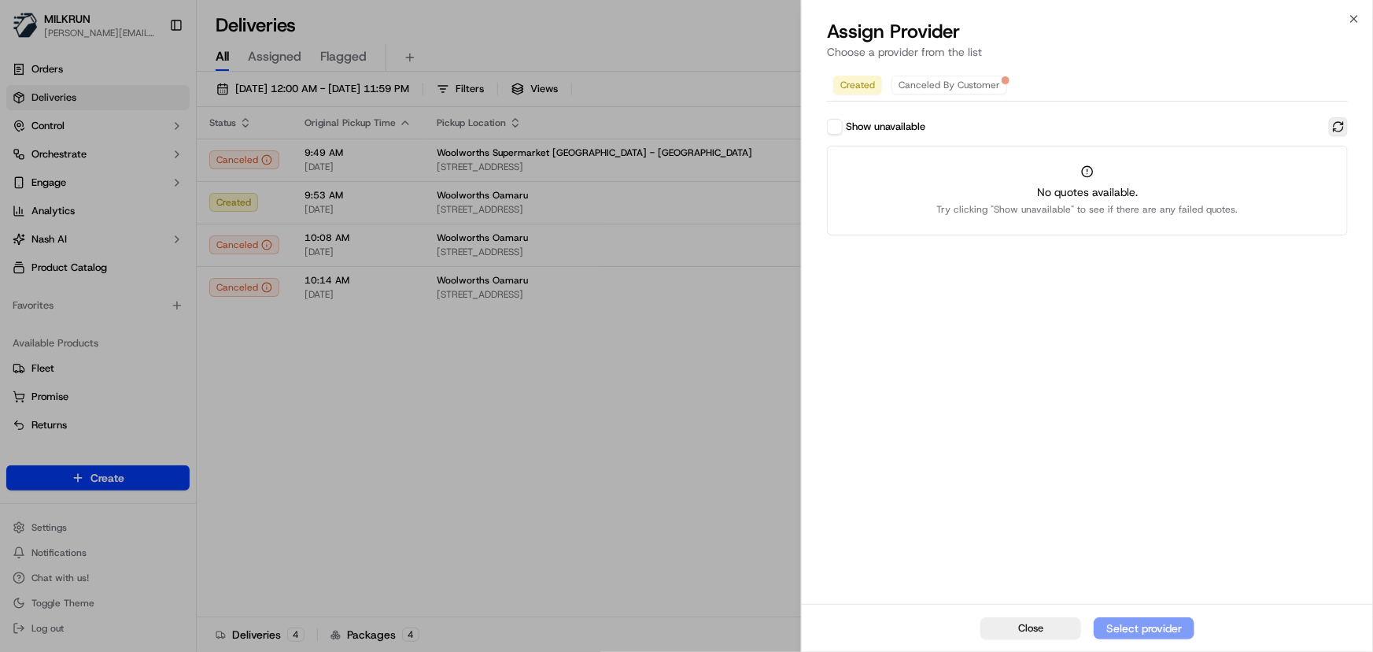
click at [1343, 123] on button at bounding box center [1338, 126] width 19 height 19
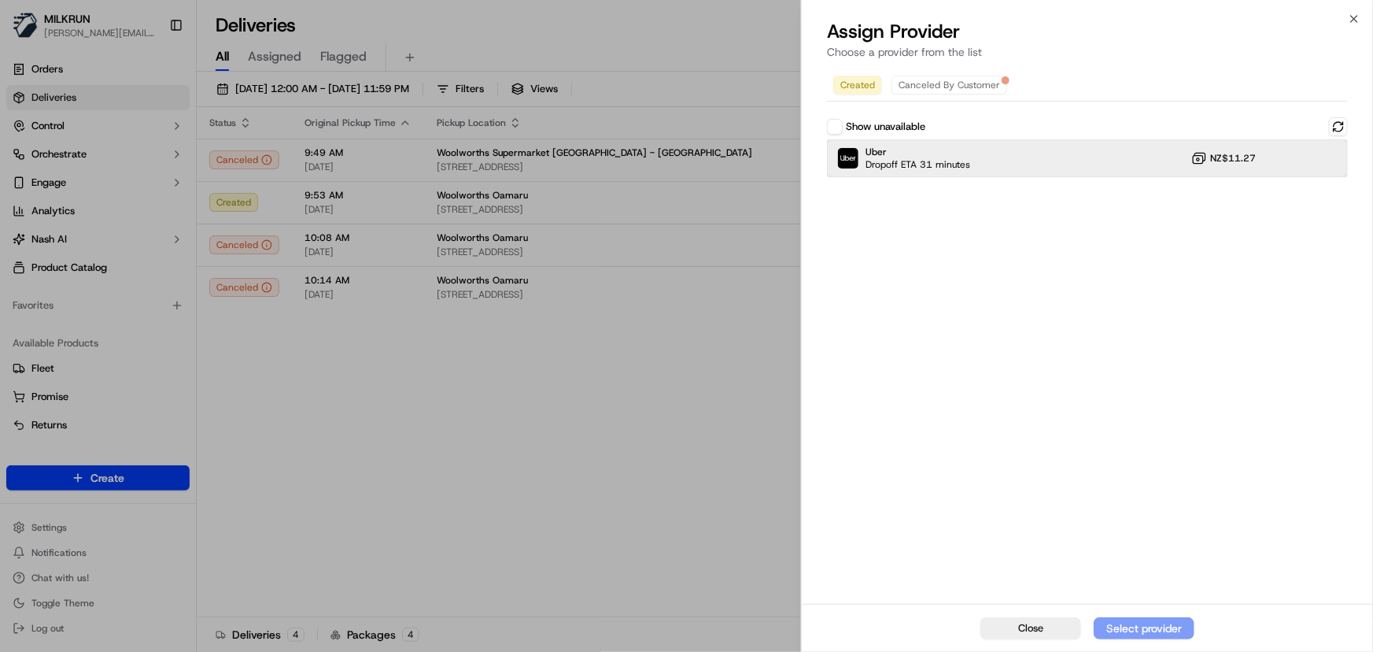
click at [1297, 158] on div at bounding box center [1299, 158] width 19 height 19
click at [1160, 624] on div "Assign Provider" at bounding box center [1144, 628] width 77 height 16
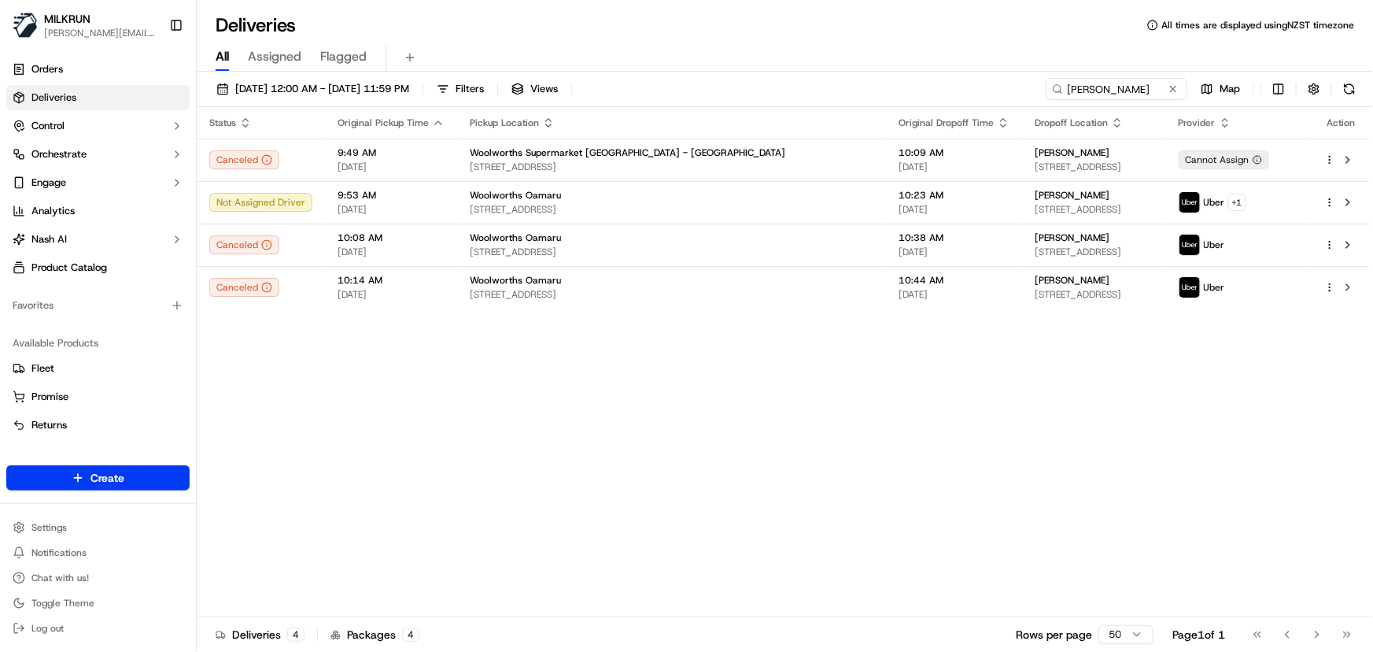
click at [530, 444] on div "Status Original Pickup Time Pickup Location Original Dropoff Time Dropoff Locat…" at bounding box center [783, 362] width 1173 height 510
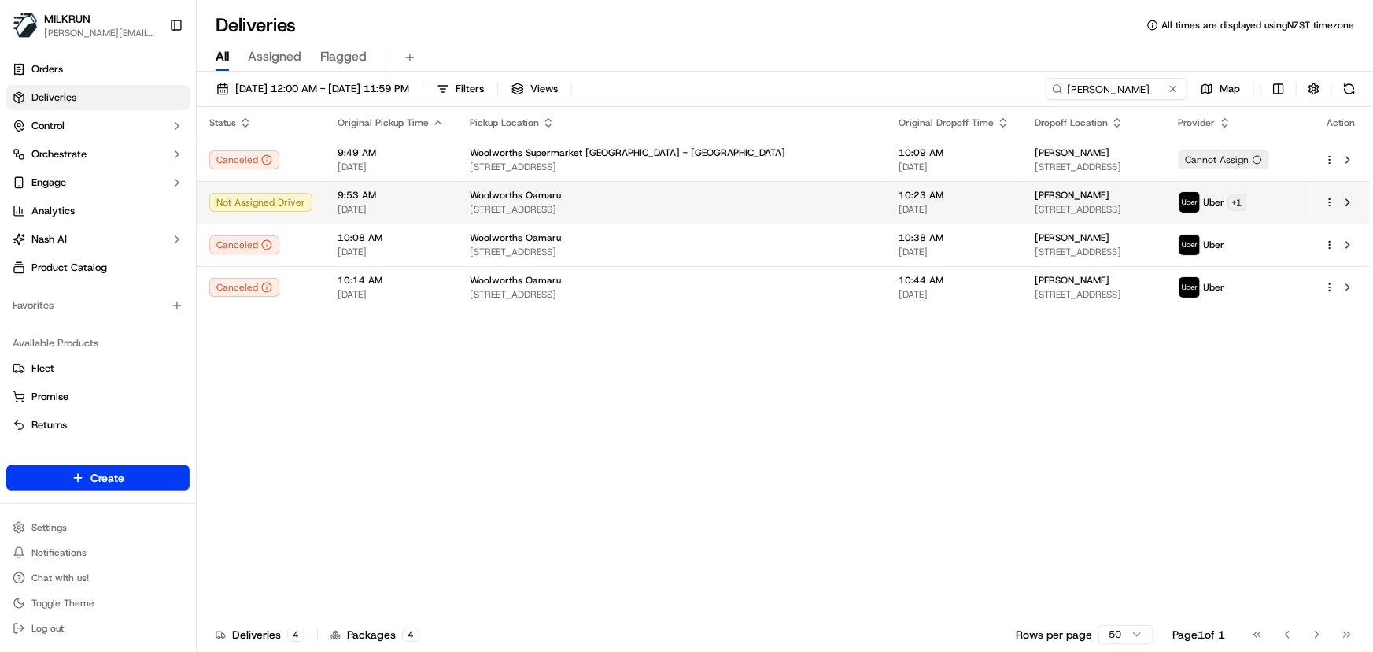
click at [1248, 205] on html "MILKRUN irene.salaivao@woolworths.co.nz Toggle Sidebar Orders Deliveries Contro…" at bounding box center [686, 326] width 1373 height 652
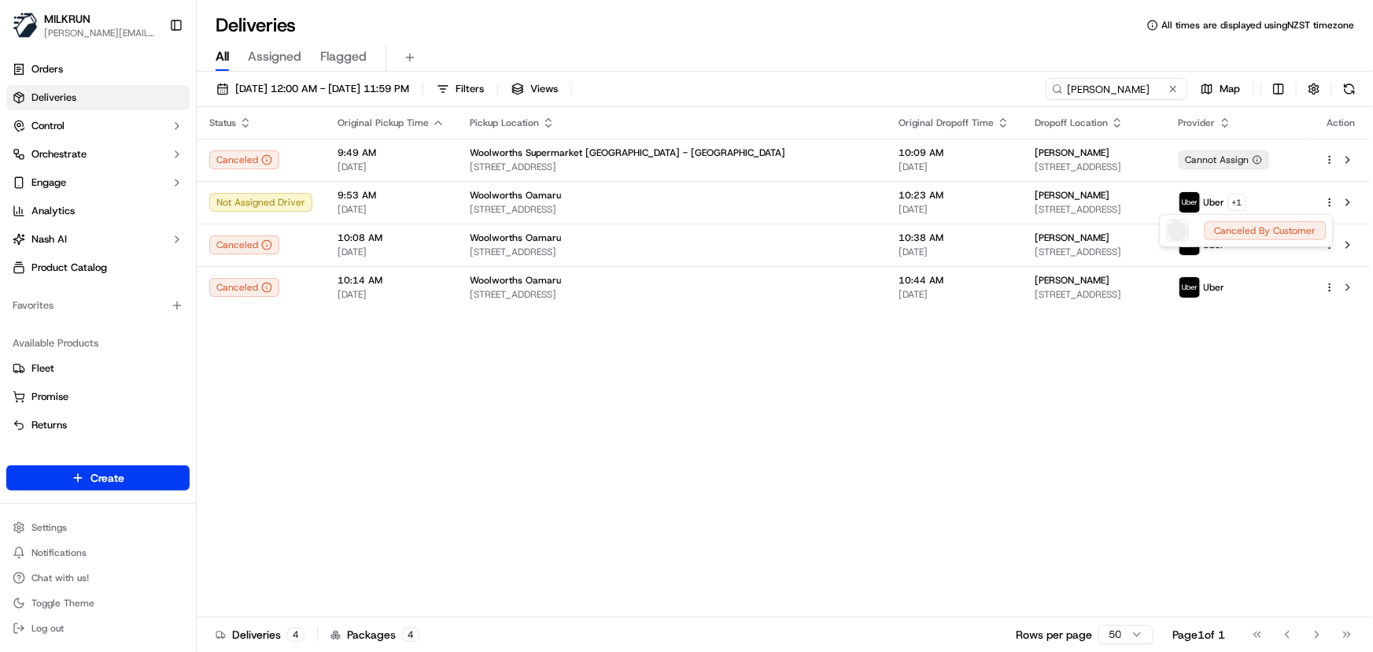
click at [916, 455] on html "MILKRUN irene.salaivao@woolworths.co.nz Toggle Sidebar Orders Deliveries Contro…" at bounding box center [686, 326] width 1373 height 652
drag, startPoint x: 1140, startPoint y: 91, endPoint x: 299, endPoint y: 9, distance: 845.1
click at [301, 16] on div "Deliveries All times are displayed using NZST timezone All Assigned Flagged 23/…" at bounding box center [785, 326] width 1176 height 652
paste input "Emerelda Kieser"
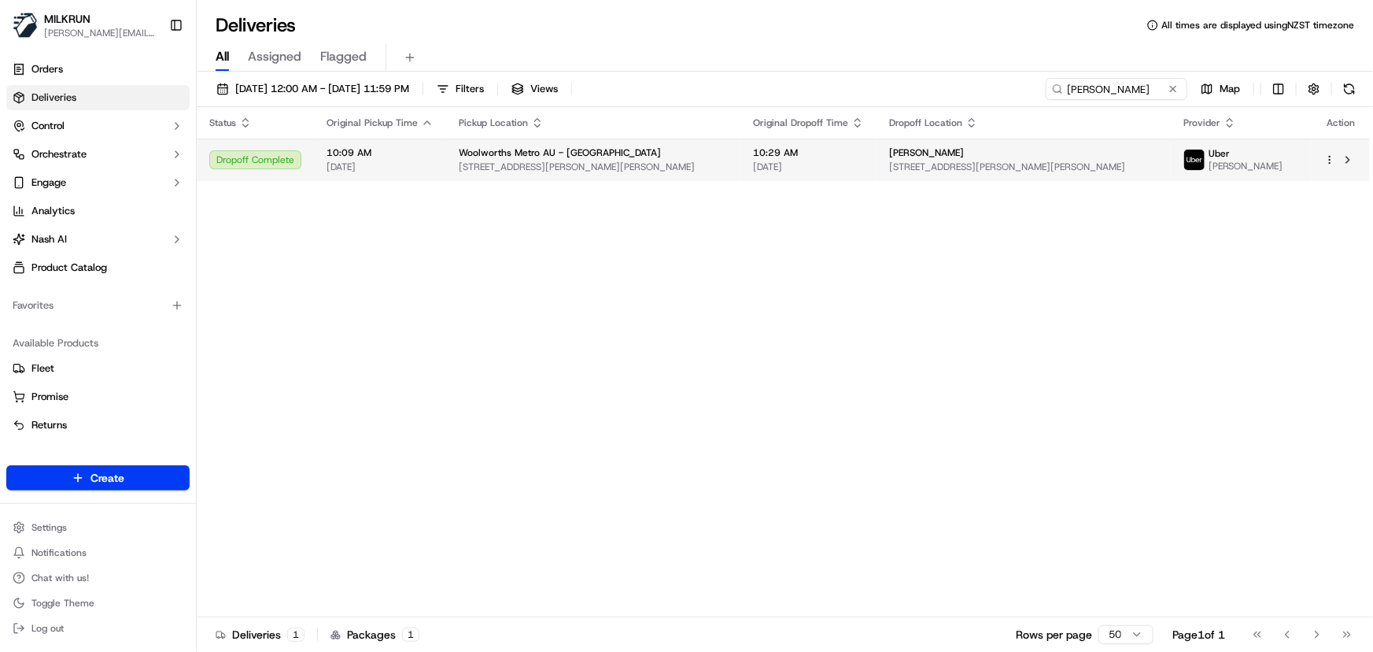
click at [1332, 165] on html "MILKRUN irene.salaivao@woolworths.co.nz Toggle Sidebar Orders Deliveries Contro…" at bounding box center [686, 326] width 1373 height 652
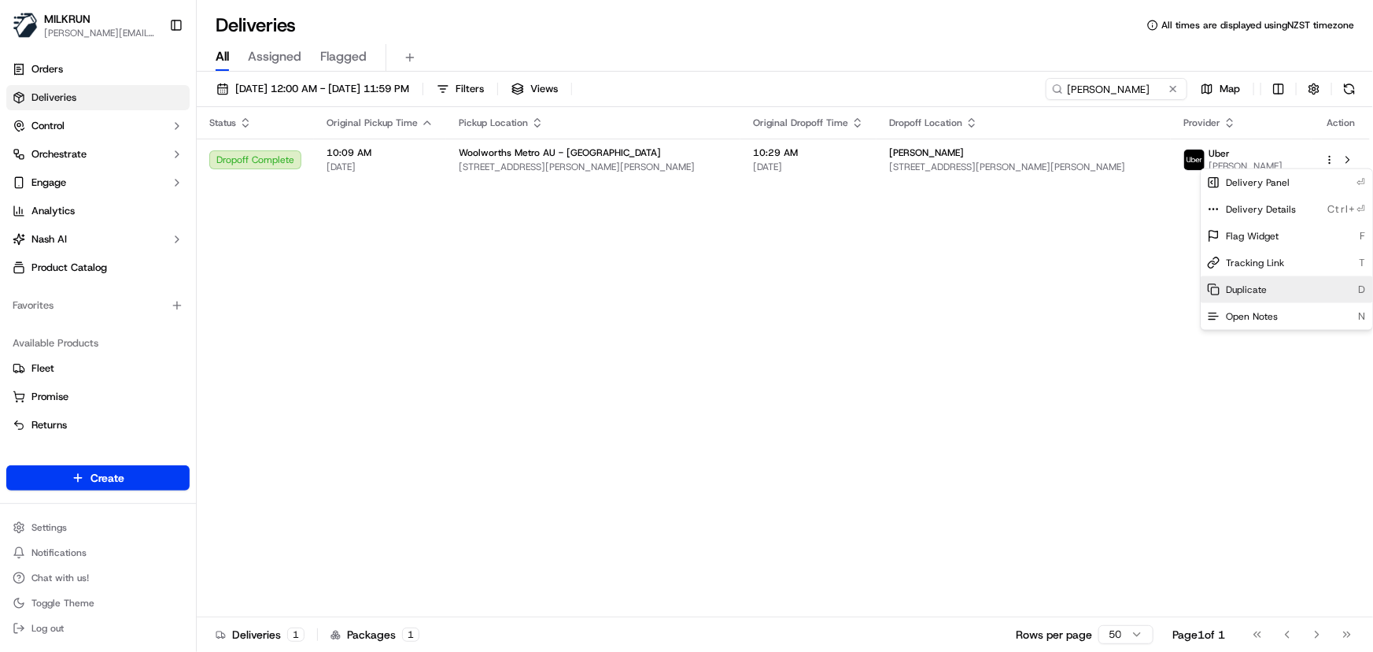
click at [1253, 288] on span "Duplicate" at bounding box center [1246, 289] width 41 height 13
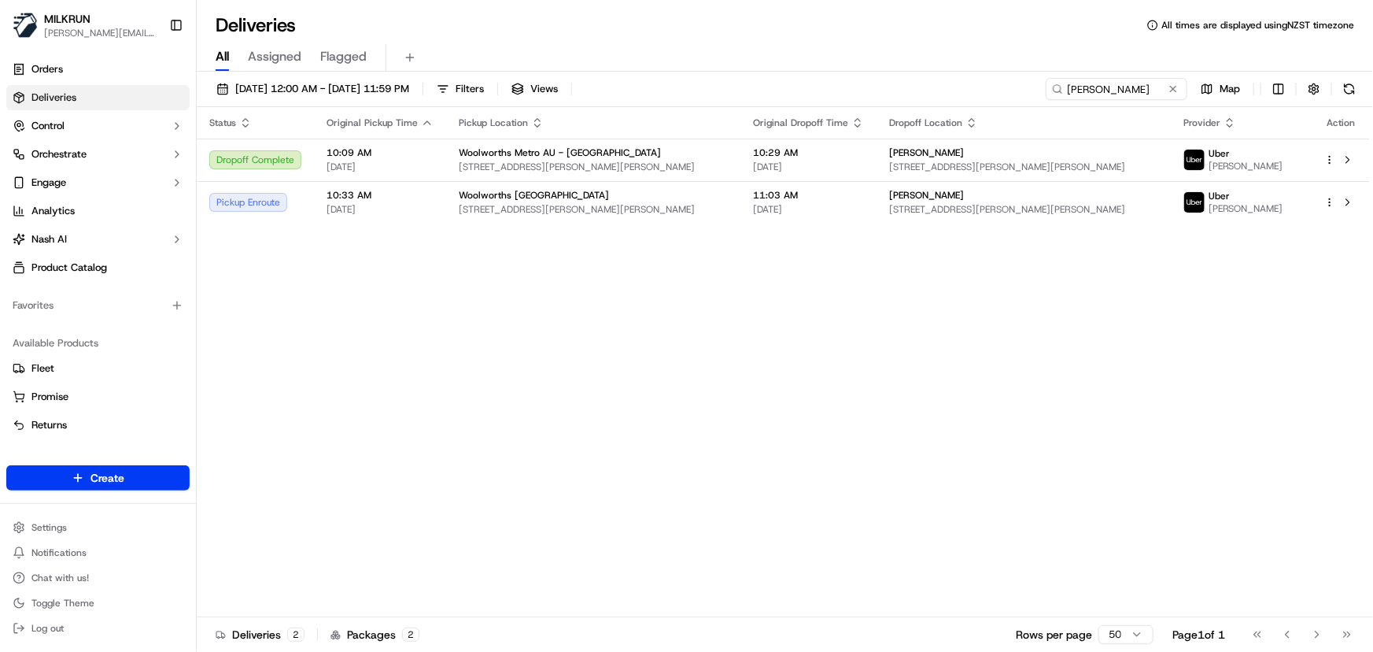
click at [919, 67] on html "MILKRUN irene.salaivao@woolworths.co.nz Toggle Sidebar Orders Deliveries Contro…" at bounding box center [686, 326] width 1373 height 652
drag, startPoint x: 1149, startPoint y: 87, endPoint x: 770, endPoint y: 50, distance: 381.1
click at [770, 50] on div "Deliveries All times are displayed using NZST timezone All Assigned Flagged 23/…" at bounding box center [785, 326] width 1176 height 652
paste input "NADENE gibson"
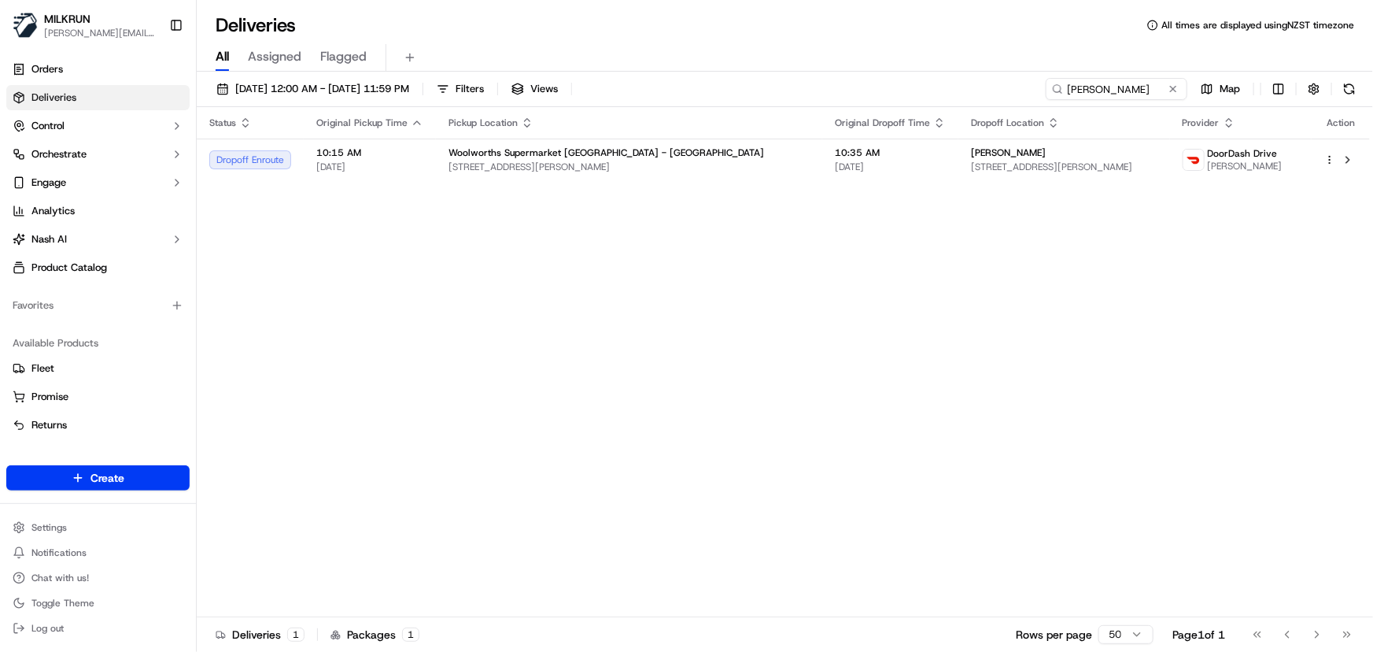
click at [1022, 240] on div "Status Original Pickup Time Pickup Location Original Dropoff Time Dropoff Locat…" at bounding box center [783, 362] width 1173 height 510
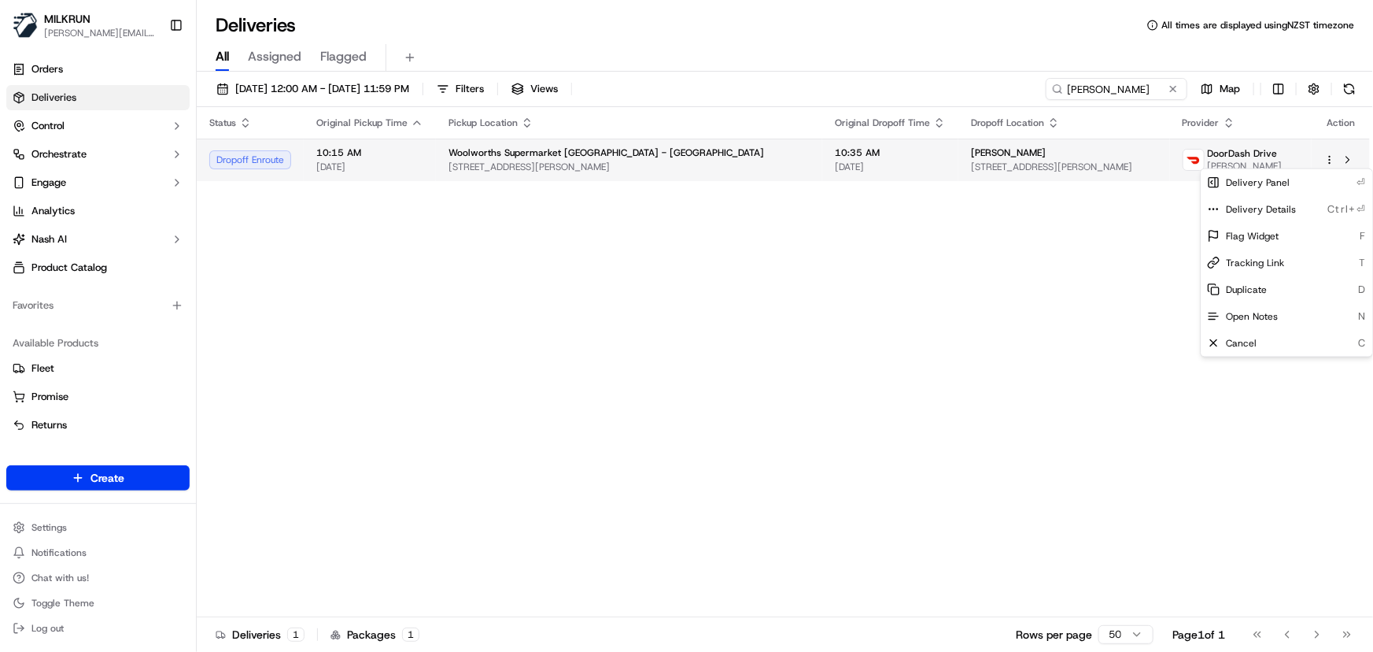
click at [1330, 157] on html "MILKRUN irene.salaivao@woolworths.co.nz Toggle Sidebar Orders Deliveries Contro…" at bounding box center [686, 326] width 1373 height 652
click at [943, 354] on html "MILKRUN irene.salaivao@woolworths.co.nz Toggle Sidebar Orders Deliveries Contro…" at bounding box center [686, 326] width 1373 height 652
click at [1331, 152] on div at bounding box center [1340, 159] width 33 height 19
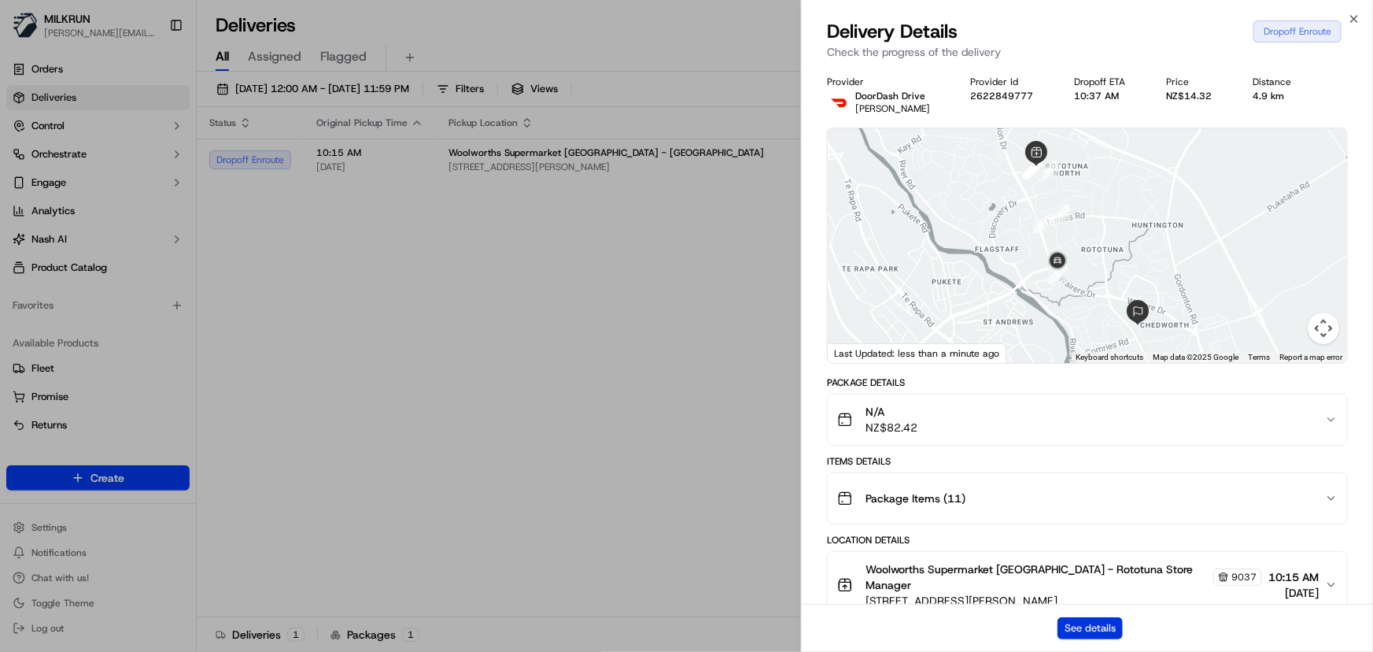
click at [1093, 629] on button "See details" at bounding box center [1090, 628] width 65 height 22
click at [1358, 18] on icon "button" at bounding box center [1354, 19] width 13 height 13
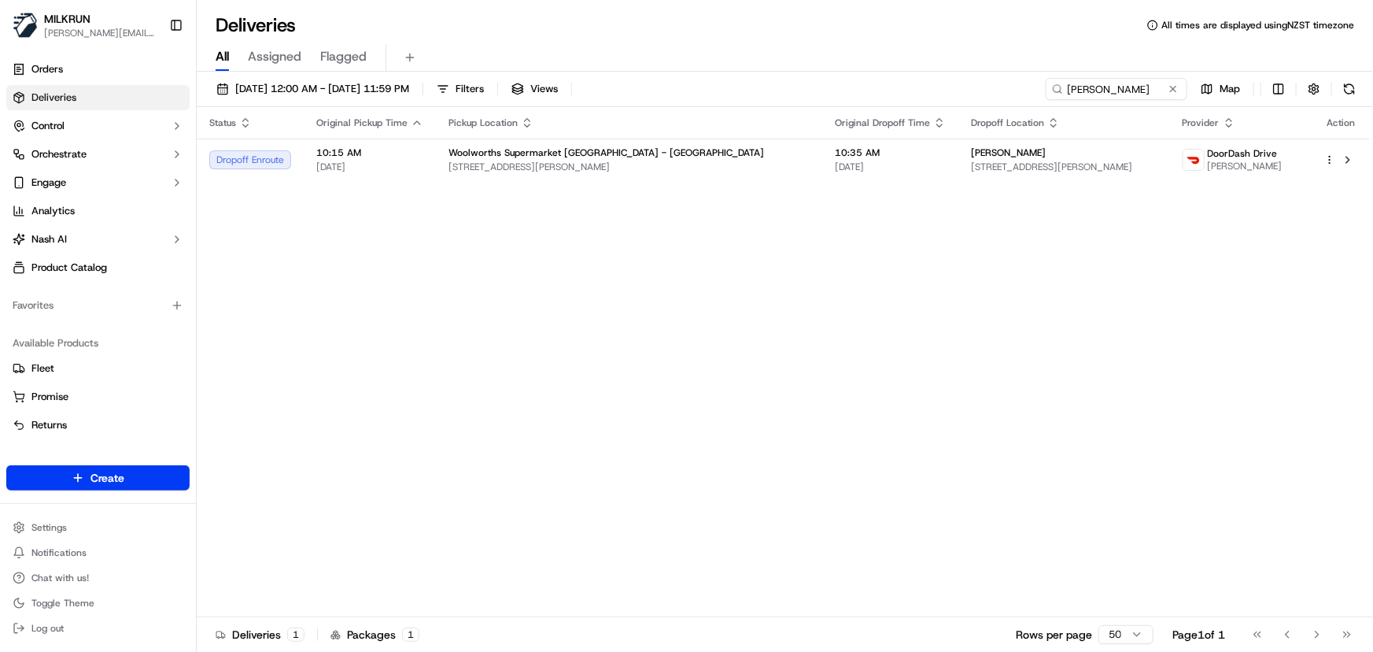
drag, startPoint x: 881, startPoint y: 299, endPoint x: 398, endPoint y: 138, distance: 509.4
click at [881, 299] on div "Status Original Pickup Time Pickup Location Original Dropoff Time Dropoff Locat…" at bounding box center [783, 362] width 1173 height 510
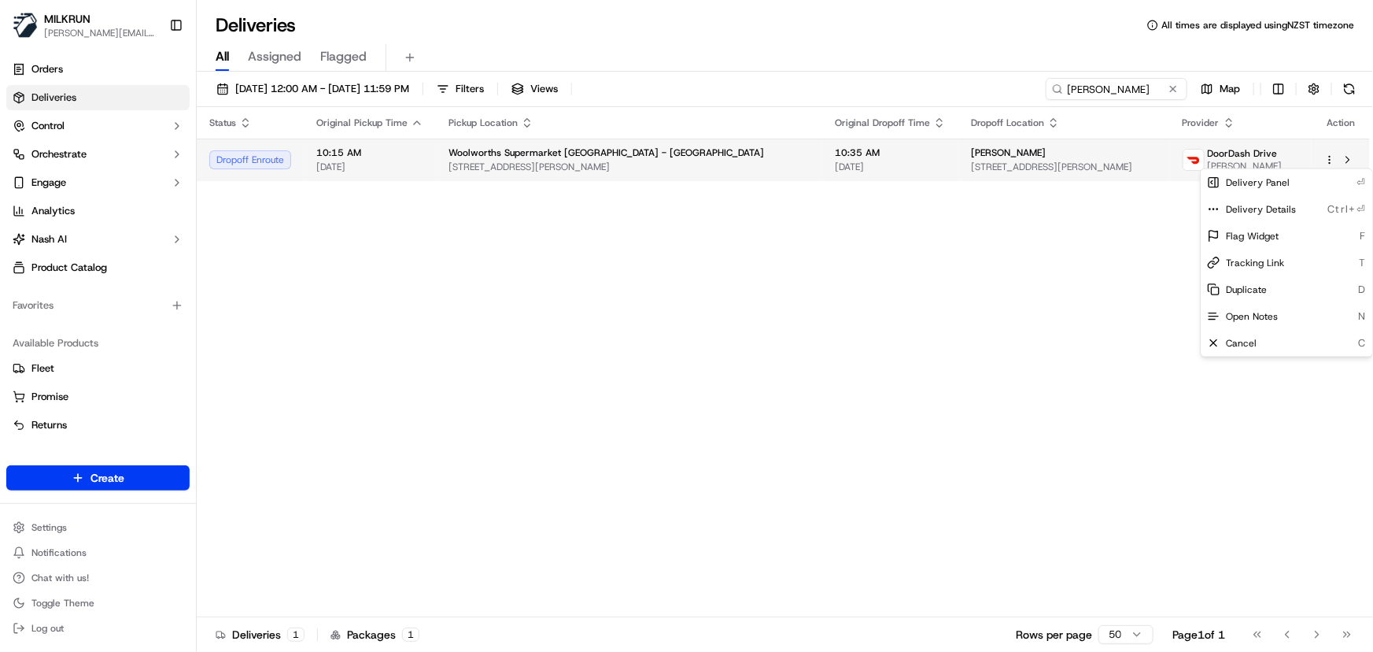
click at [1331, 157] on html "MILKRUN irene.salaivao@woolworths.co.nz Toggle Sidebar Orders Deliveries Contro…" at bounding box center [686, 326] width 1373 height 652
click at [1276, 259] on span "Tracking Link" at bounding box center [1255, 263] width 58 height 13
click at [1331, 157] on html "MILKRUN irene.salaivao@woolworths.co.nz Toggle Sidebar Orders Deliveries Contro…" at bounding box center [686, 326] width 1373 height 652
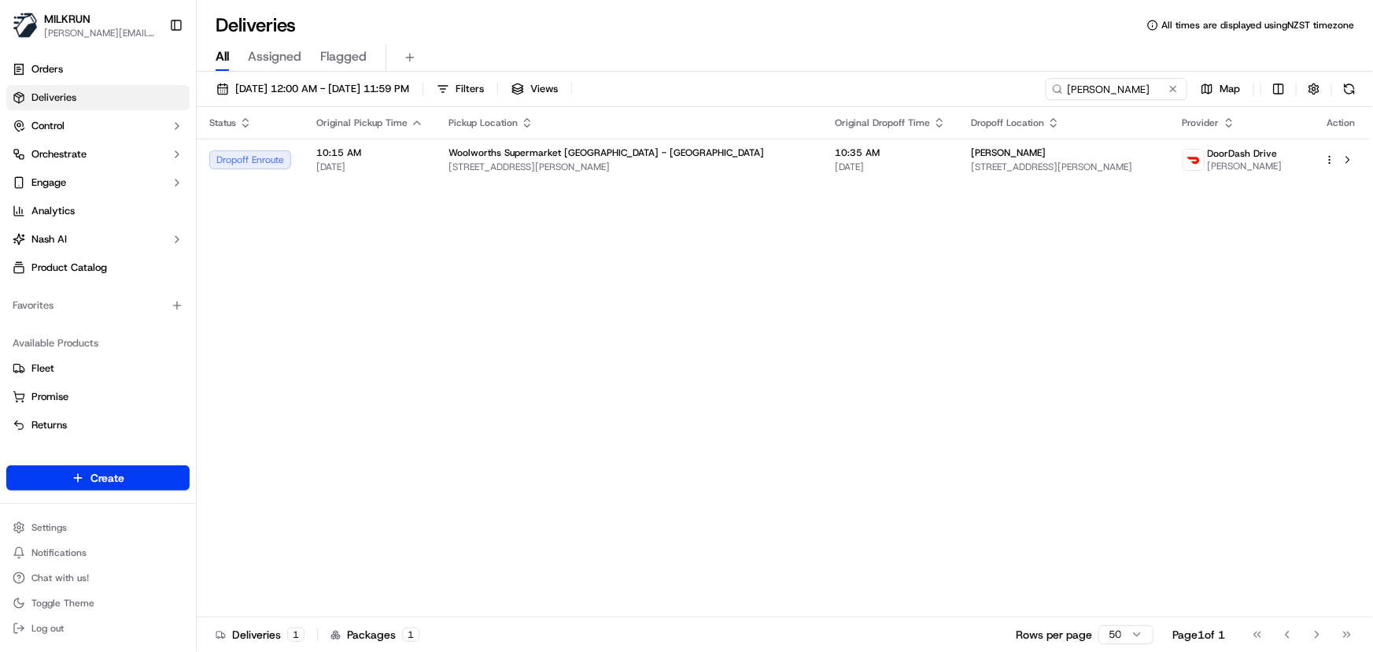
click at [1331, 157] on html "MILKRUN irene.salaivao@woolworths.co.nz Toggle Sidebar Orders Deliveries Contro…" at bounding box center [686, 326] width 1373 height 652
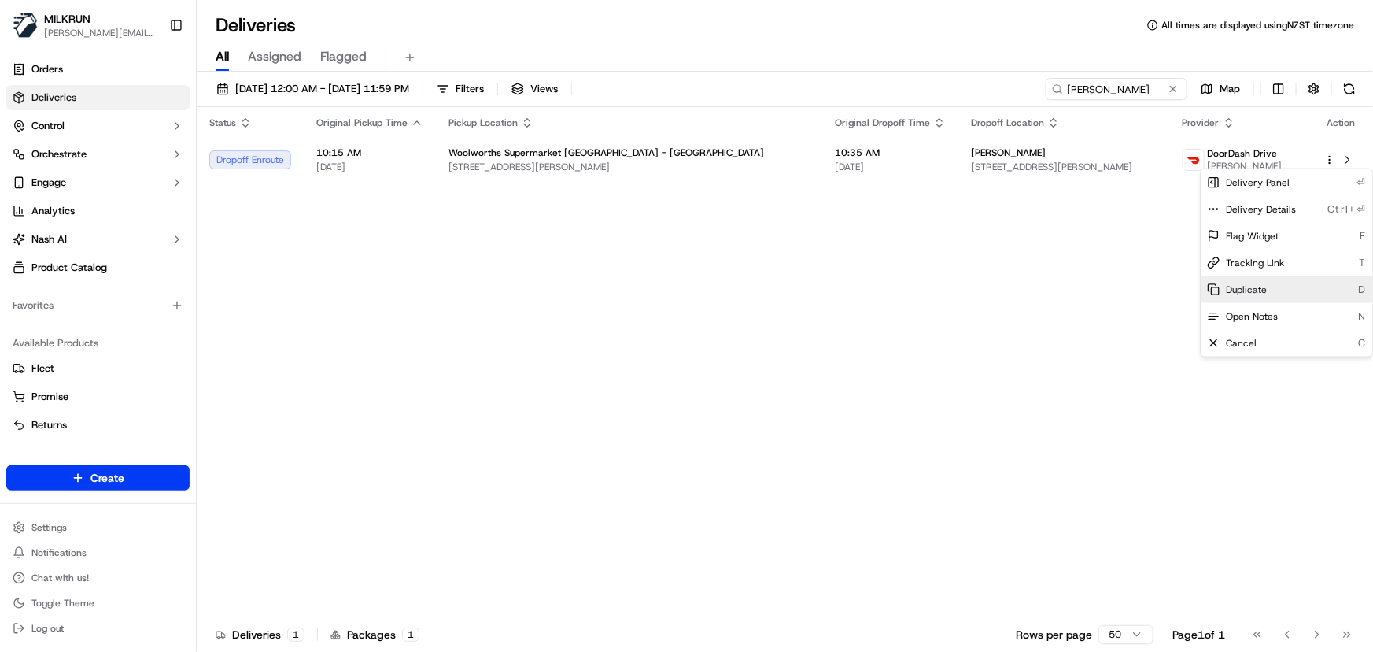
click at [1258, 285] on span "Duplicate" at bounding box center [1246, 289] width 41 height 13
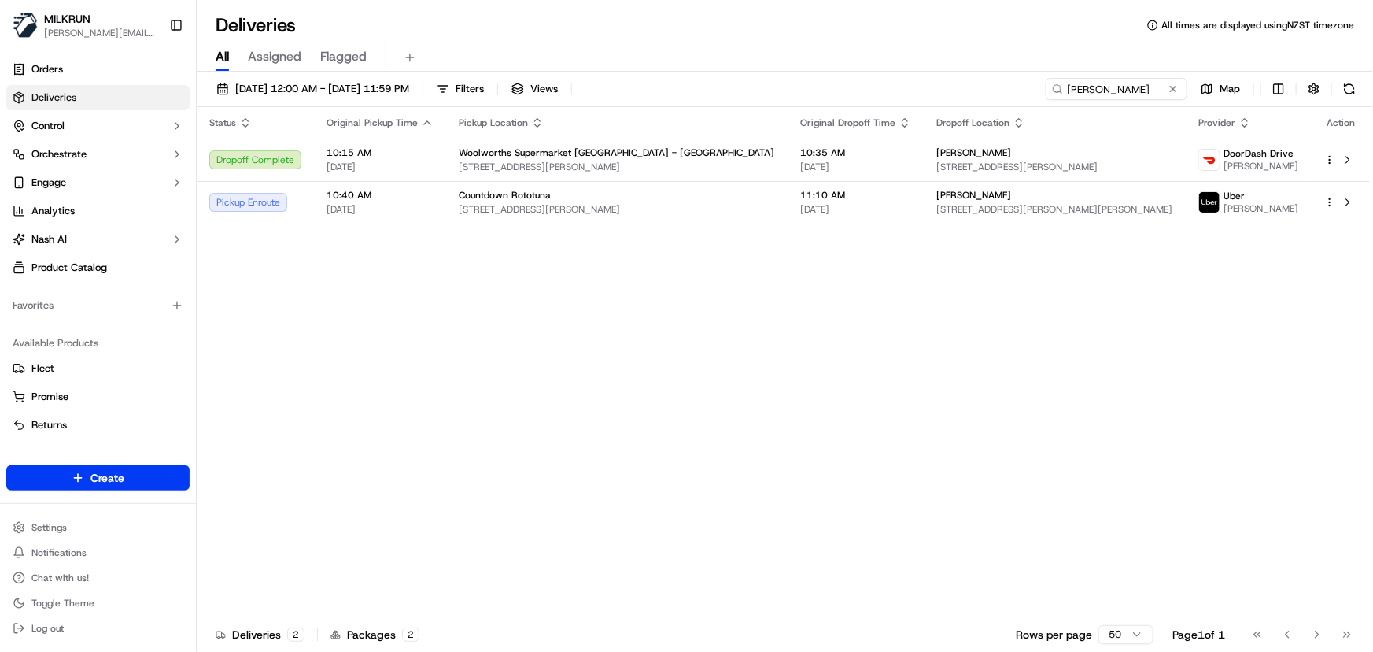
click at [1144, 88] on html "MILKRUN irene.salaivao@woolworths.co.nz Toggle Sidebar Orders Deliveries Contro…" at bounding box center [686, 326] width 1373 height 652
drag, startPoint x: 1146, startPoint y: 88, endPoint x: 388, endPoint y: 65, distance: 758.9
click at [390, 67] on div "Deliveries All times are displayed using NZST timezone All Assigned Flagged 23/…" at bounding box center [785, 326] width 1176 height 652
paste input "chris galli"
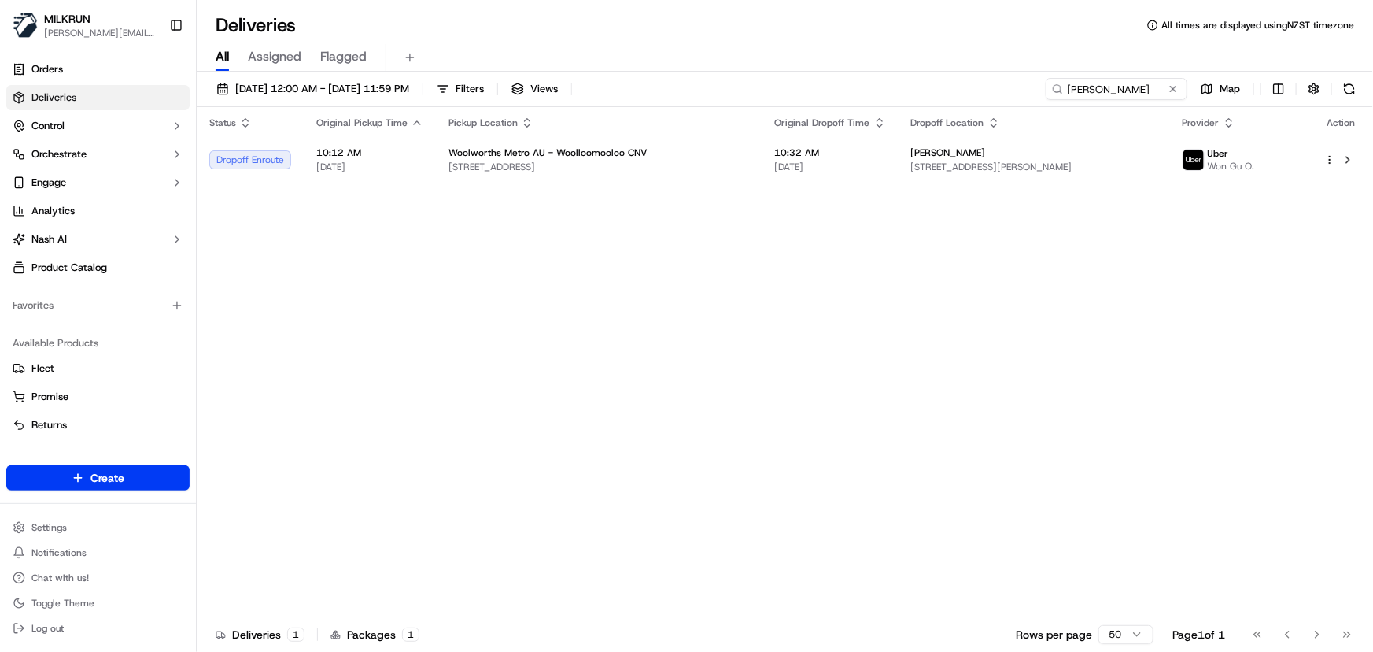
click at [524, 290] on div "Status Original Pickup Time Pickup Location Original Dropoff Time Dropoff Locat…" at bounding box center [783, 362] width 1173 height 510
drag, startPoint x: 1115, startPoint y: 88, endPoint x: 541, endPoint y: 49, distance: 575.0
click at [548, 54] on div "Deliveries All times are displayed using NZST timezone All Assigned Flagged 23/…" at bounding box center [785, 326] width 1176 height 652
paste input "[PERSON_NAME]"
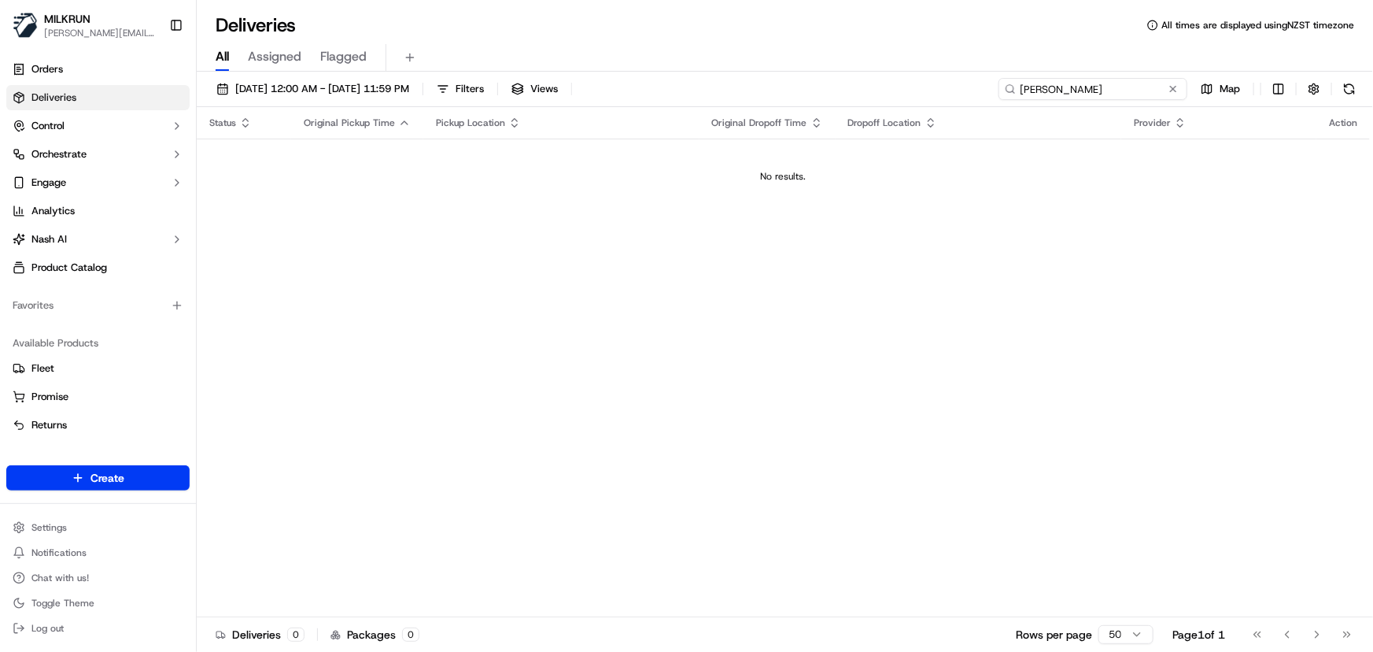
type input "[PERSON_NAME]"
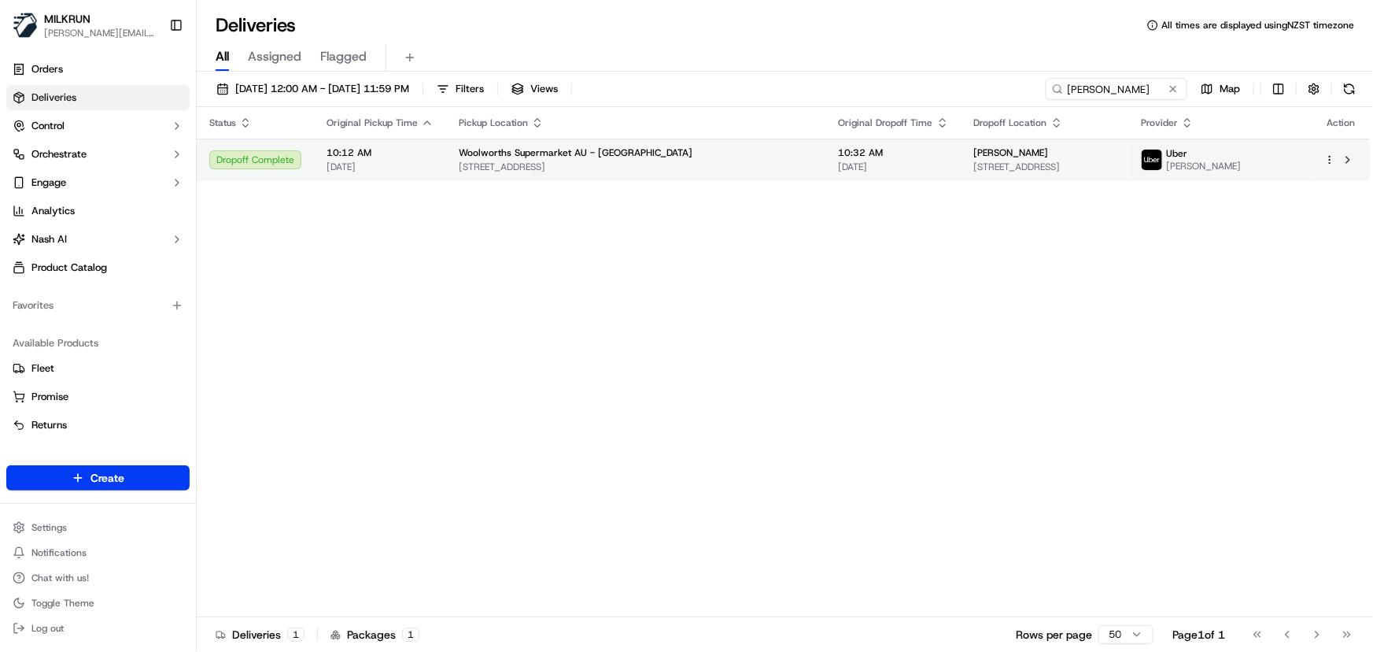
click at [777, 163] on td "Woolworths Supermarket AU - Doncaster 958 Doncaster Rd, Doncaster East, VIC 310…" at bounding box center [635, 159] width 379 height 42
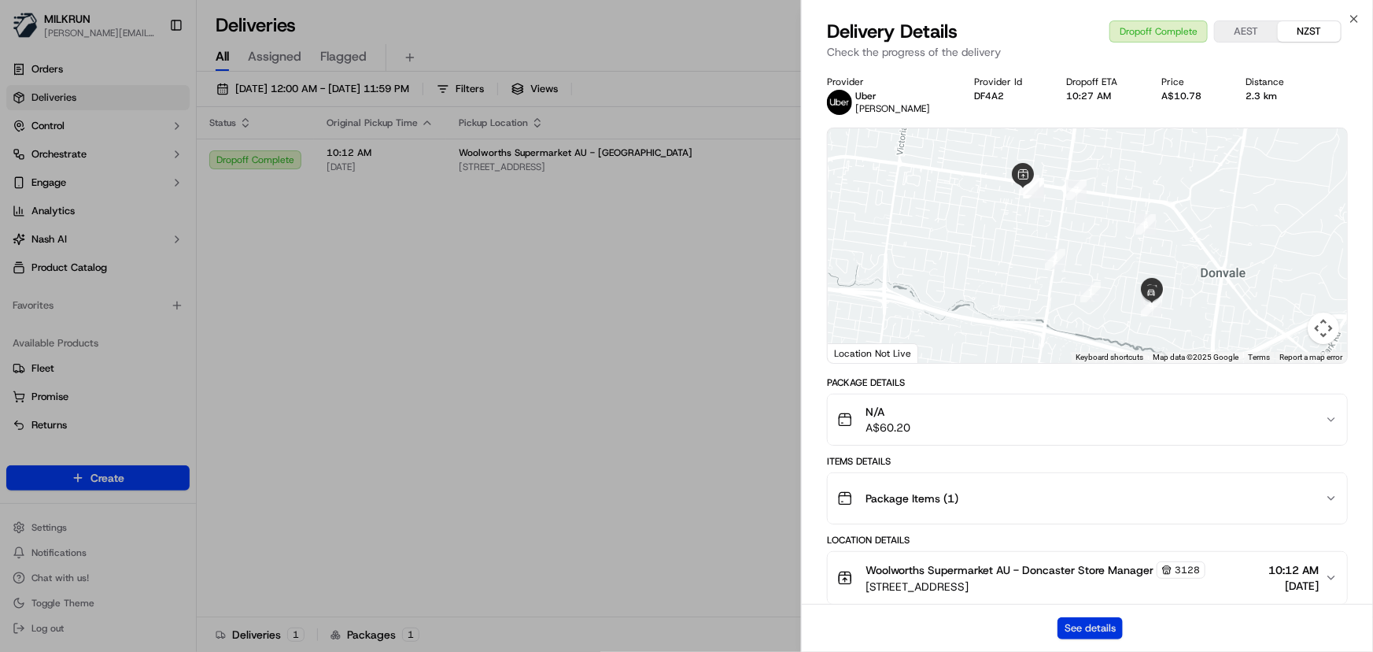
click at [1098, 625] on button "See details" at bounding box center [1090, 628] width 65 height 22
click at [1361, 19] on icon "button" at bounding box center [1354, 19] width 13 height 13
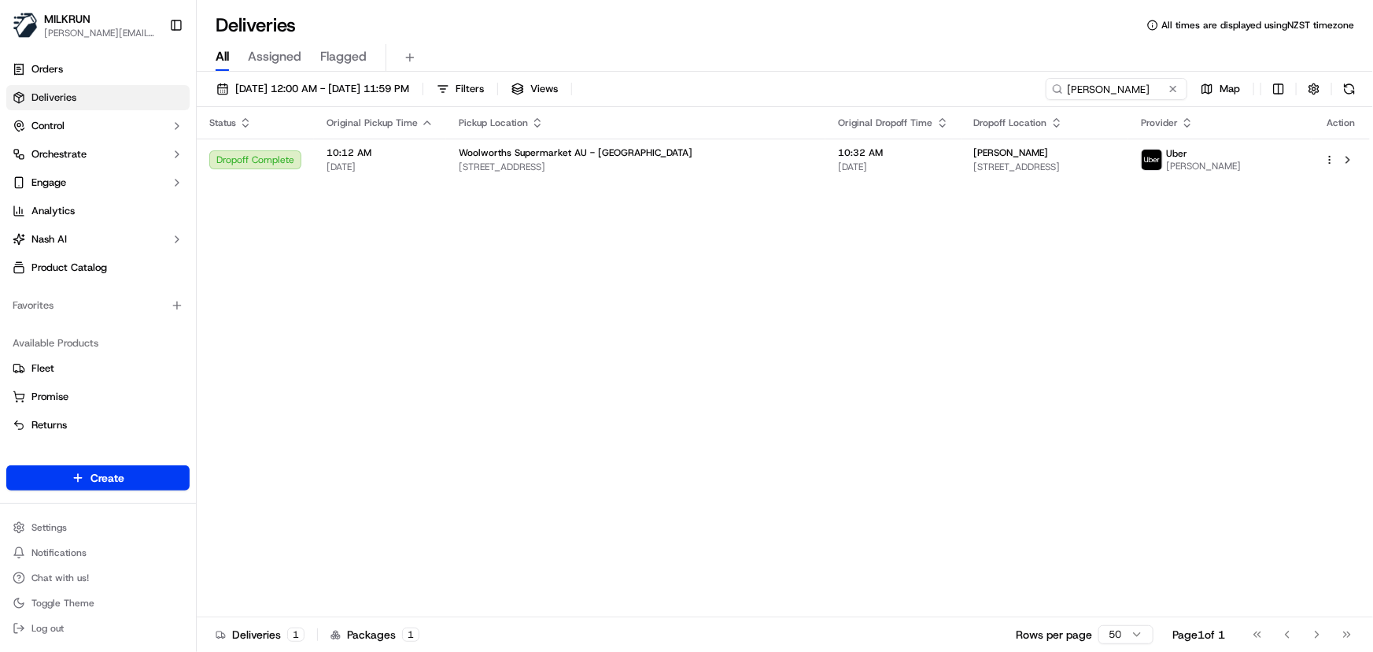
click at [868, 350] on div "Status Original Pickup Time Pickup Location Original Dropoff Time Dropoff Locat…" at bounding box center [783, 362] width 1173 height 510
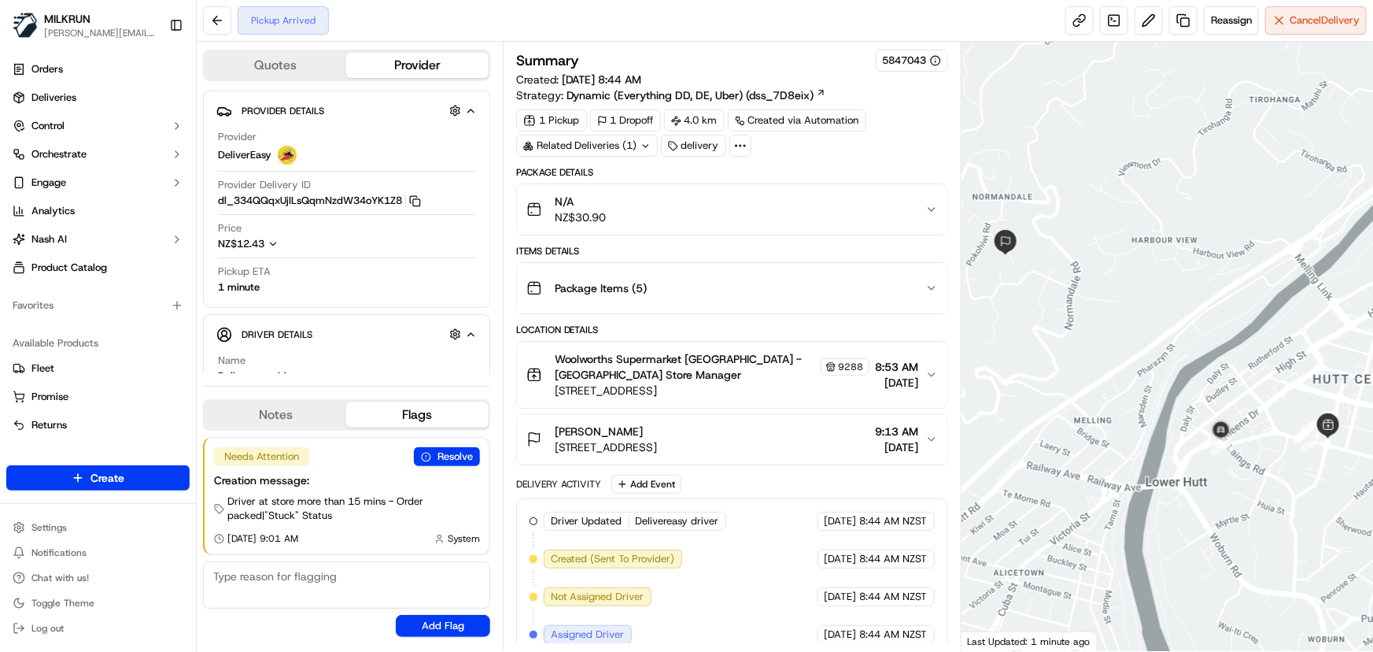
scroll to position [124, 0]
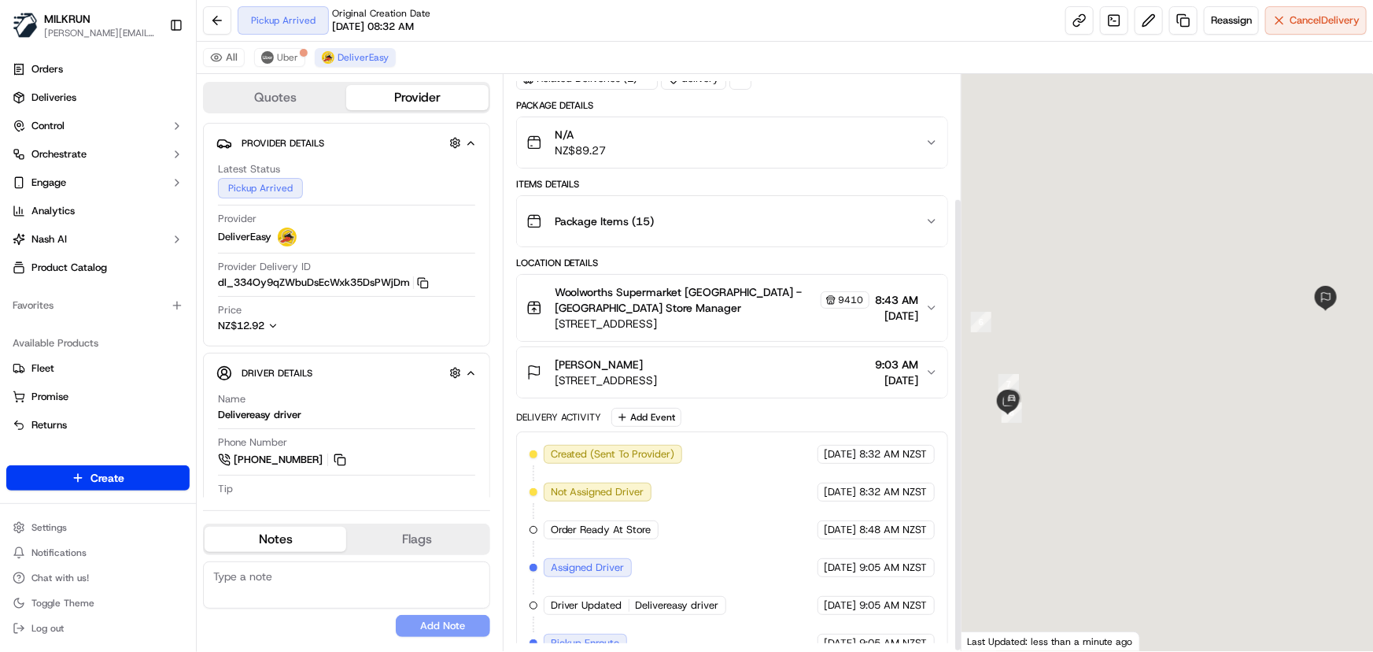
scroll to position [157, 0]
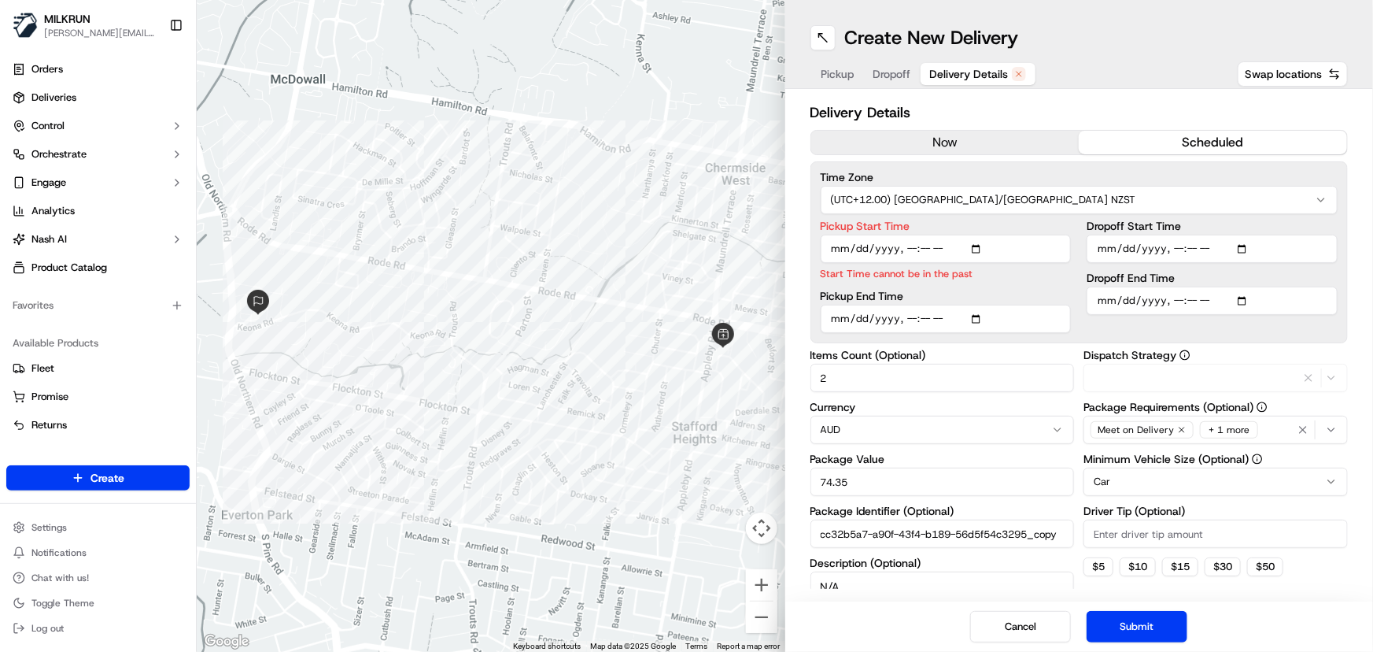
click at [965, 73] on span "Delivery Details" at bounding box center [969, 74] width 79 height 16
click at [915, 148] on button "now" at bounding box center [945, 143] width 268 height 24
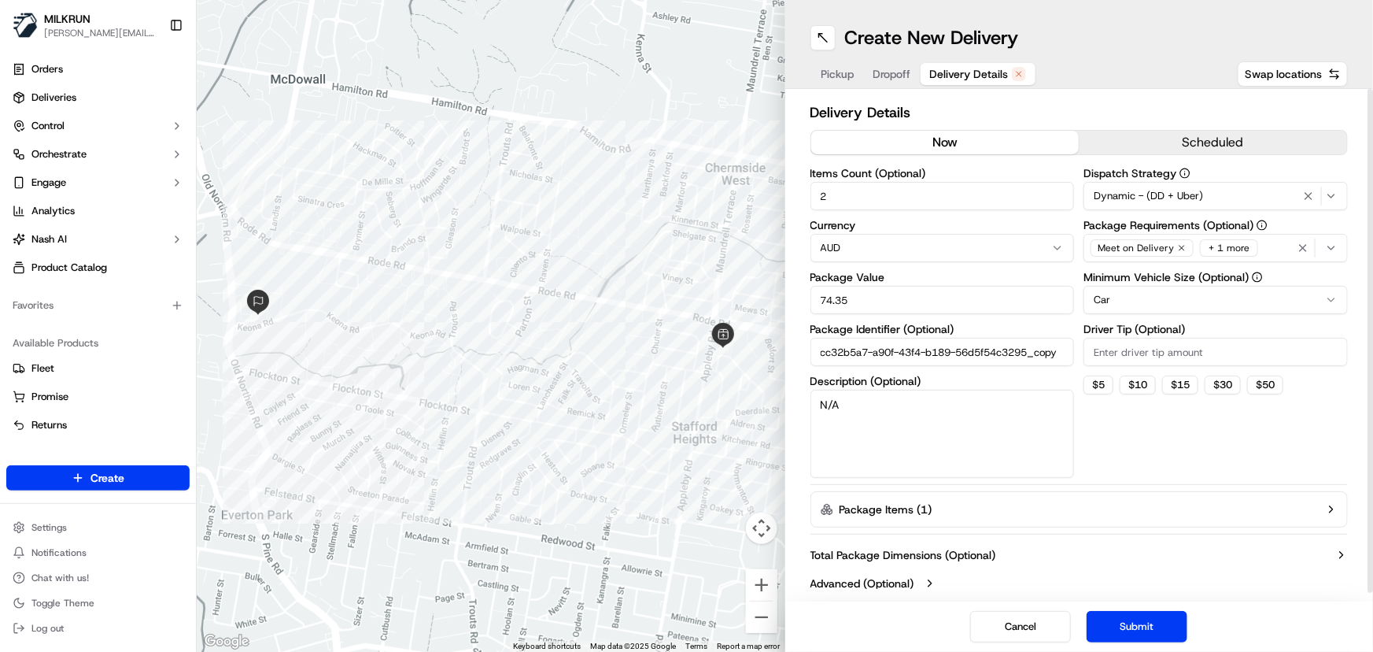
drag, startPoint x: 865, startPoint y: 203, endPoint x: 419, endPoint y: 181, distance: 446.7
click at [419, 181] on div "← Move left → Move right ↑ Move up ↓ Move down + Zoom in - Zoom out Home Jump l…" at bounding box center [785, 326] width 1176 height 652
type input "1"
click at [1132, 626] on button "Submit" at bounding box center [1137, 626] width 101 height 31
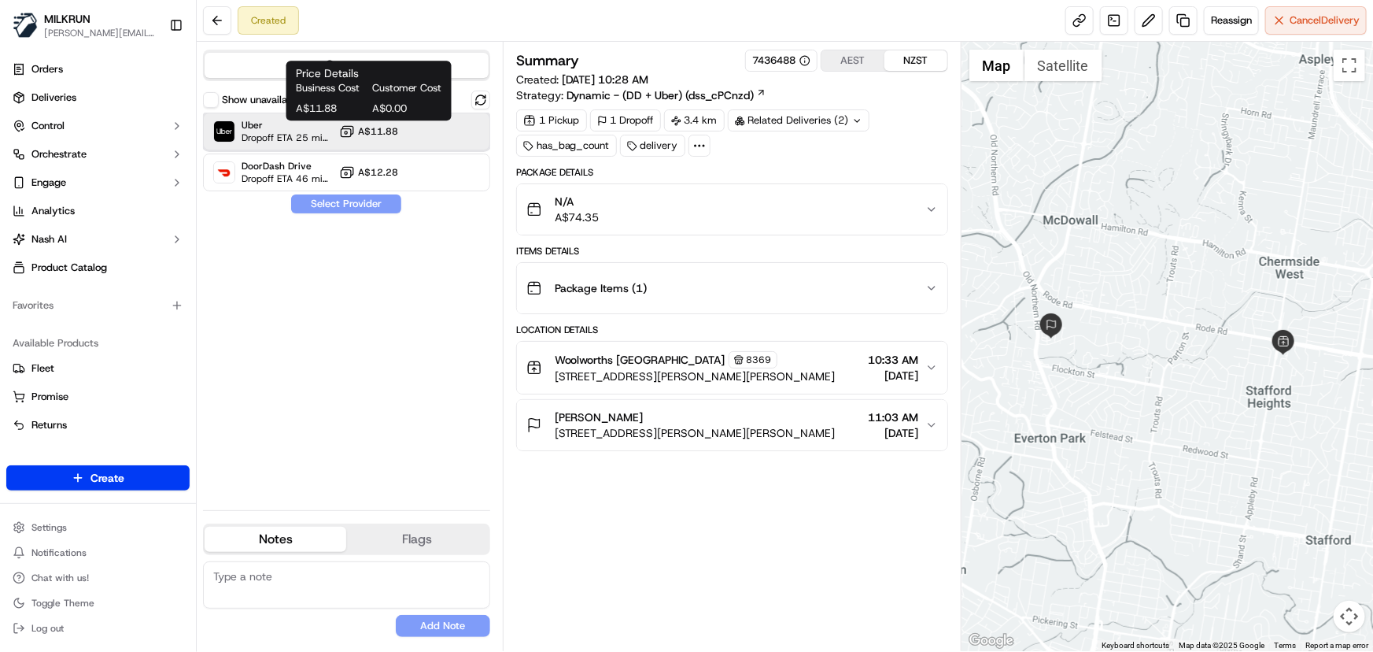
click at [401, 128] on div "Uber Dropoff ETA 25 minutes A$11.88" at bounding box center [346, 132] width 287 height 38
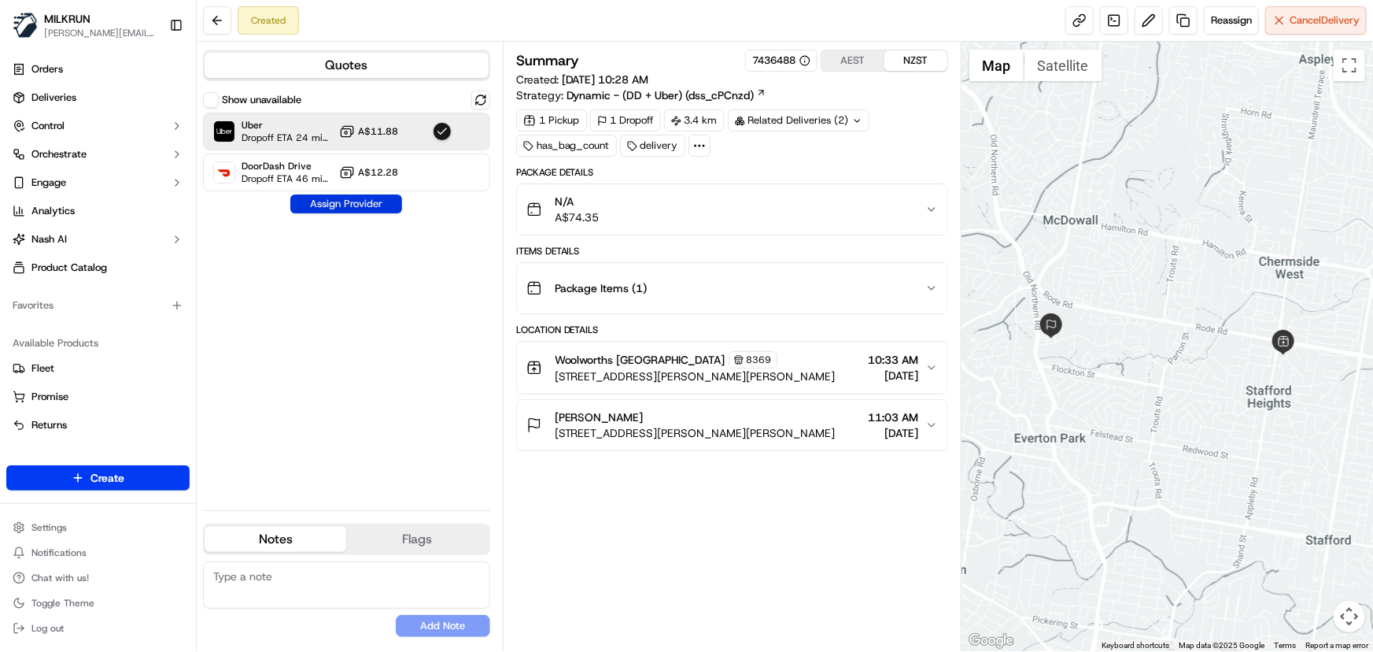
click at [353, 204] on button "Assign Provider" at bounding box center [346, 203] width 112 height 19
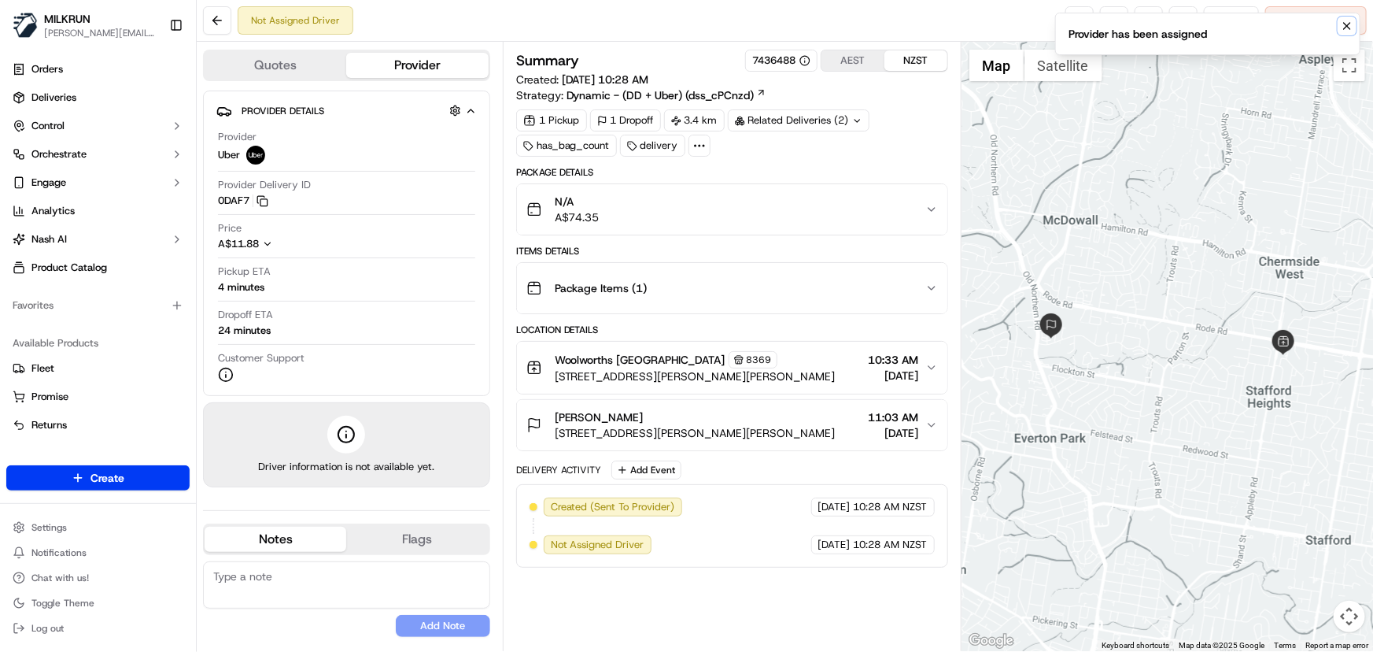
click at [1349, 29] on icon "Notifications (F8)" at bounding box center [1347, 26] width 13 height 13
click at [1079, 31] on link at bounding box center [1079, 20] width 28 height 28
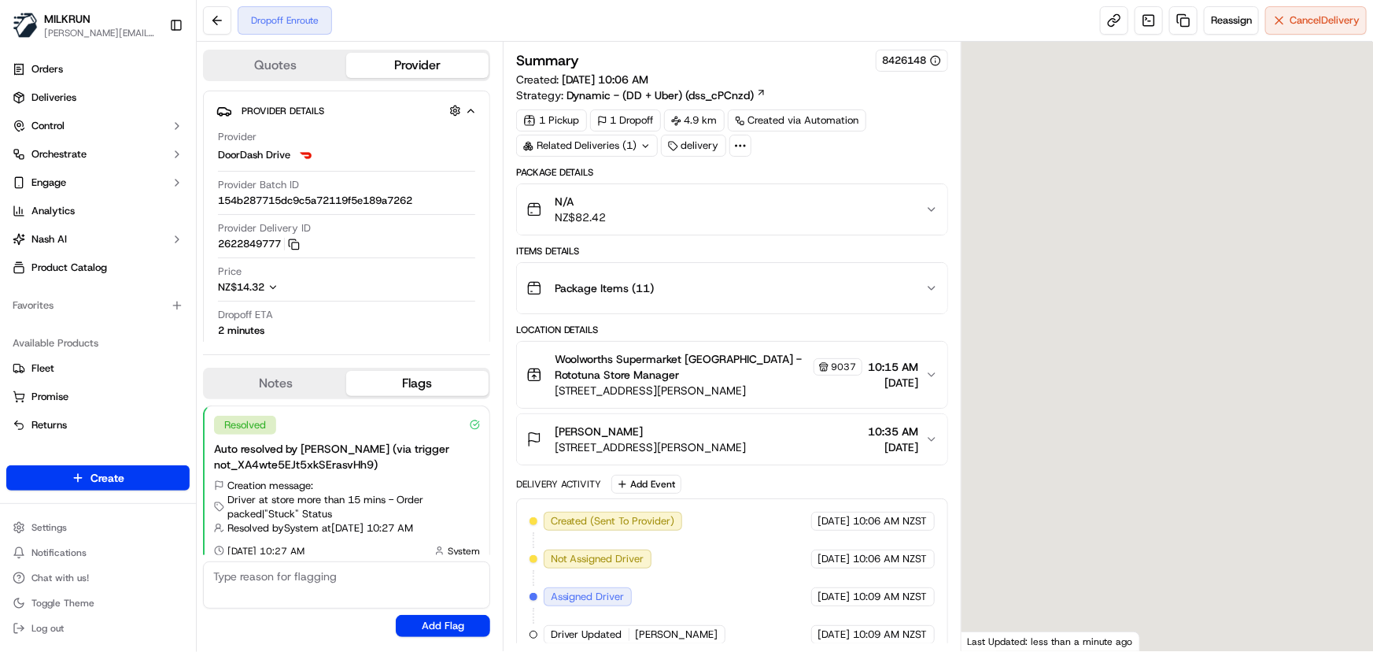
scroll to position [11, 0]
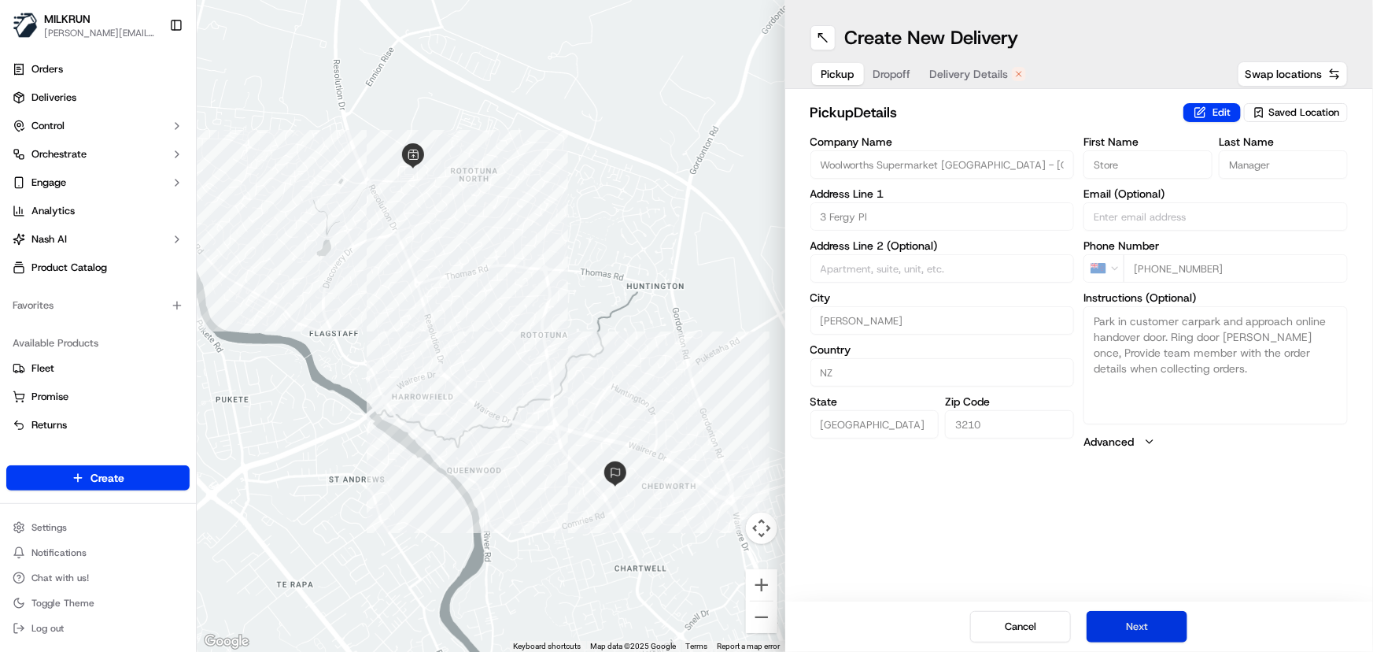
click at [1143, 617] on button "Next" at bounding box center [1137, 626] width 101 height 31
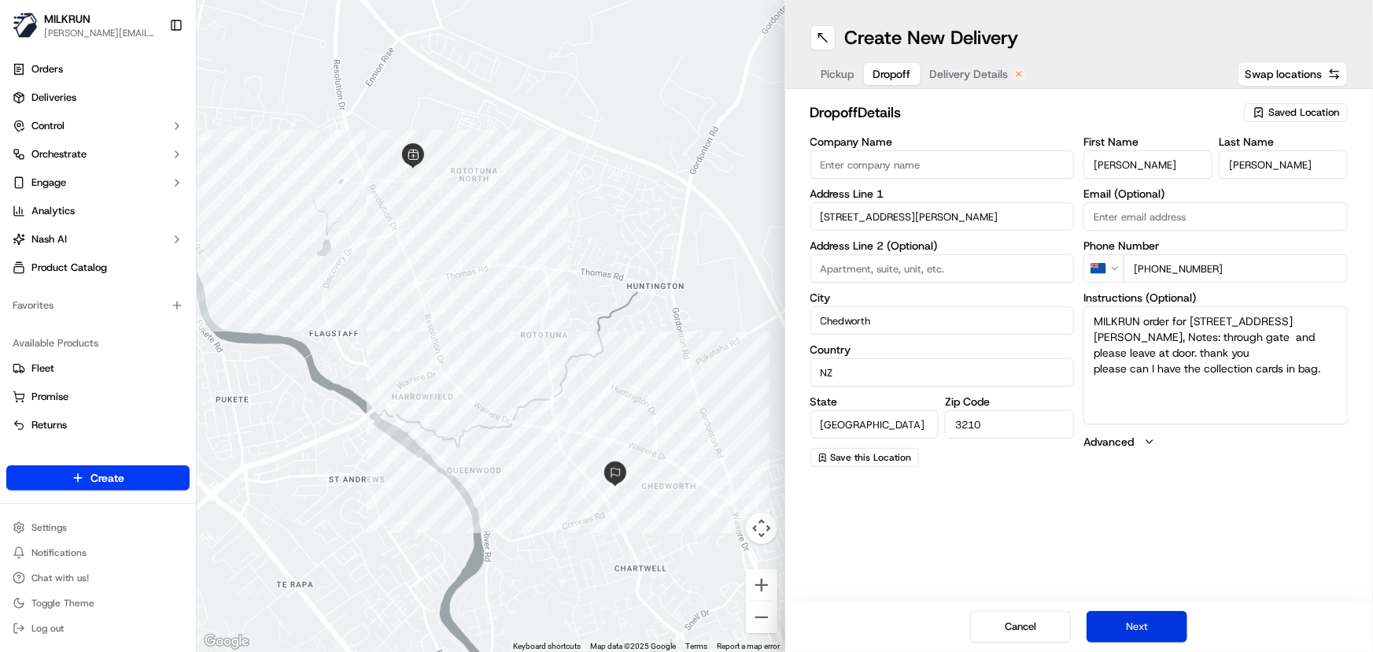
click at [1144, 621] on button "Next" at bounding box center [1137, 626] width 101 height 31
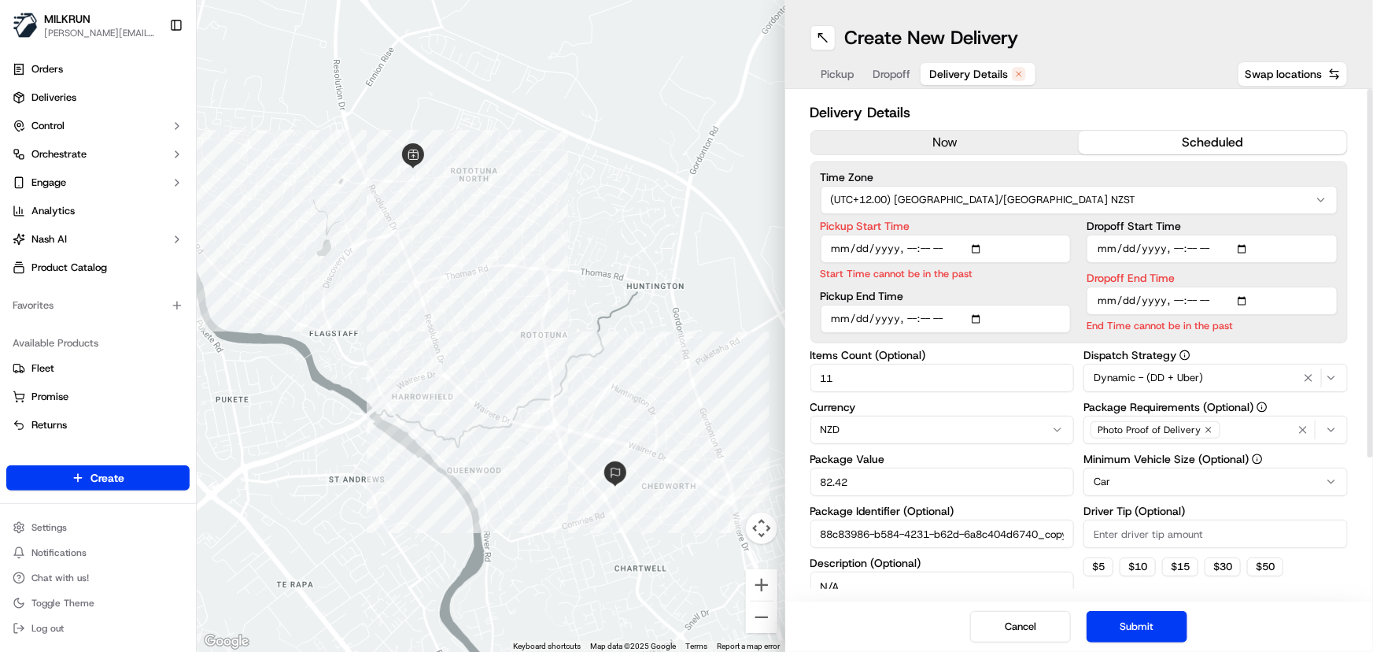
click at [972, 146] on button "now" at bounding box center [945, 143] width 268 height 24
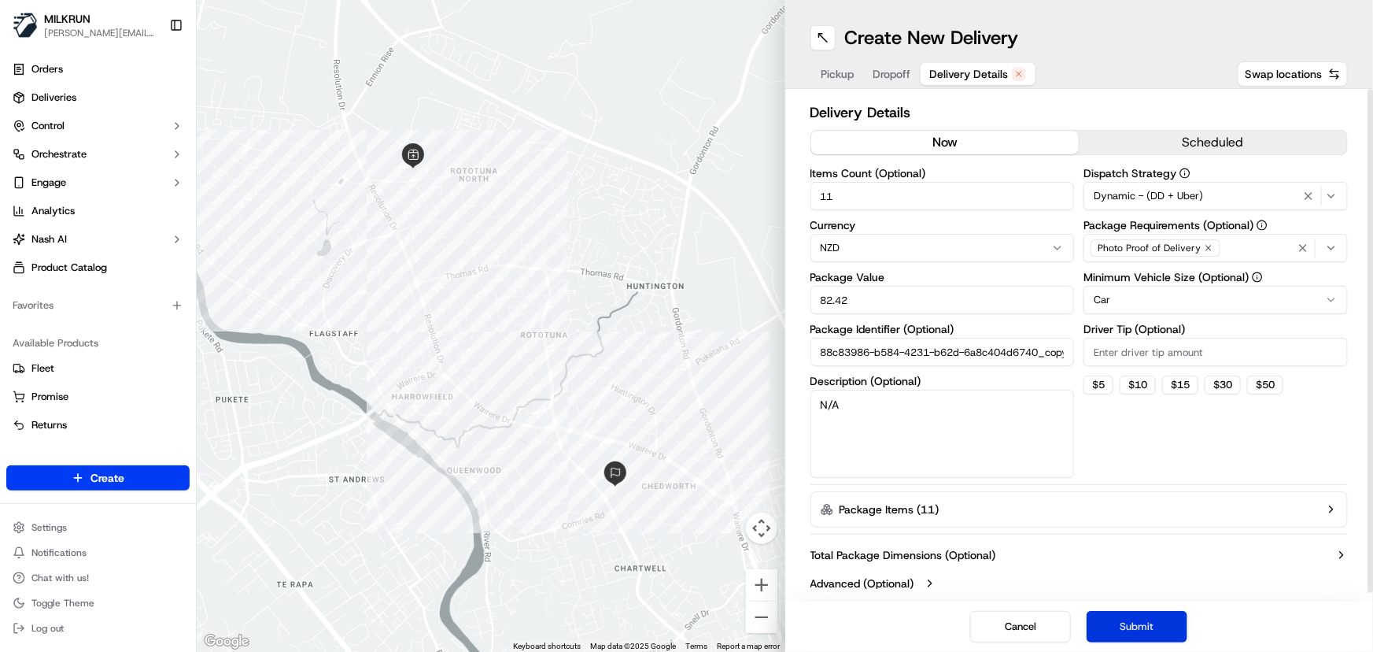
click at [1126, 626] on button "Submit" at bounding box center [1137, 626] width 101 height 31
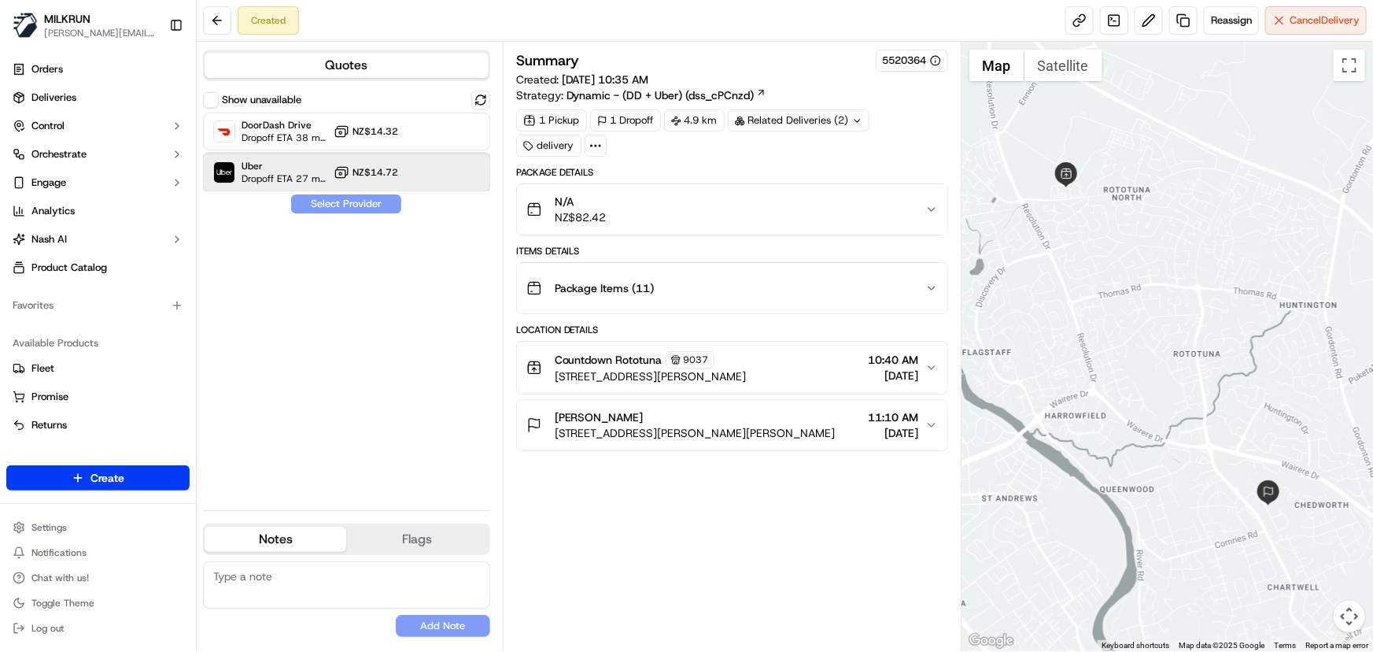
click at [451, 175] on div at bounding box center [442, 172] width 19 height 19
click at [379, 205] on button "Assign Provider" at bounding box center [346, 203] width 112 height 19
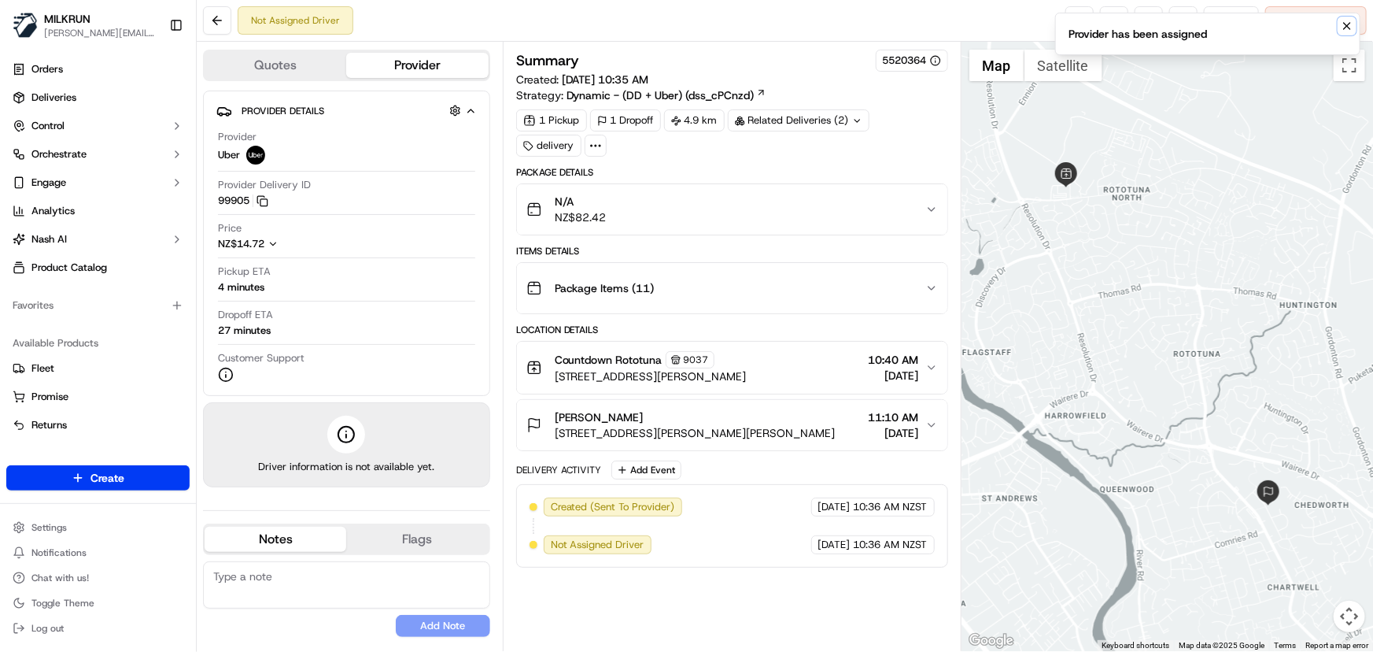
click at [1345, 25] on icon "Notifications (F8)" at bounding box center [1347, 26] width 13 height 13
click at [1074, 17] on link at bounding box center [1079, 20] width 28 height 28
